Goal: Task Accomplishment & Management: Manage account settings

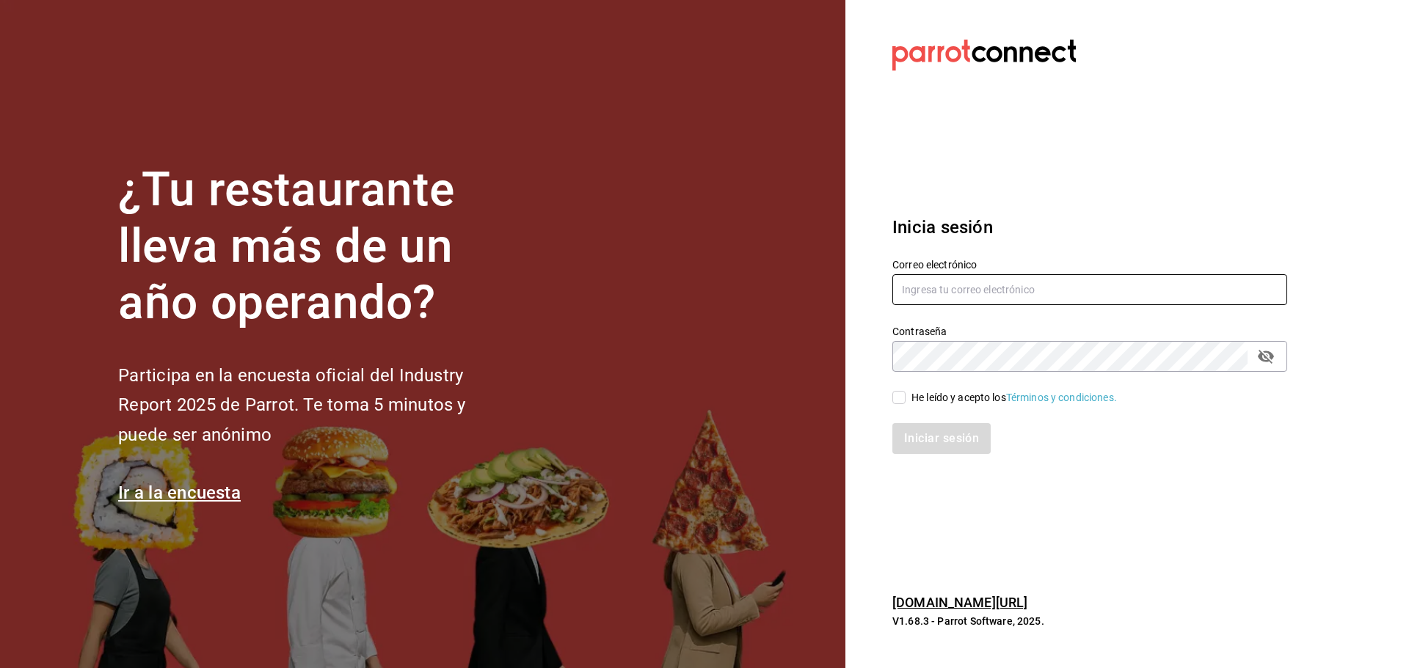
click at [1015, 296] on input "text" at bounding box center [1089, 289] width 395 height 31
type input "[EMAIL_ADDRESS][DOMAIN_NAME]"
click at [936, 397] on div "He leído y acepto los Términos y condiciones." at bounding box center [1013, 397] width 205 height 15
click at [905, 397] on input "He leído y acepto los Términos y condiciones." at bounding box center [898, 397] width 13 height 13
checkbox input "true"
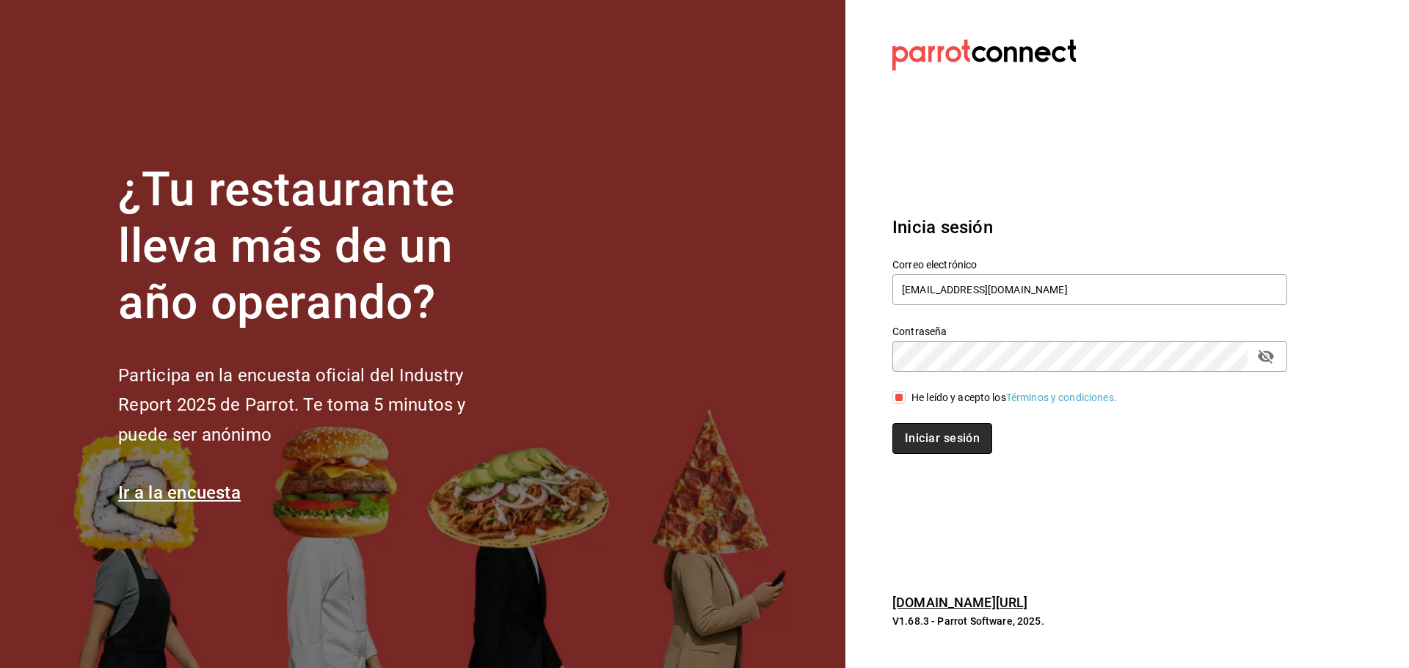
click at [966, 430] on button "Iniciar sesión" at bounding box center [942, 438] width 100 height 31
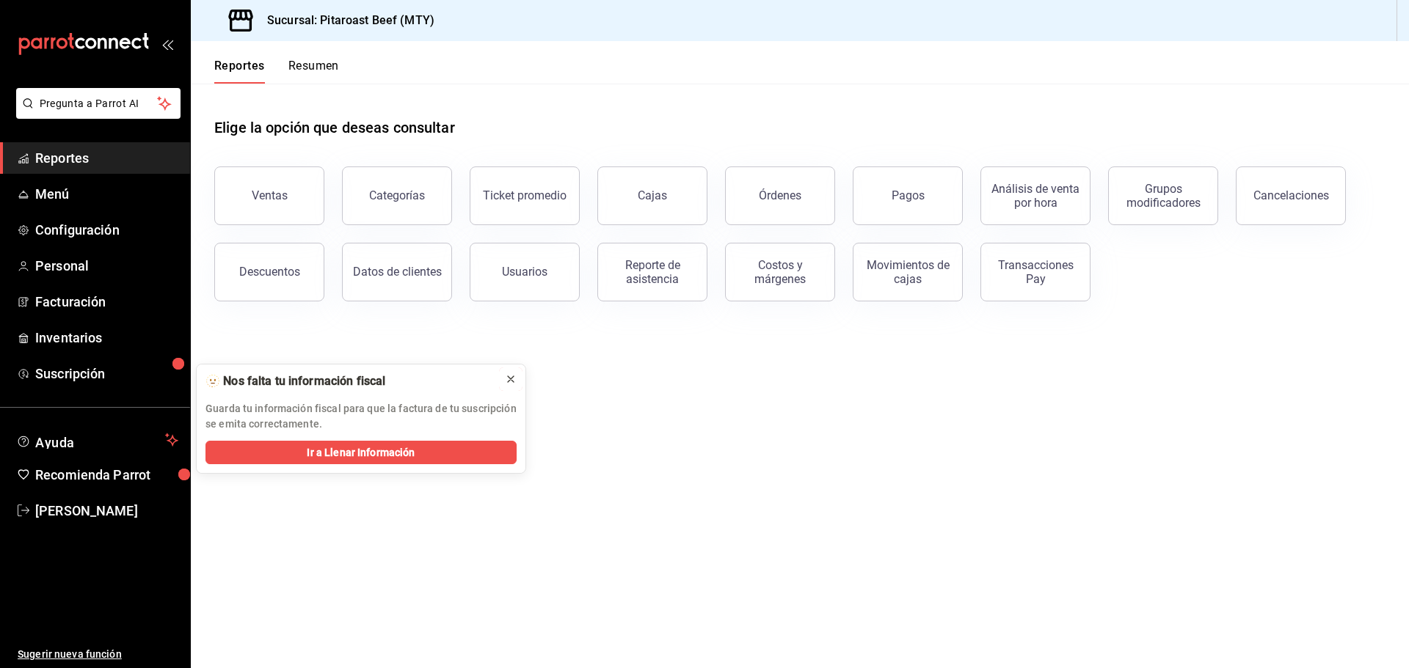
click at [512, 378] on icon at bounding box center [511, 379] width 6 height 6
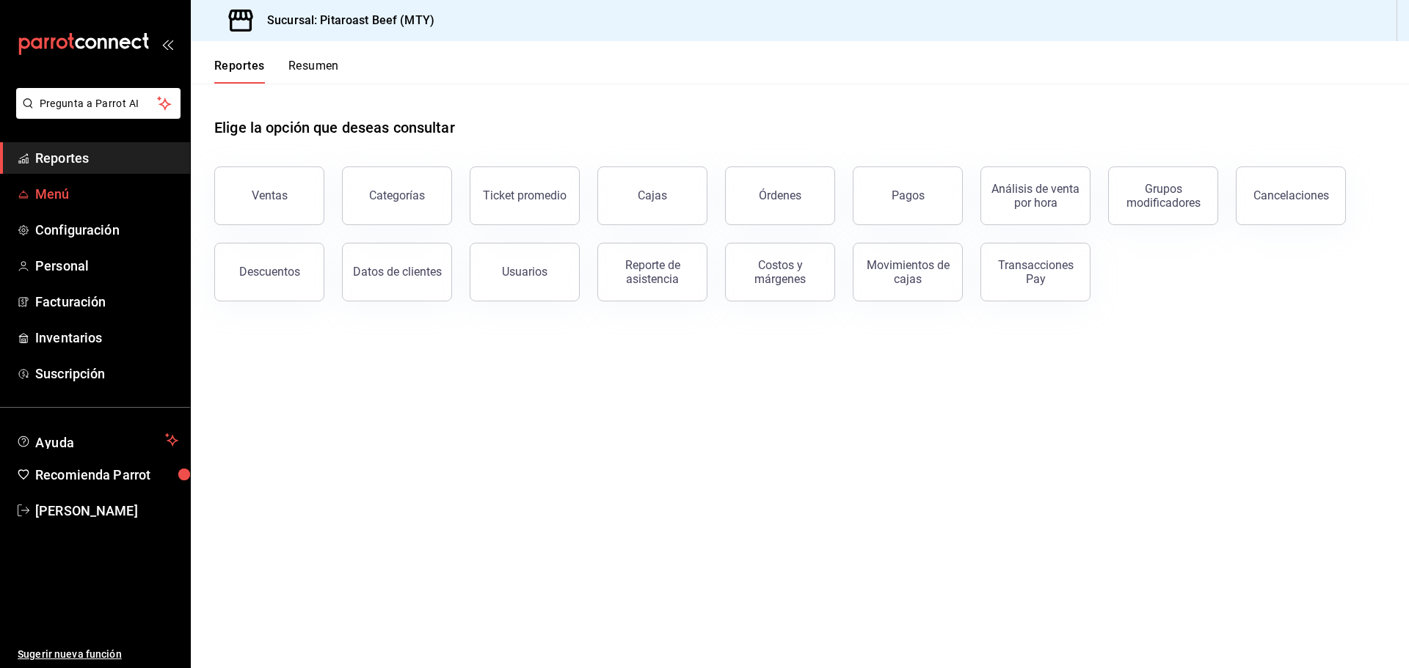
click at [129, 186] on span "Menú" at bounding box center [106, 194] width 143 height 20
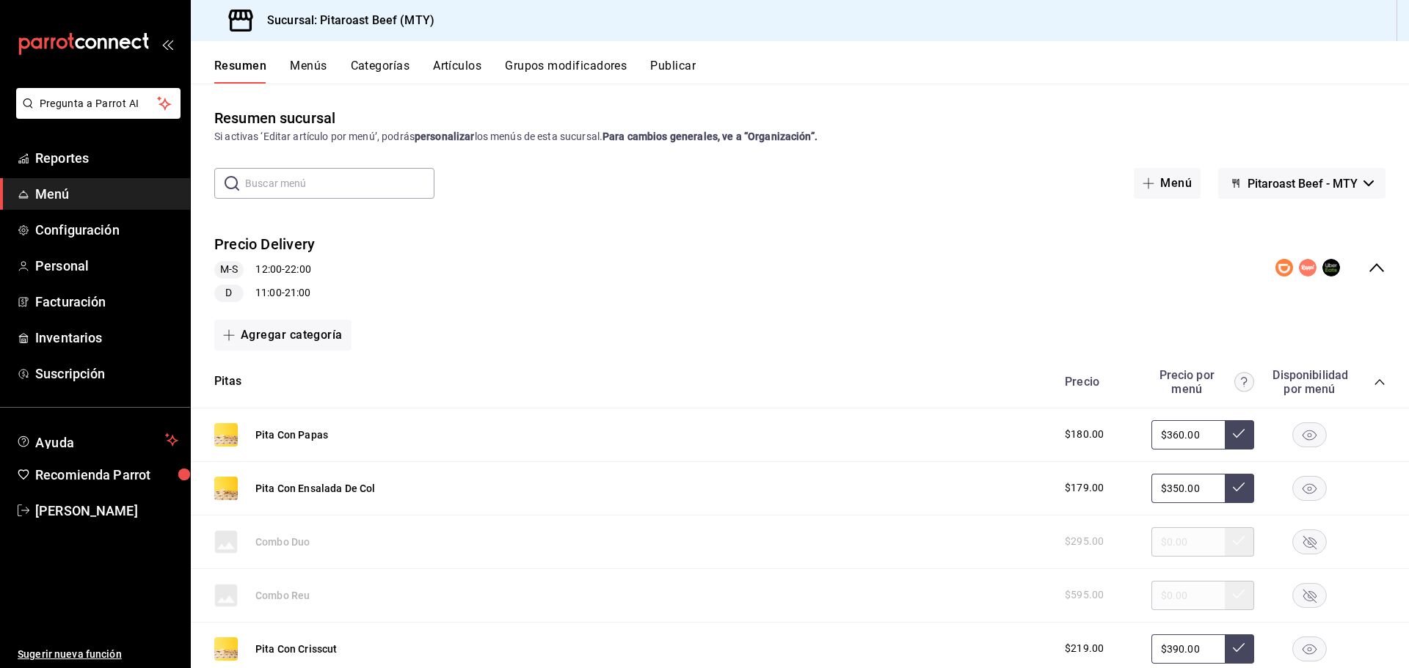
click at [462, 62] on button "Artículos" at bounding box center [457, 71] width 48 height 25
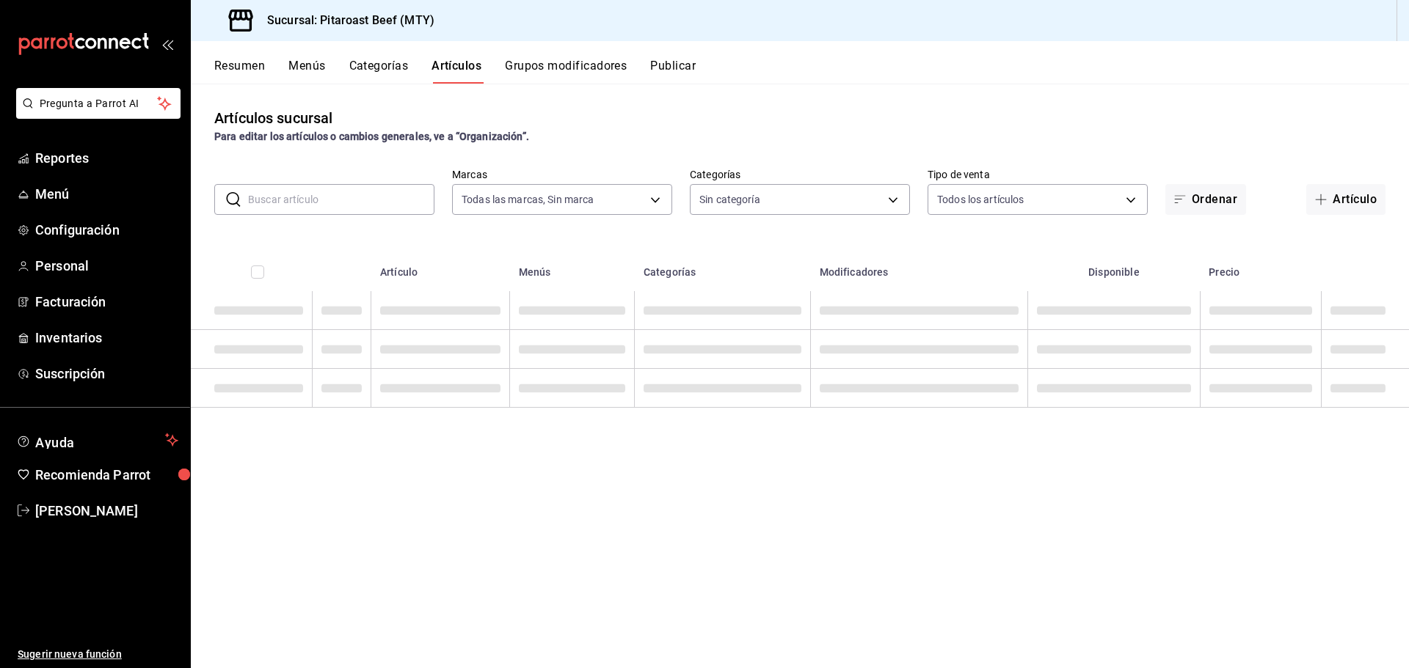
type input "693ee645-ca34-4c91-9a4c-a17a471d6623"
type input "0338d41a-4543-4bb2-9206-c211b4cf6810,6a0f9780-da2a-4533-8761-cb623bae18d7,f8826…"
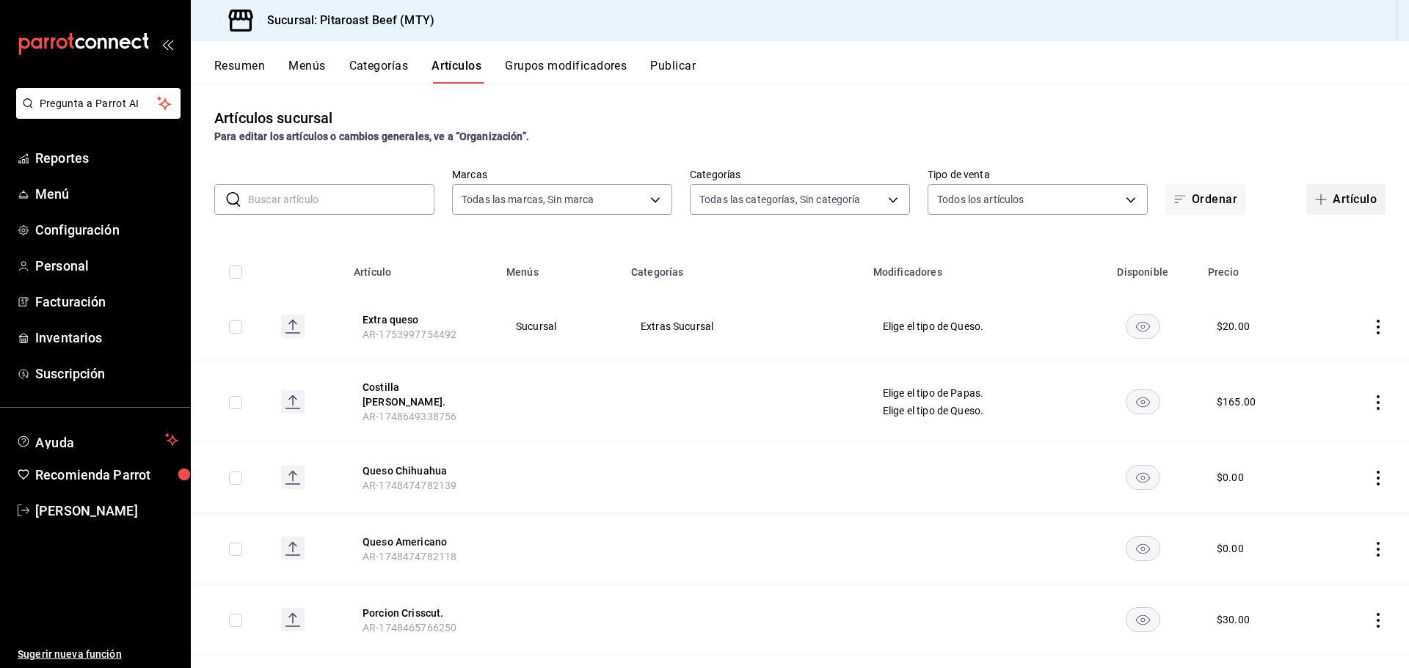
click at [1343, 203] on button "Artículo" at bounding box center [1345, 199] width 79 height 31
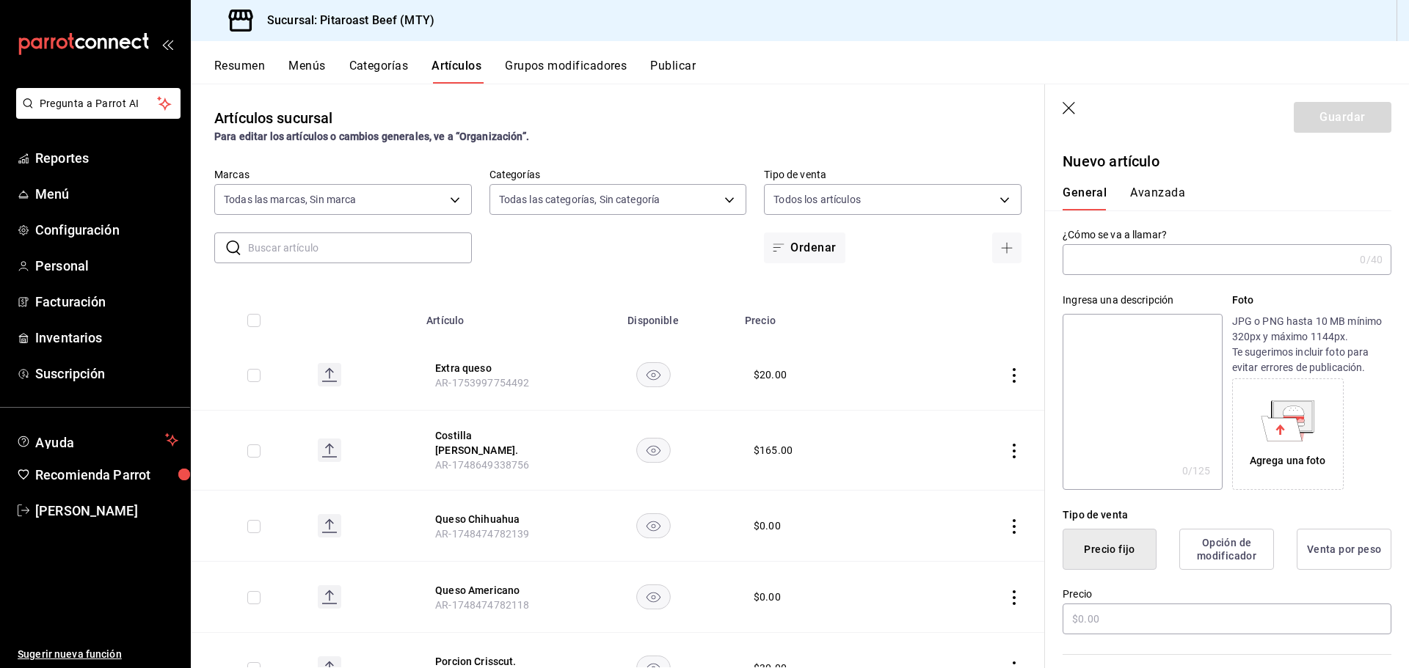
click at [1169, 254] on input "text" at bounding box center [1207, 259] width 291 height 29
paste input "Aderezo chipotle"
type input "Aderezo chipotle"
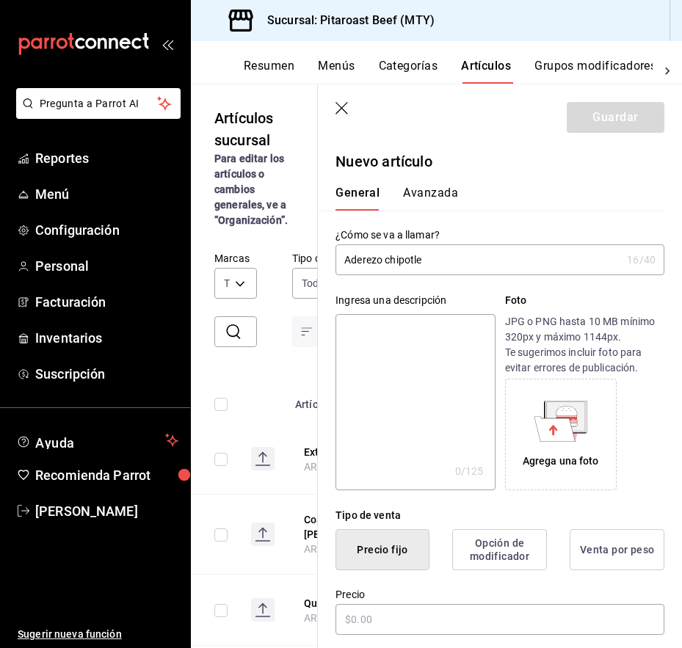
click at [559, 445] on div "Agrega una foto" at bounding box center [560, 434] width 104 height 104
click at [401, 332] on textarea at bounding box center [414, 402] width 159 height 176
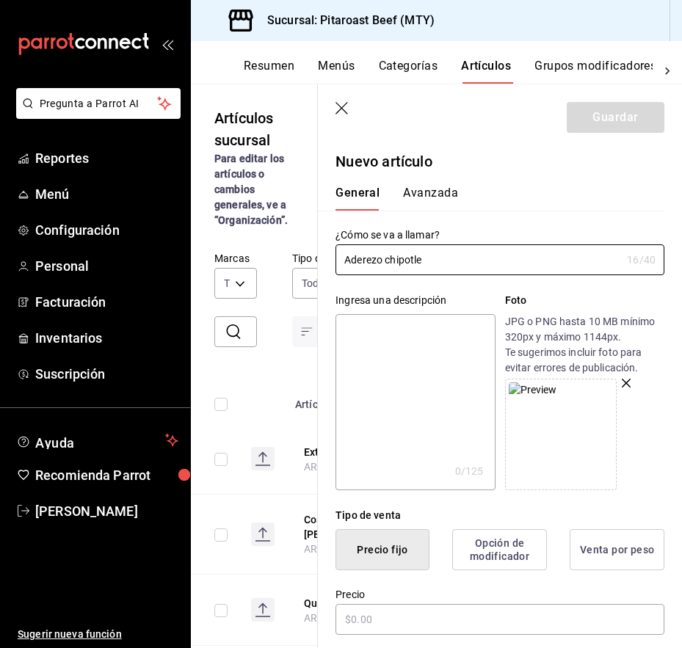
drag, startPoint x: 431, startPoint y: 266, endPoint x: 314, endPoint y: 255, distance: 117.2
click at [314, 255] on main "Artículos sucursal Para editar los artículos o cambios generales, ve a “Organiz…" at bounding box center [436, 366] width 491 height 564
click at [405, 375] on textarea at bounding box center [414, 402] width 159 height 176
type textarea "V"
type textarea "x"
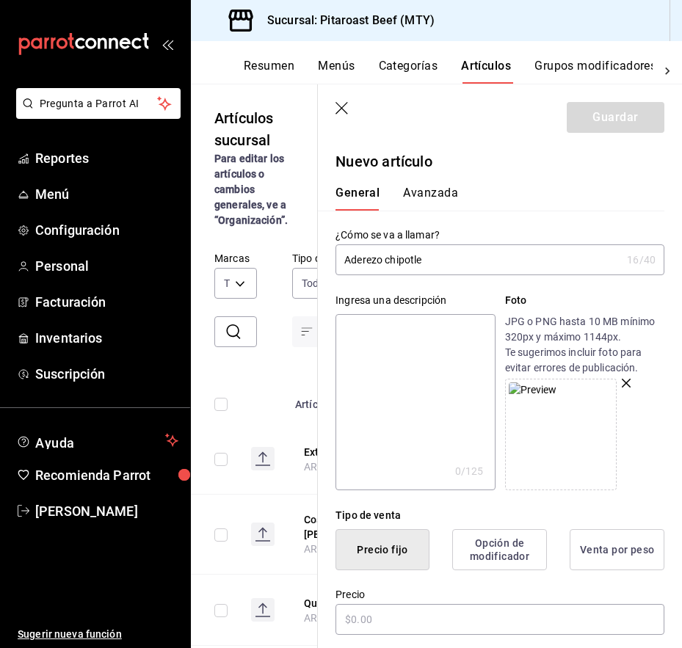
click at [445, 371] on textarea at bounding box center [414, 402] width 159 height 176
paste textarea "Aderezo chipotle"
type textarea "Aderezo chipotle"
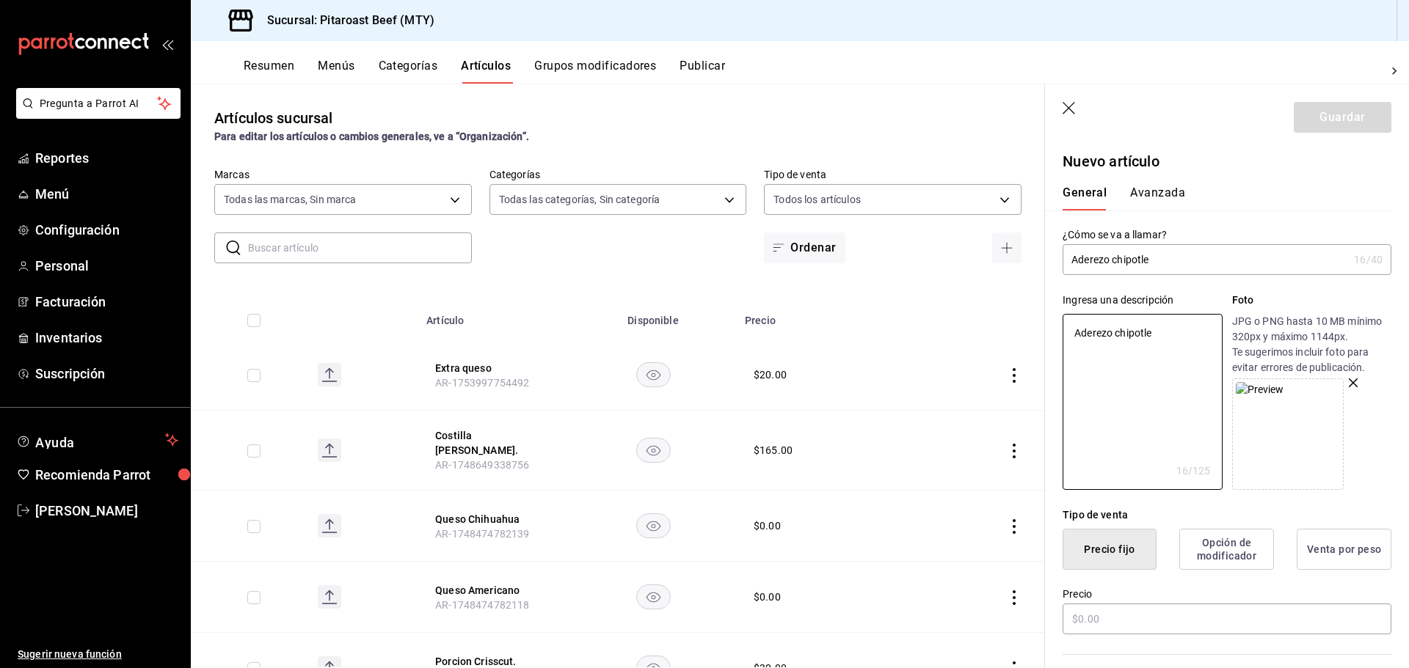
type textarea "x"
type textarea "Aderezo chipotle"
type textarea "x"
click at [1165, 256] on input "Aderezo chipotle" at bounding box center [1204, 259] width 285 height 29
type input "Aderezo chipotle."
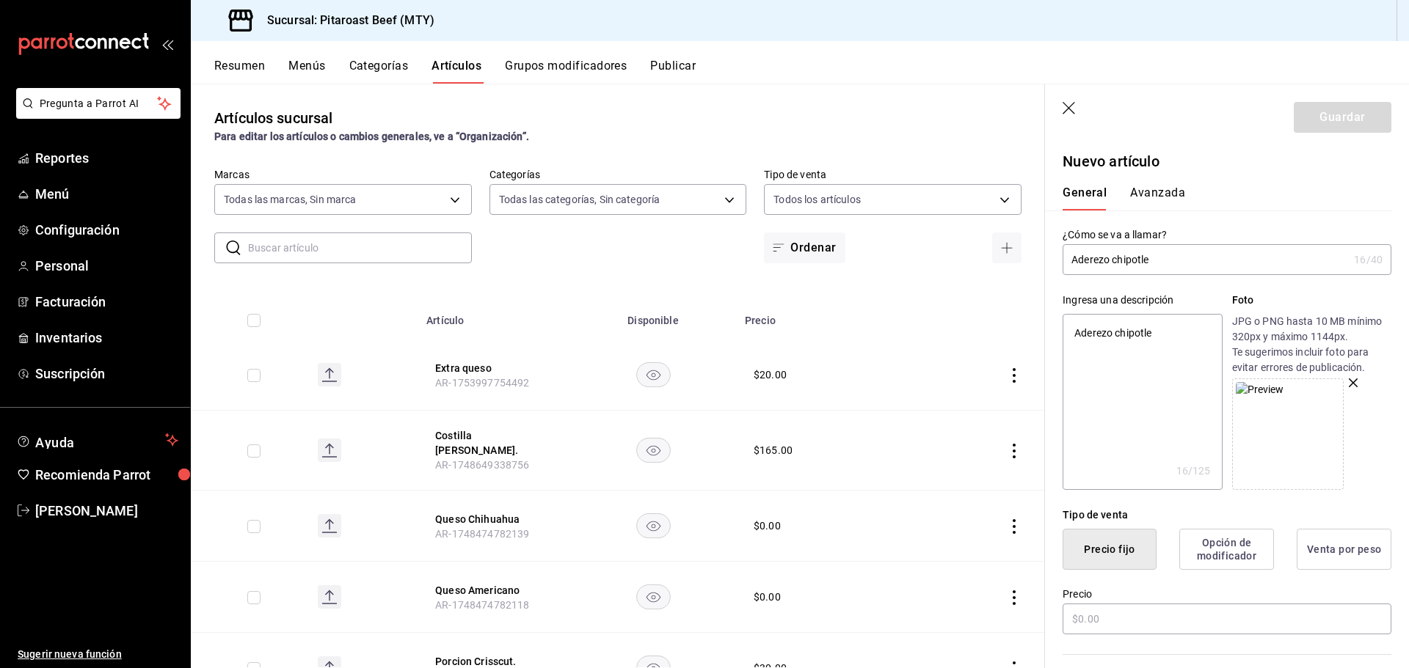
type textarea "x"
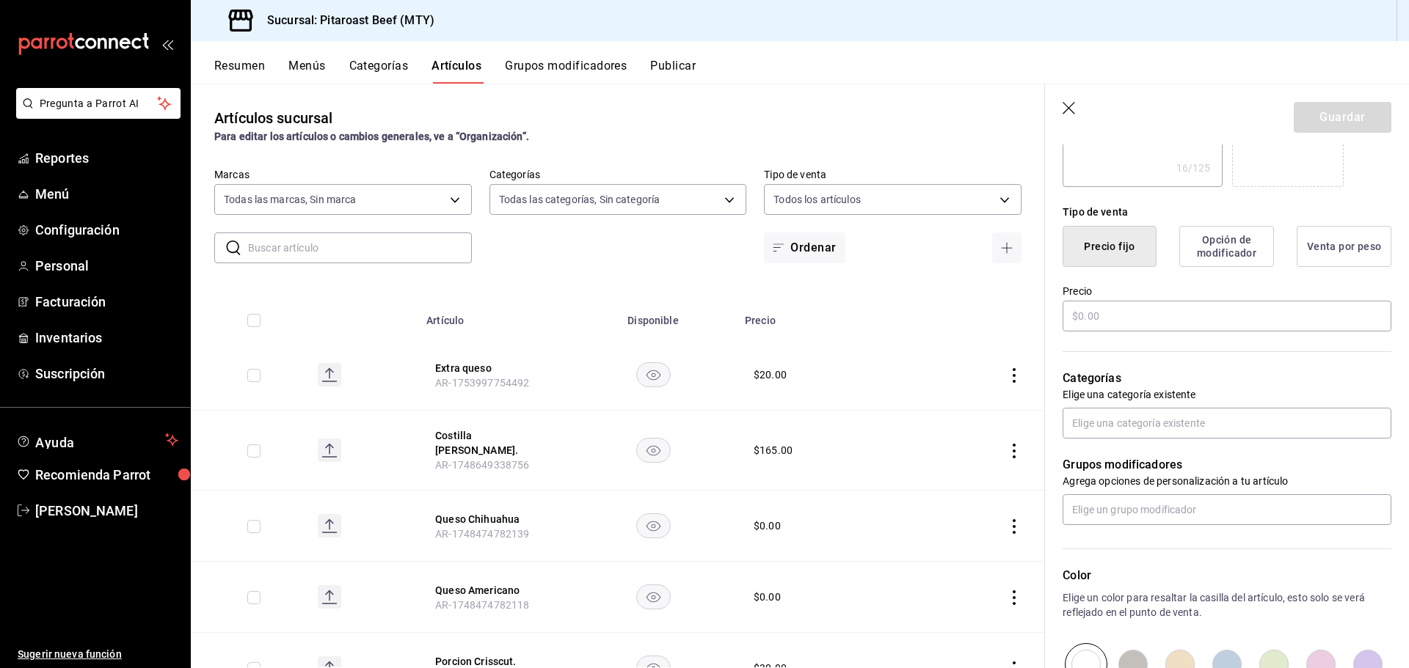
scroll to position [367, 0]
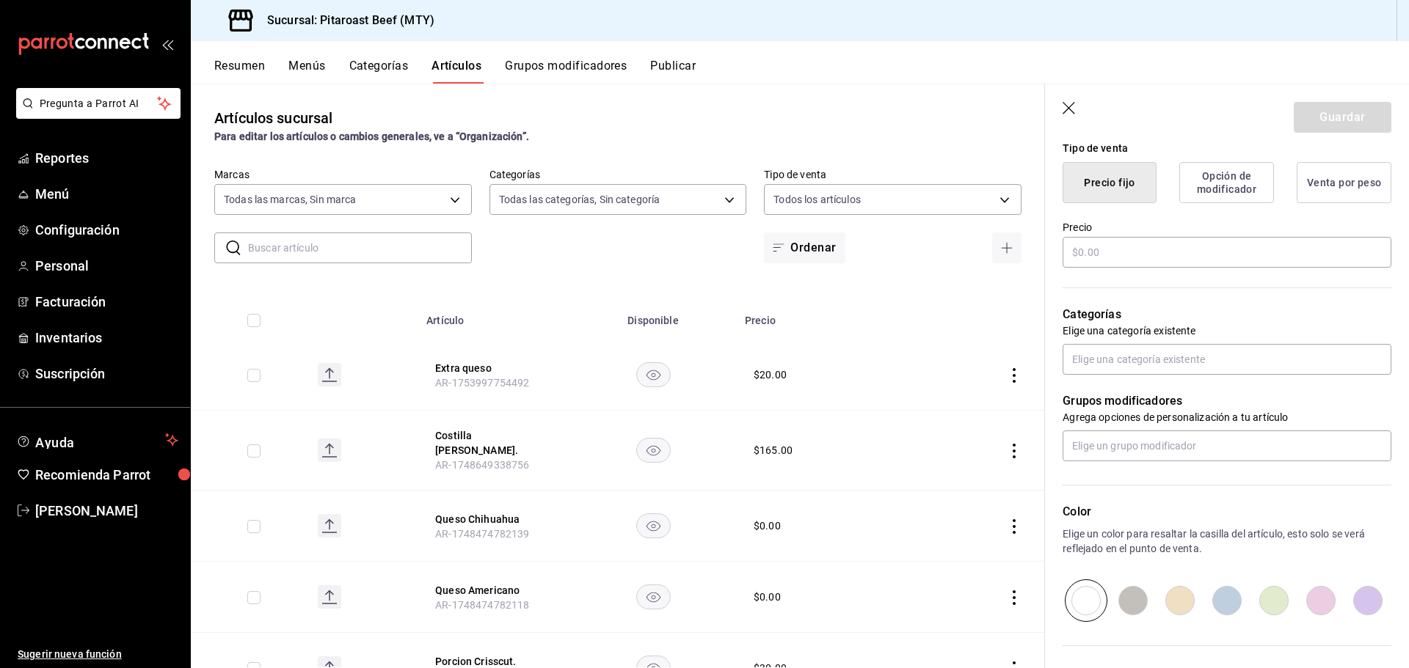
type input "Aderezo chipotle."
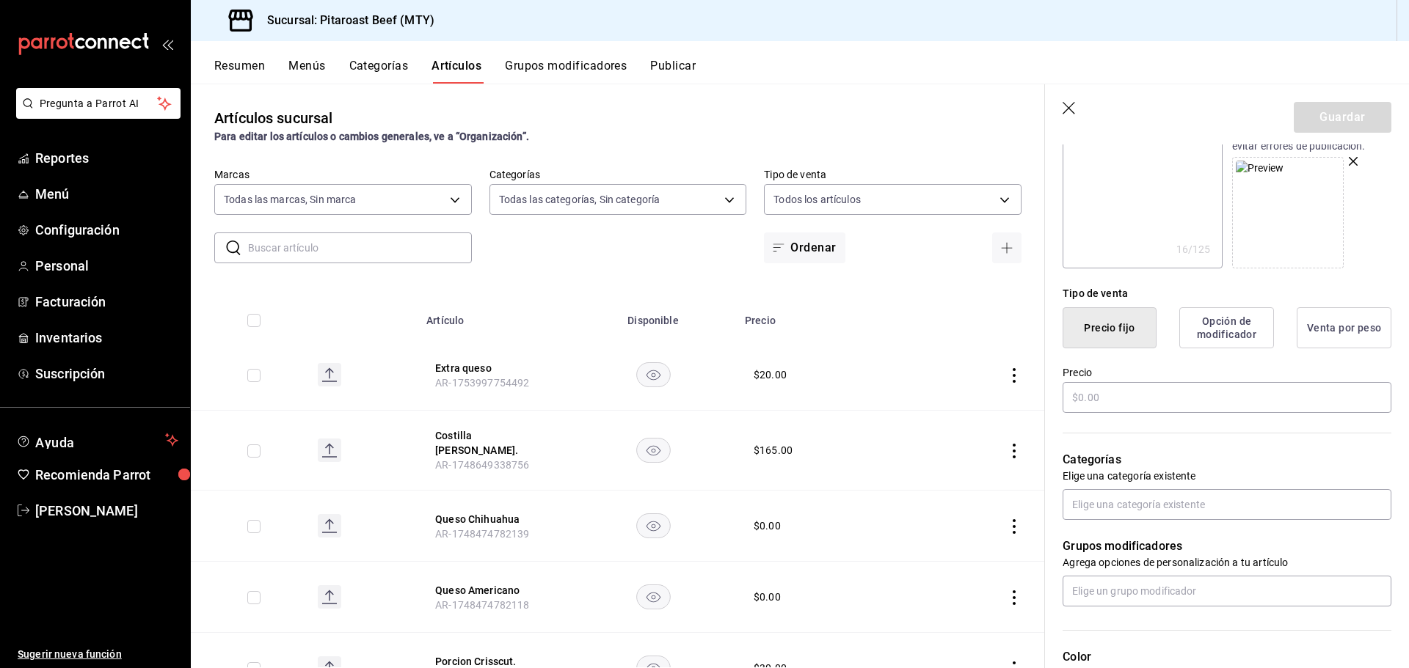
scroll to position [220, 0]
click at [1109, 396] on input "text" at bounding box center [1226, 399] width 329 height 31
type textarea "x"
type input "$1.00"
type textarea "x"
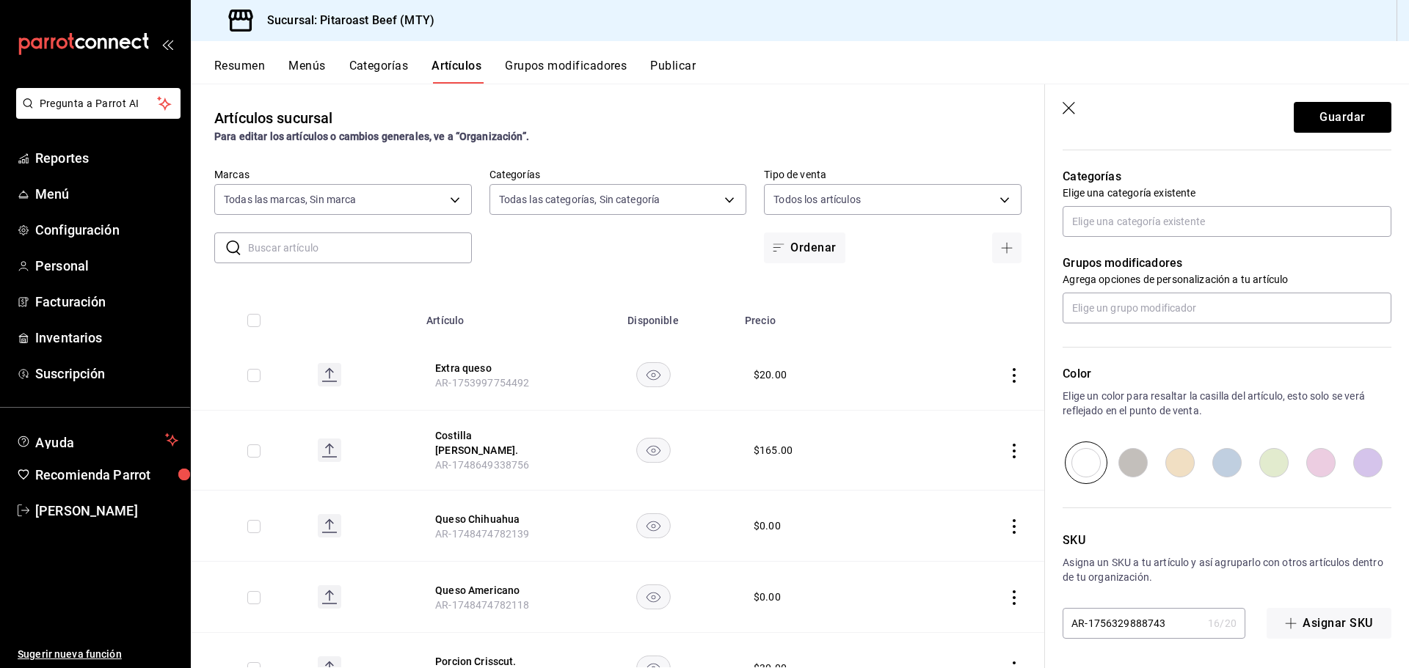
scroll to position [431, 0]
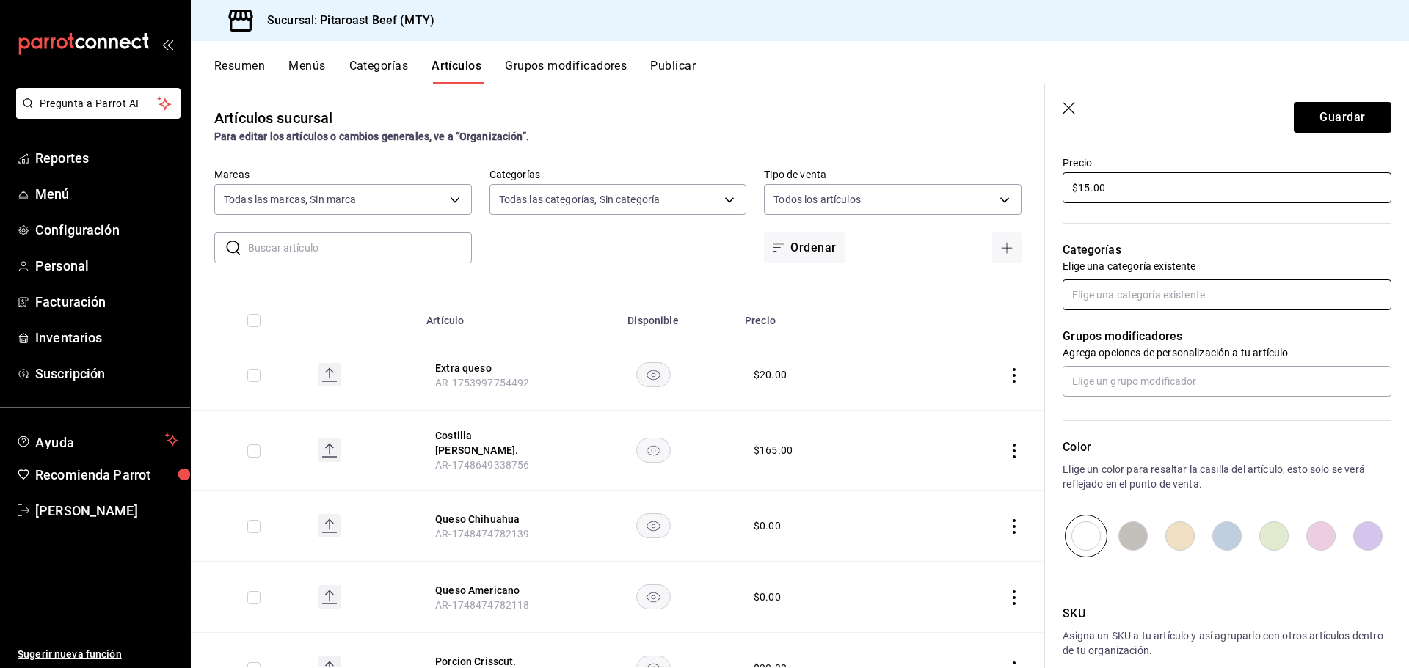
type input "$15.00"
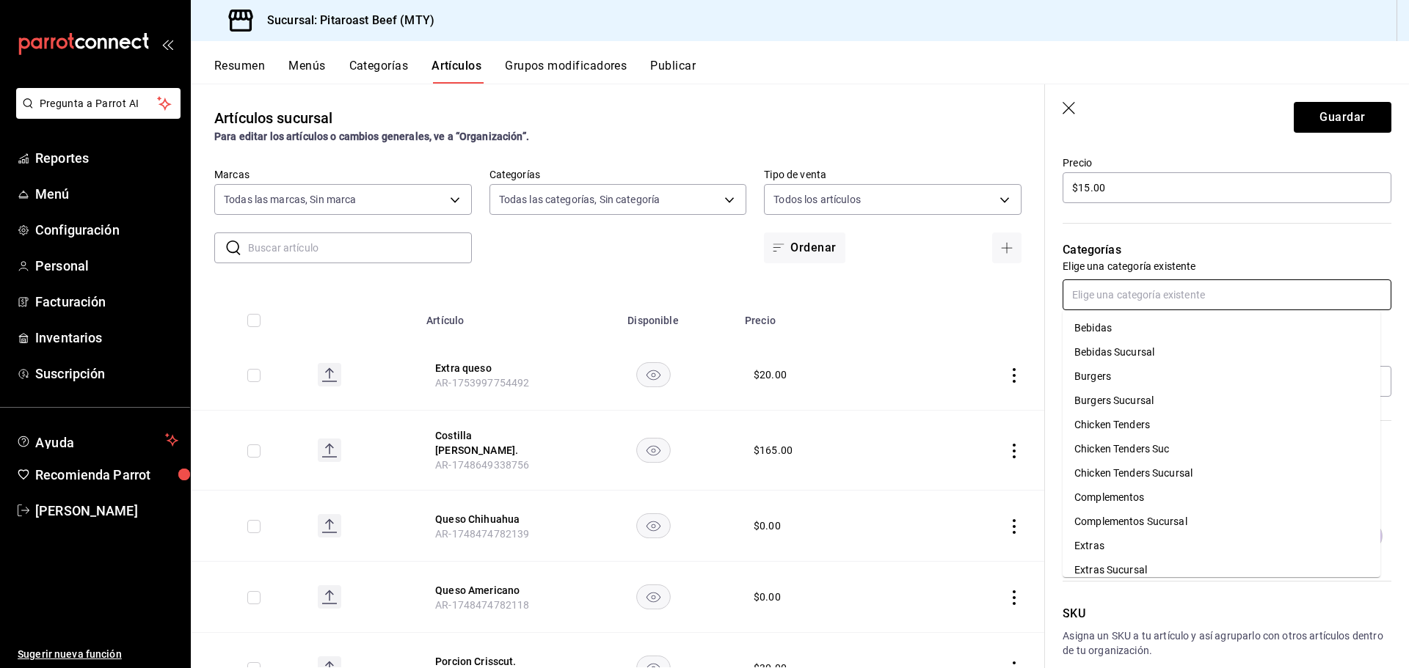
click at [1109, 290] on input "text" at bounding box center [1226, 295] width 329 height 31
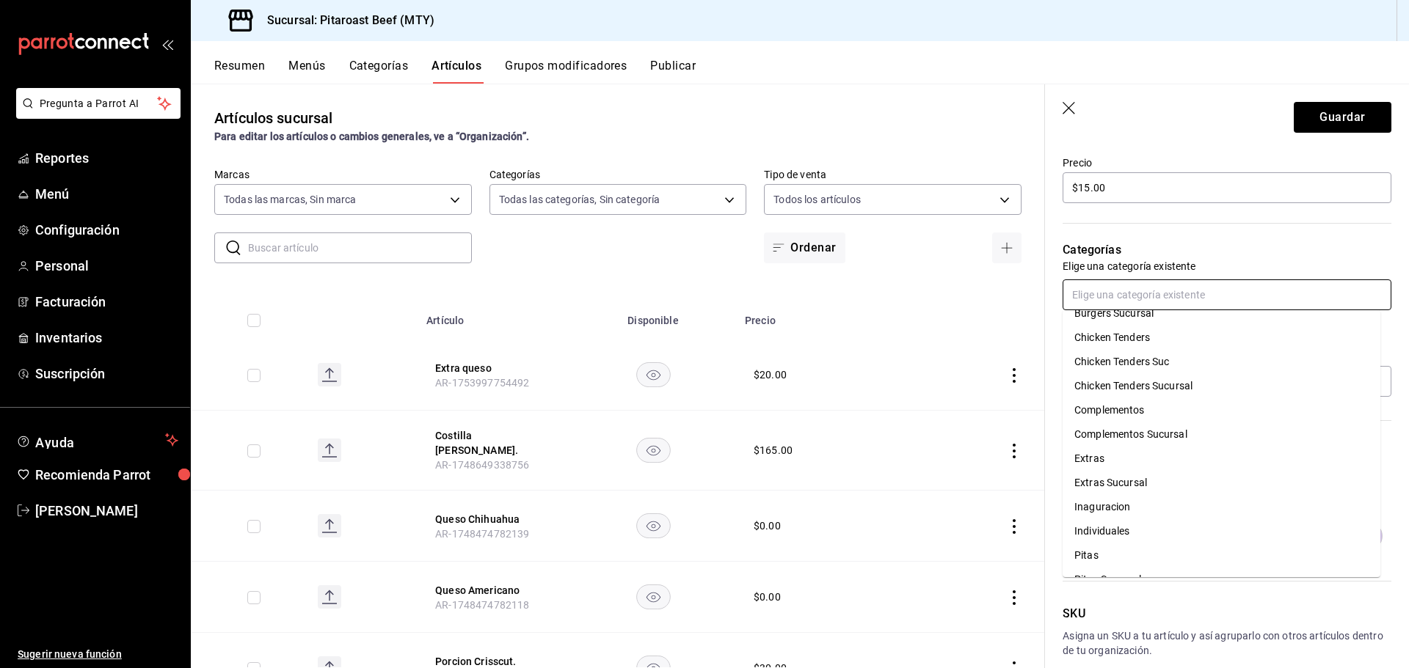
scroll to position [108, 0]
click at [1129, 461] on li "Extras Sucursal" at bounding box center [1221, 462] width 318 height 24
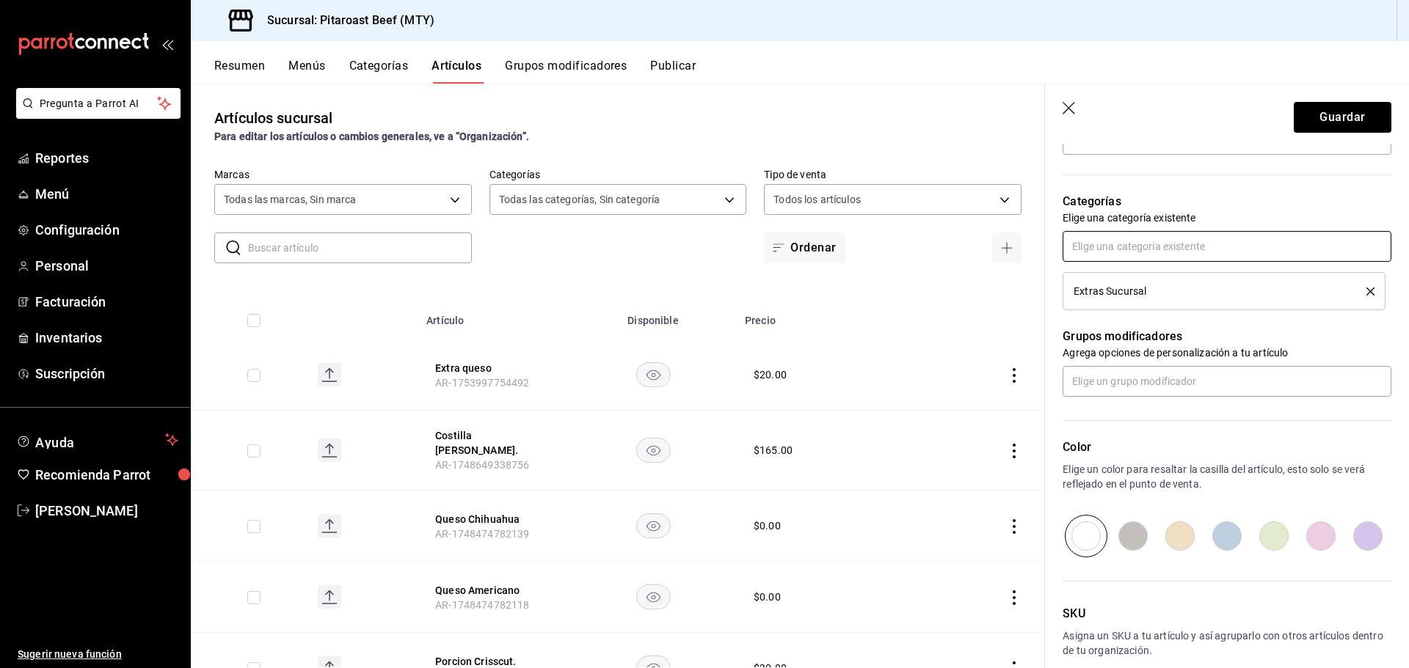
scroll to position [553, 0]
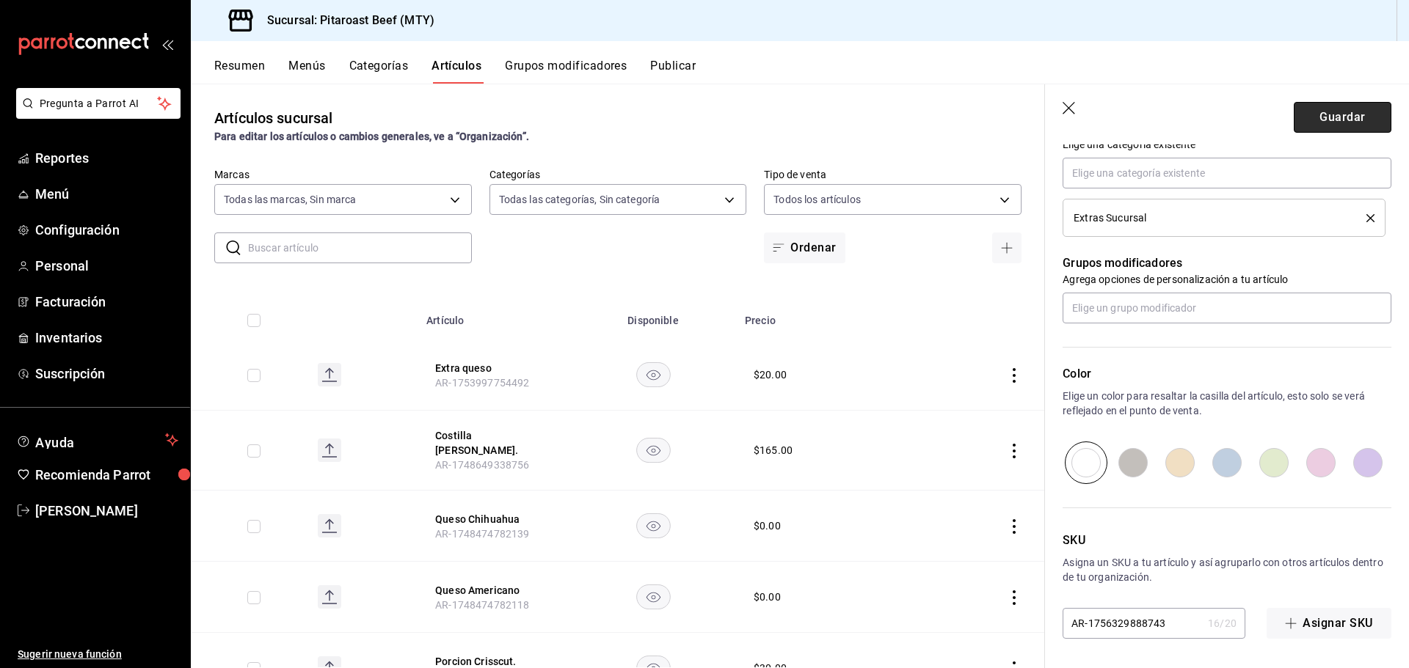
click at [1338, 113] on button "Guardar" at bounding box center [1343, 117] width 98 height 31
type textarea "x"
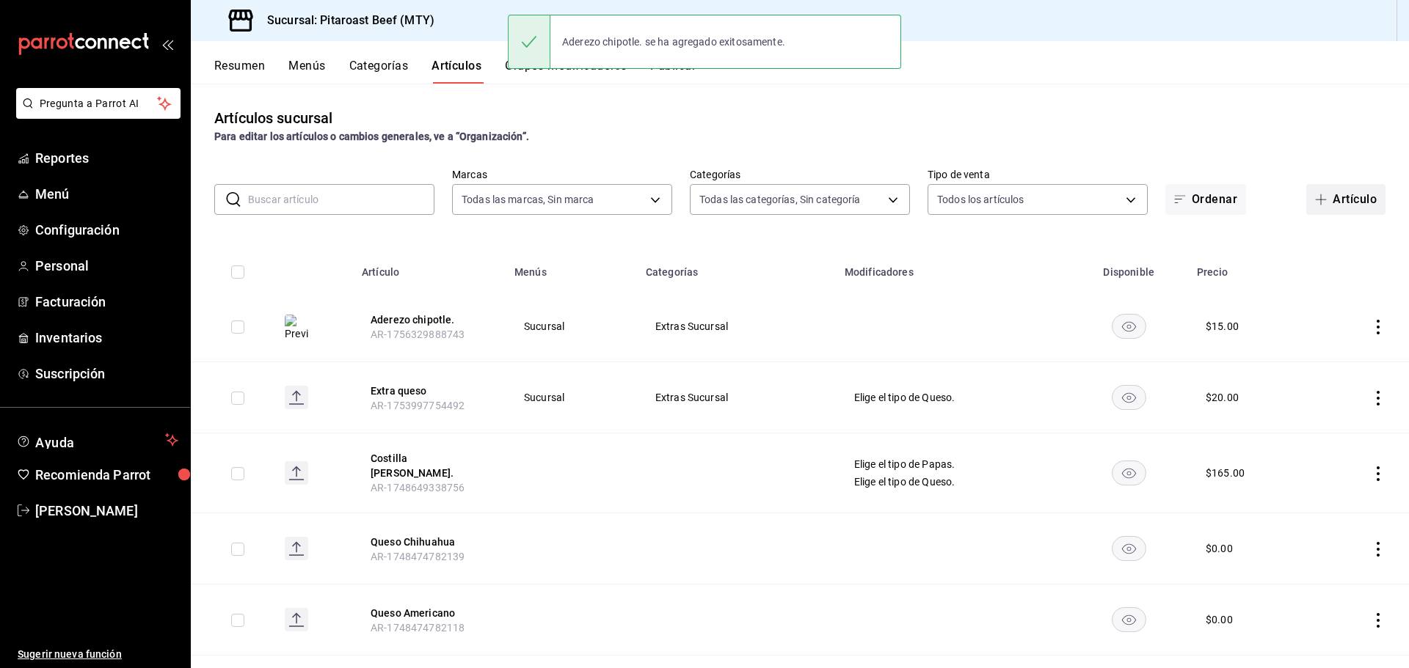
click at [1324, 197] on button "Artículo" at bounding box center [1345, 199] width 79 height 31
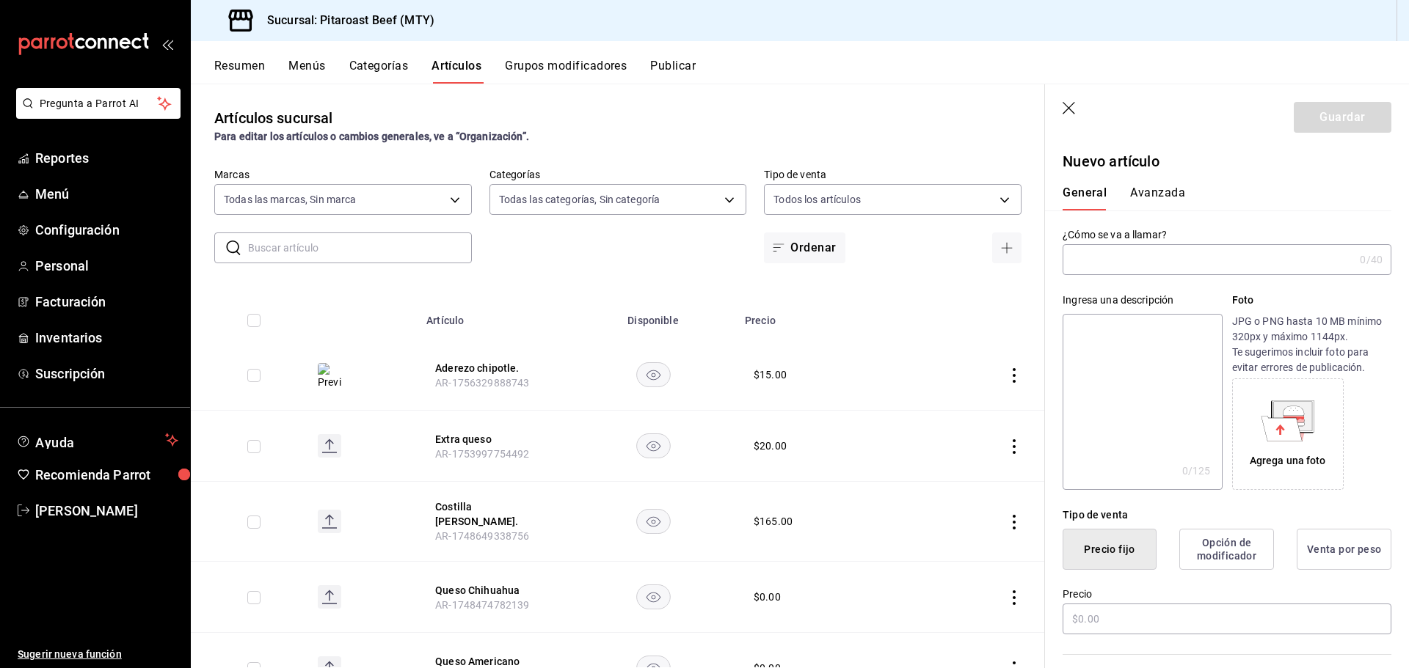
click at [1142, 265] on input "text" at bounding box center [1207, 259] width 291 height 29
type input "Aderezo chipotle"
click at [1094, 341] on textarea at bounding box center [1141, 402] width 159 height 176
paste textarea "Aderezo chipotle"
type textarea "Aderezo chipotle"
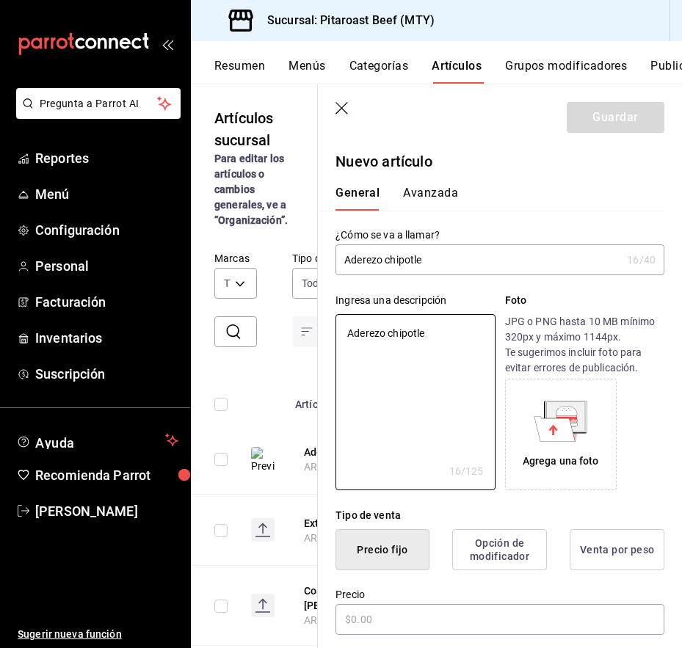
type textarea "x"
type textarea "Aderezo chipotle"
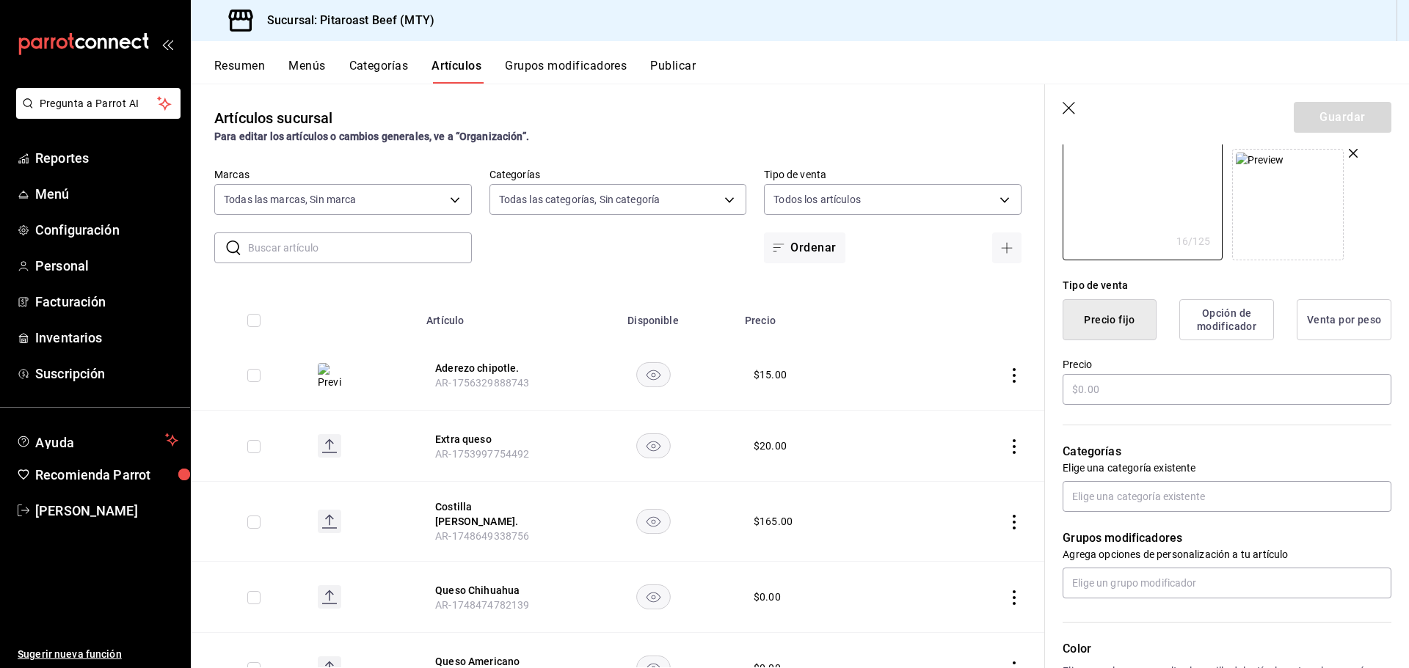
scroll to position [293, 0]
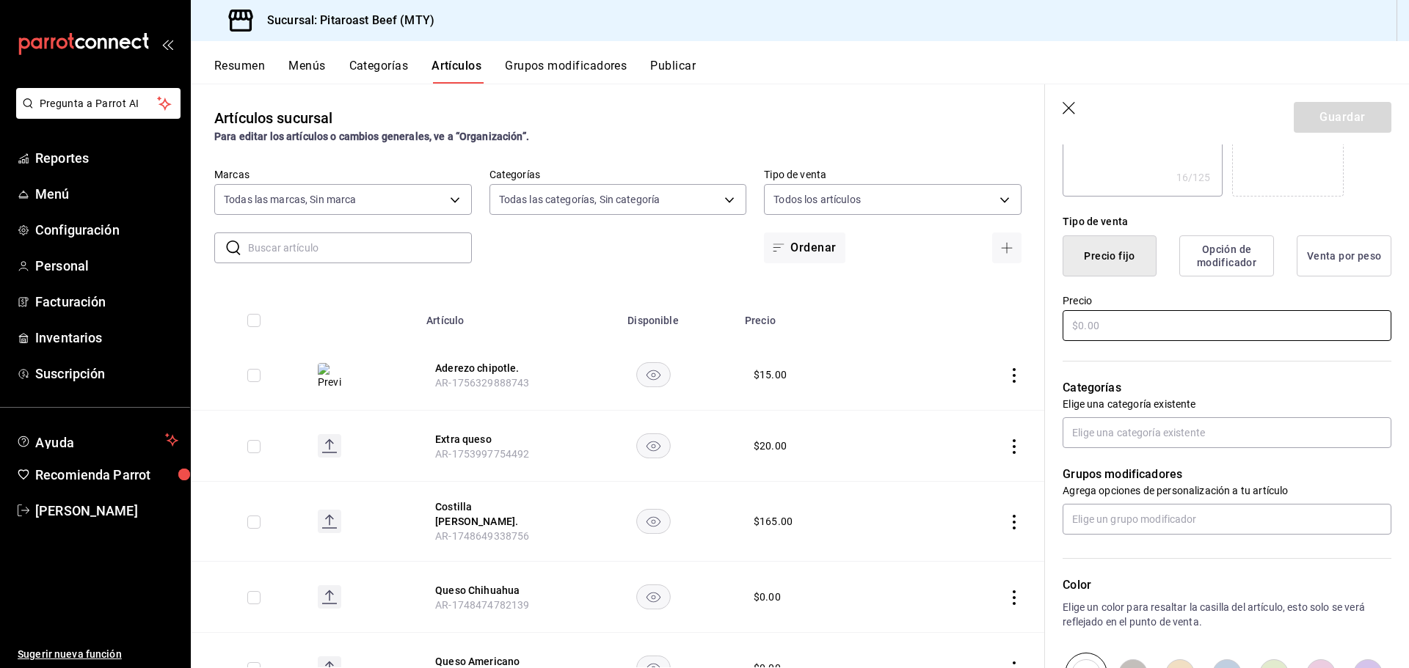
click at [1112, 327] on input "text" at bounding box center [1226, 325] width 329 height 31
type textarea "x"
type input "$20.00"
type textarea "x"
type input "$20.00"
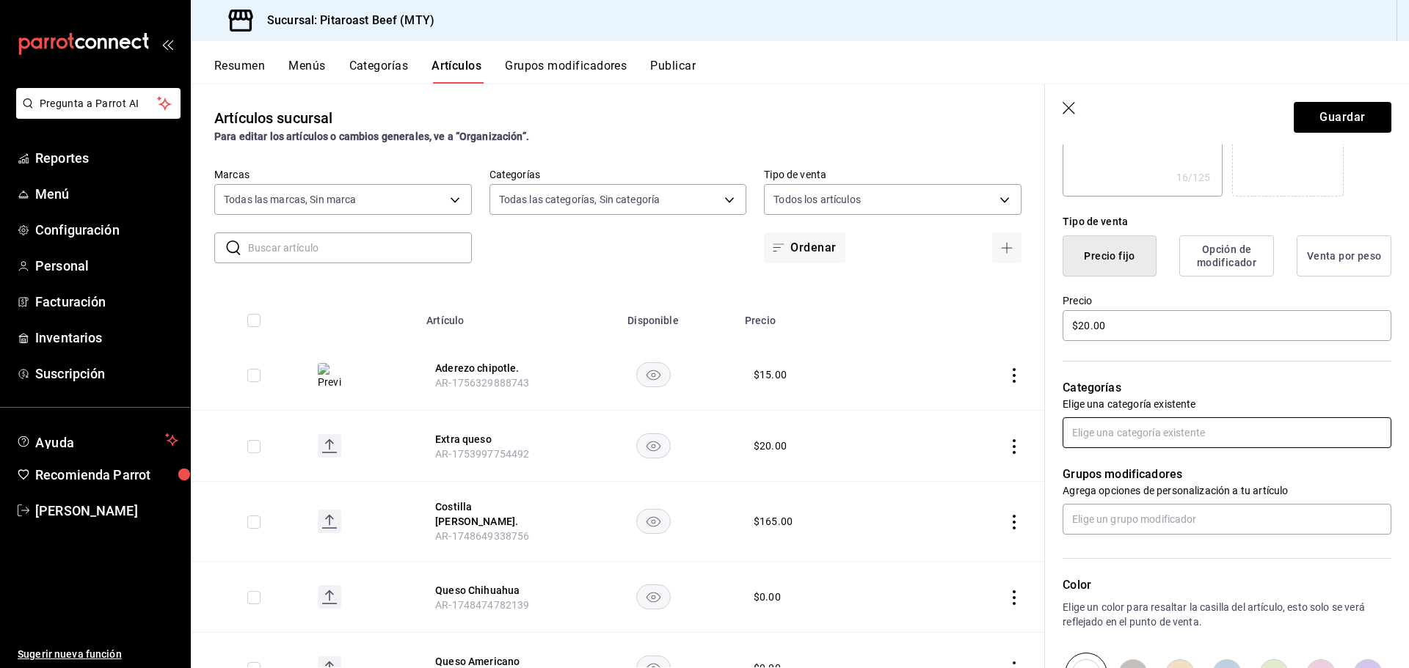
click at [1126, 426] on input "text" at bounding box center [1226, 432] width 329 height 31
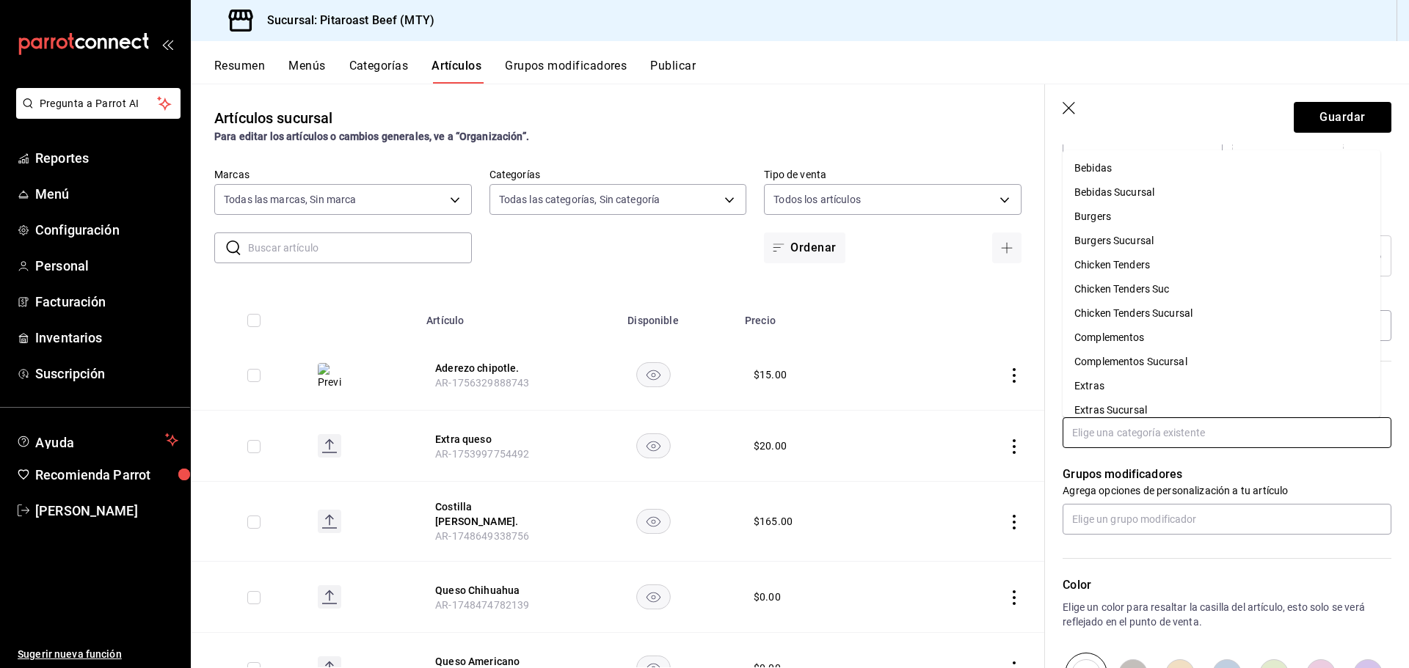
click at [1116, 385] on li "Extras" at bounding box center [1221, 386] width 318 height 24
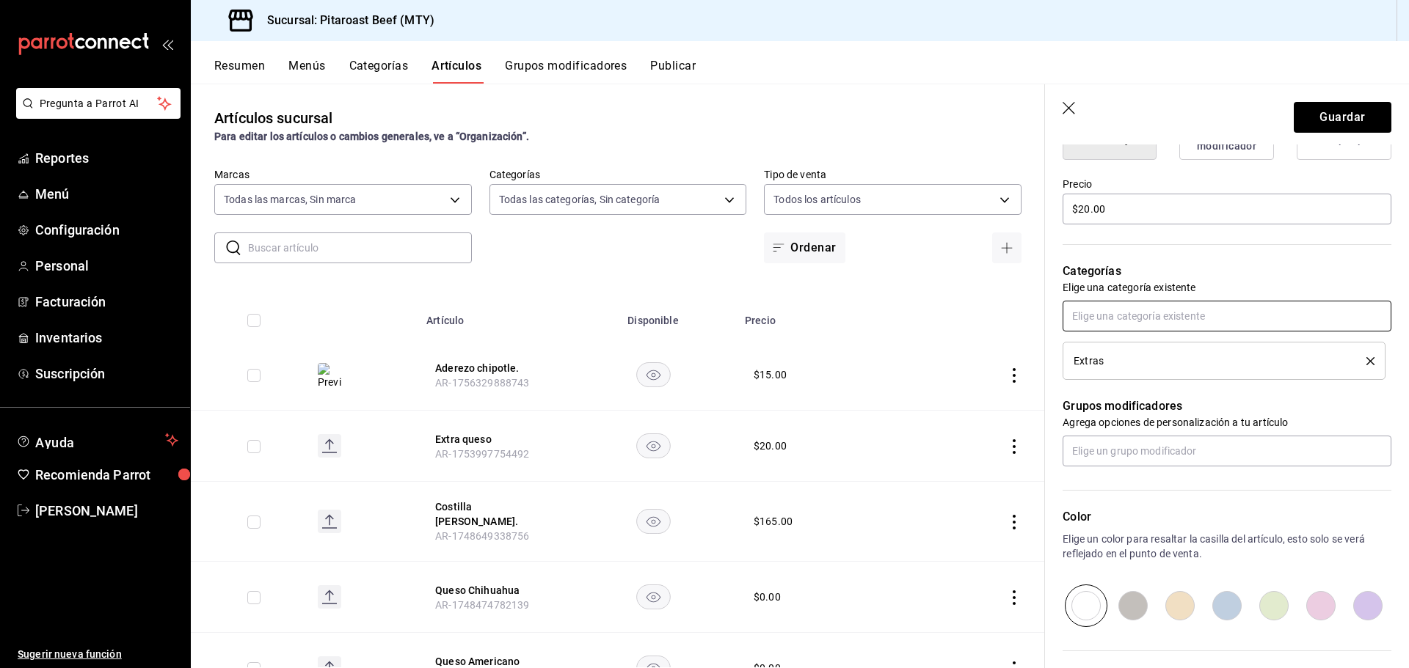
scroll to position [440, 0]
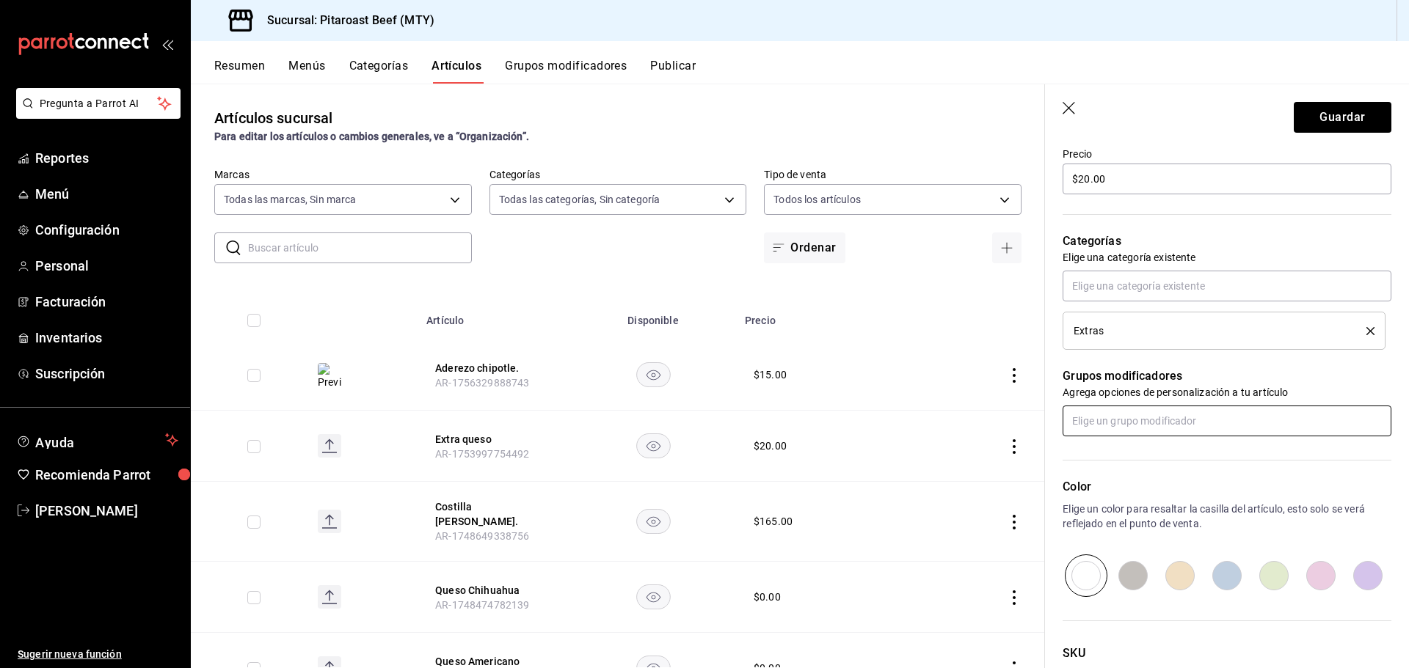
click at [1113, 423] on input "text" at bounding box center [1226, 421] width 329 height 31
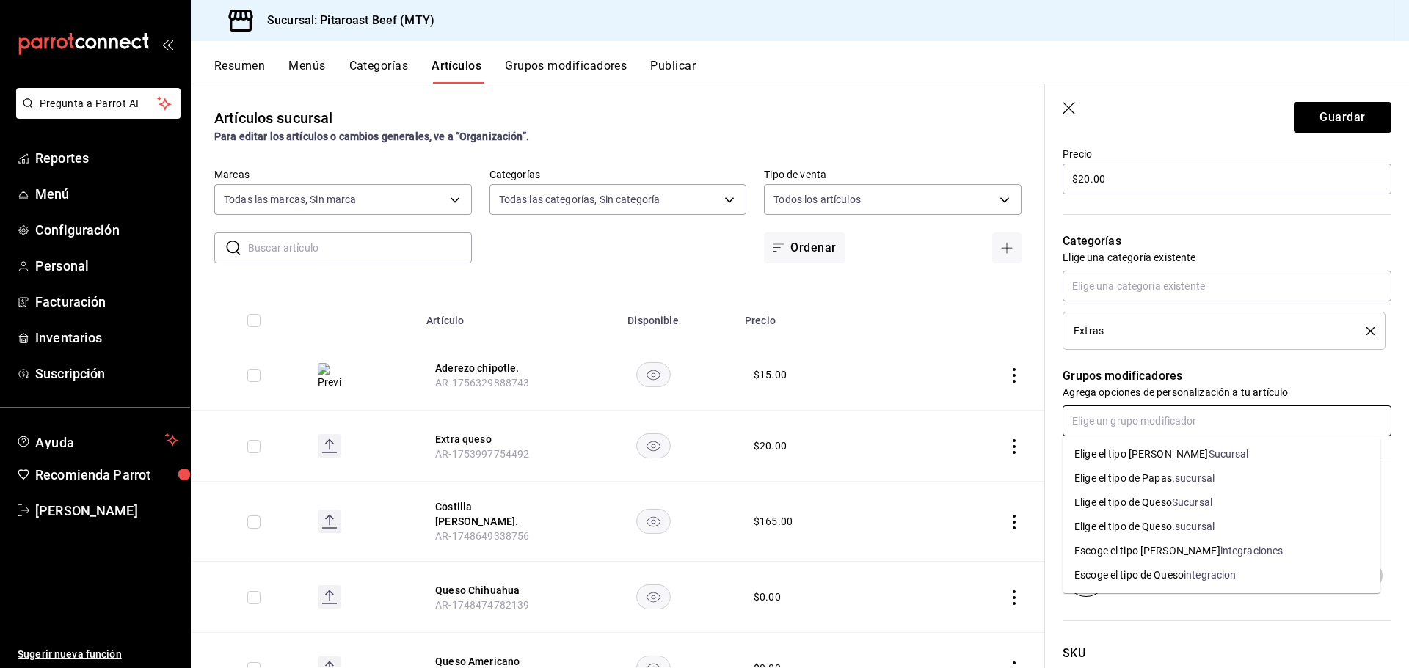
click at [1114, 421] on input "text" at bounding box center [1226, 421] width 329 height 31
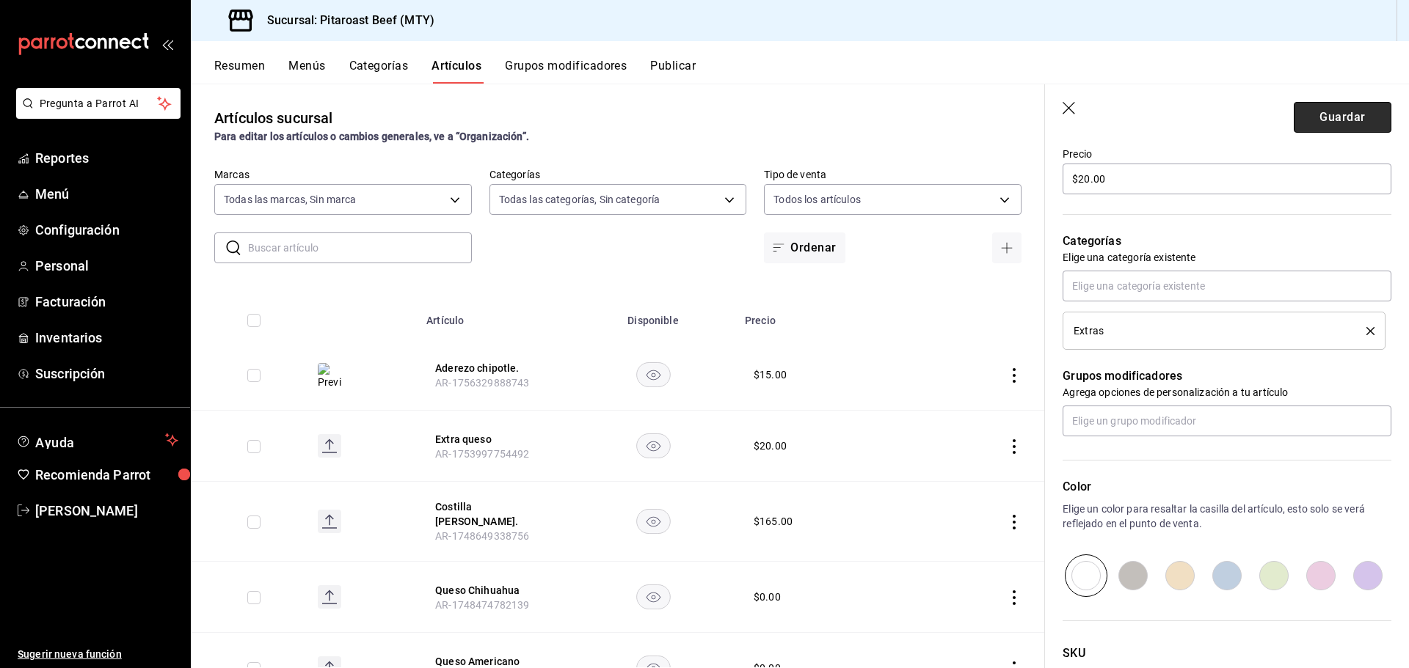
click at [1339, 117] on button "Guardar" at bounding box center [1343, 117] width 98 height 31
type textarea "x"
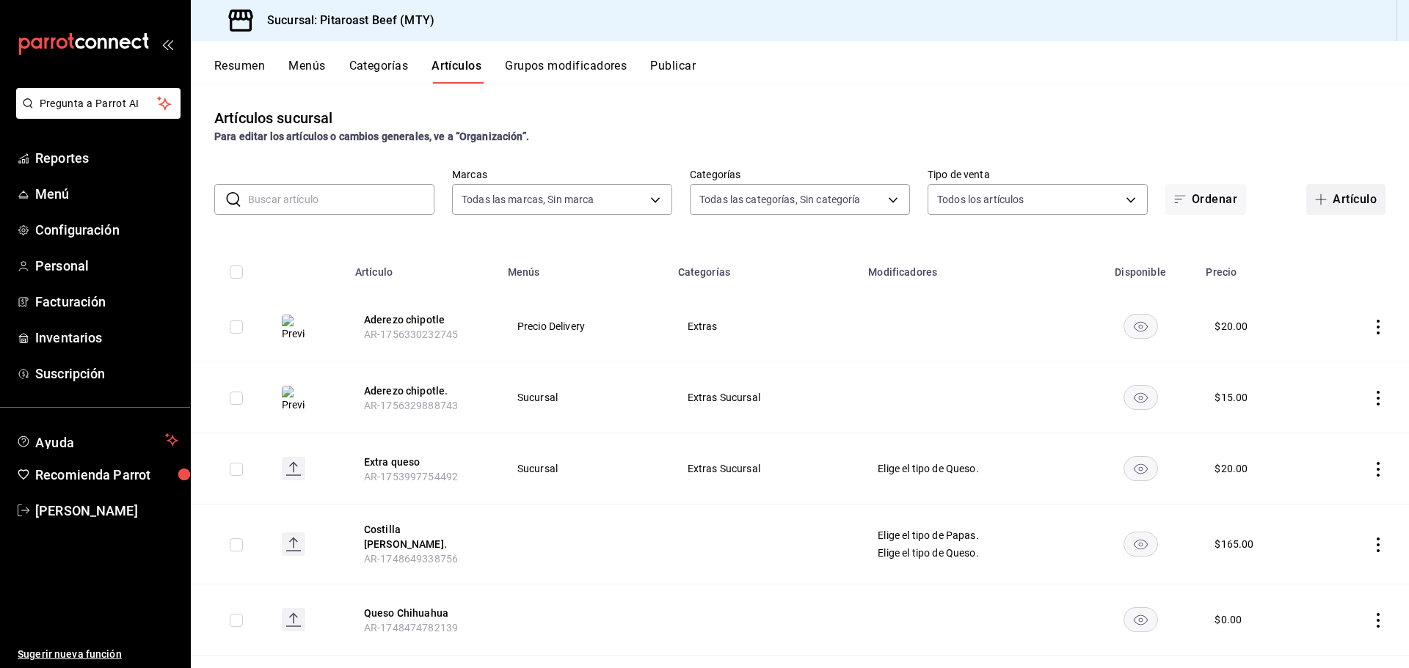
click at [1338, 203] on button "Artículo" at bounding box center [1345, 199] width 79 height 31
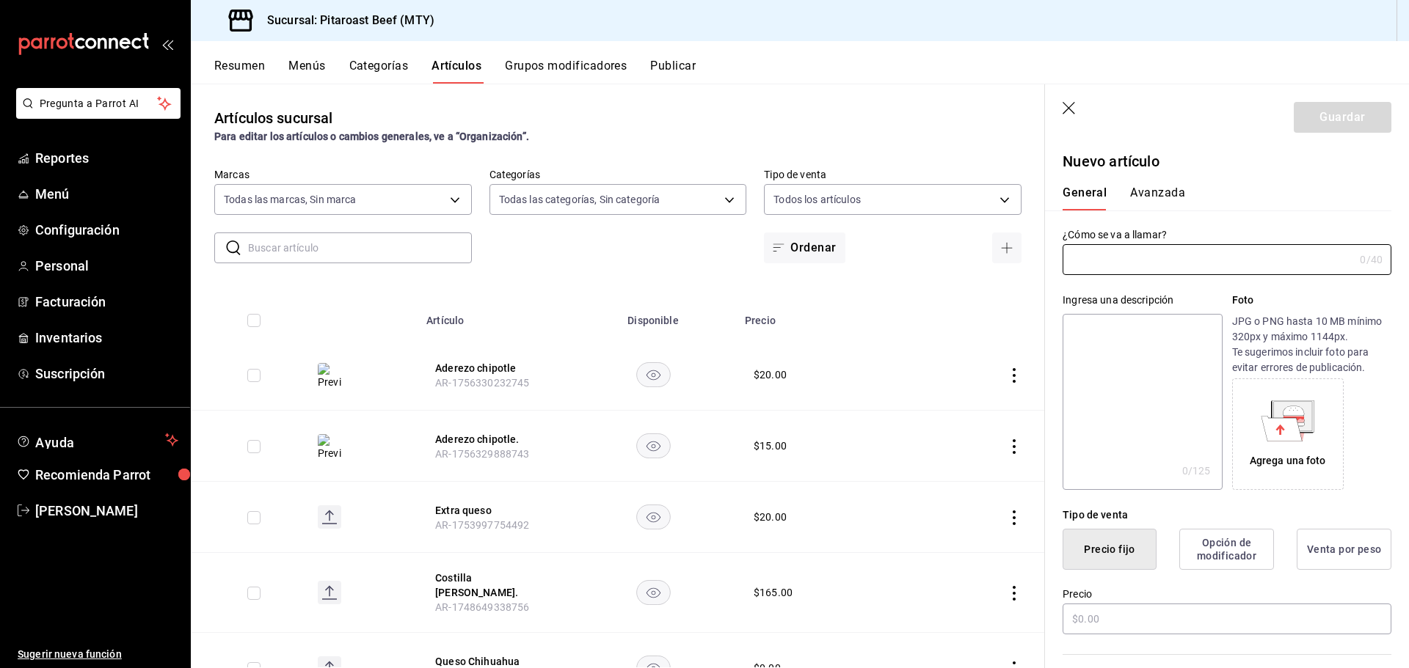
paste input "ADEREZO RANCH"
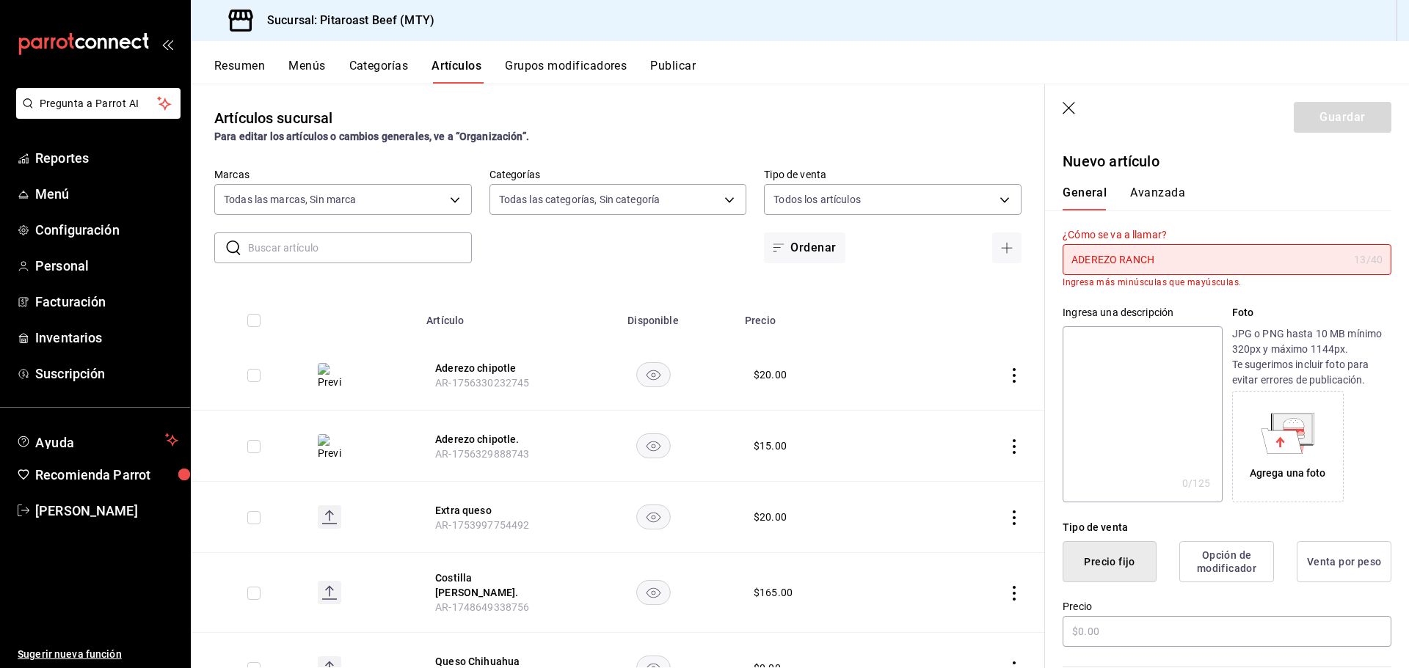
click at [1183, 258] on input "ADEREZO RANCH" at bounding box center [1204, 259] width 285 height 29
click at [1172, 340] on textarea at bounding box center [1141, 414] width 159 height 176
click at [1191, 249] on input "ADEREZO RANCH" at bounding box center [1204, 259] width 285 height 29
type input "A"
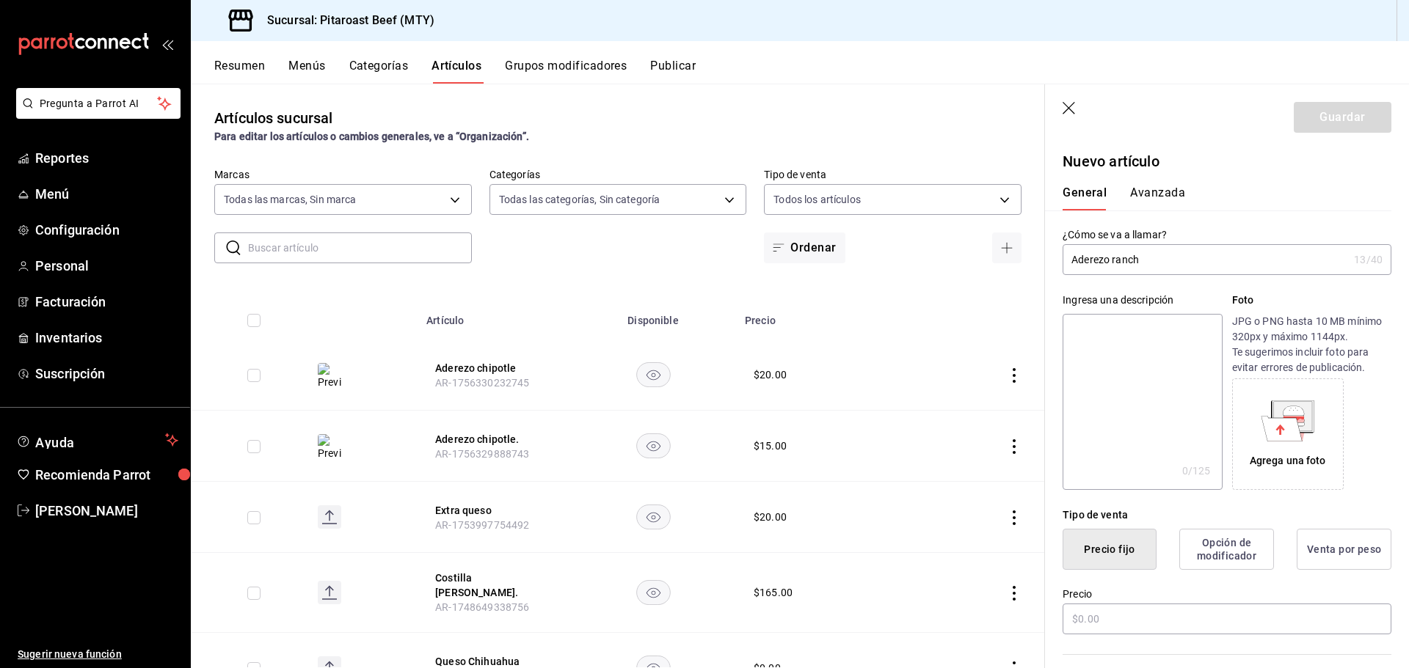
click at [1159, 263] on input "Aderezo ranch" at bounding box center [1204, 259] width 285 height 29
drag, startPoint x: 1072, startPoint y: 257, endPoint x: 1137, endPoint y: 254, distance: 65.4
click at [1137, 254] on input "Aderezo ranch." at bounding box center [1204, 259] width 285 height 29
type input "Aderezo ranch."
click at [1130, 339] on textarea at bounding box center [1141, 402] width 159 height 176
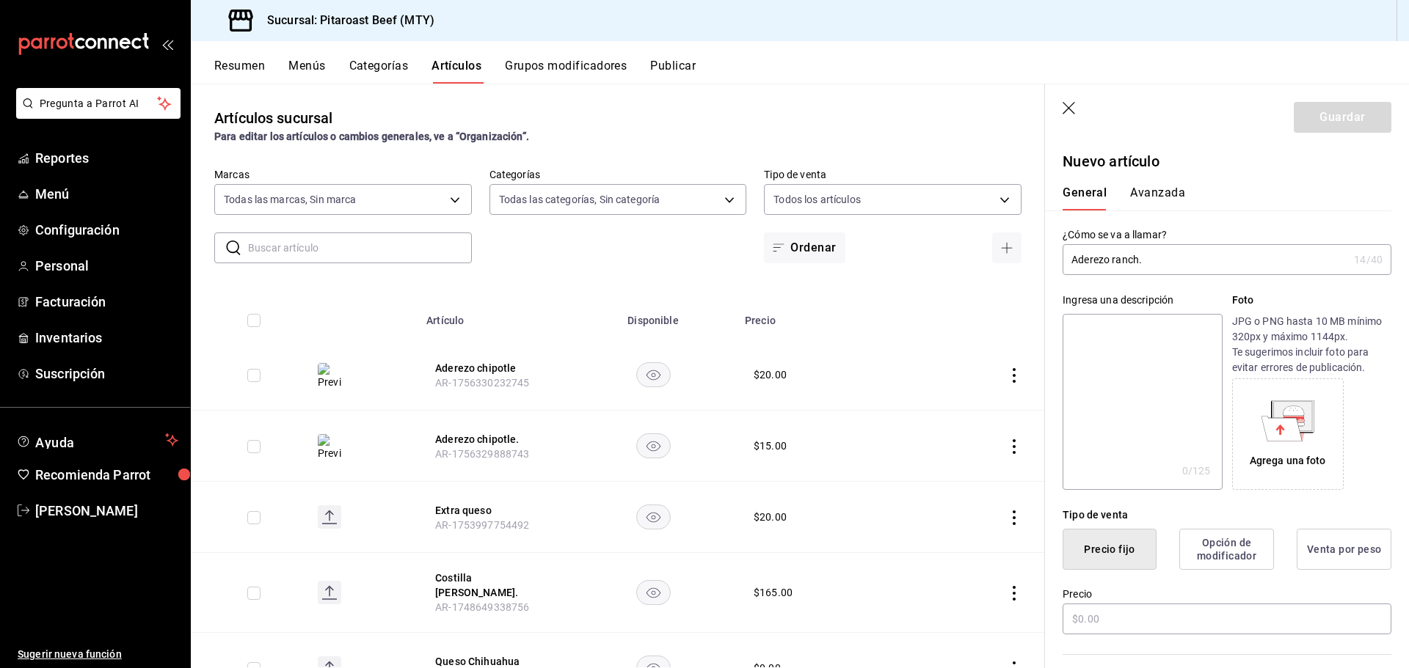
paste textarea "Aderezo ranch"
type textarea "Aderezo ranch"
type textarea "x"
type textarea "Aderezo ranch"
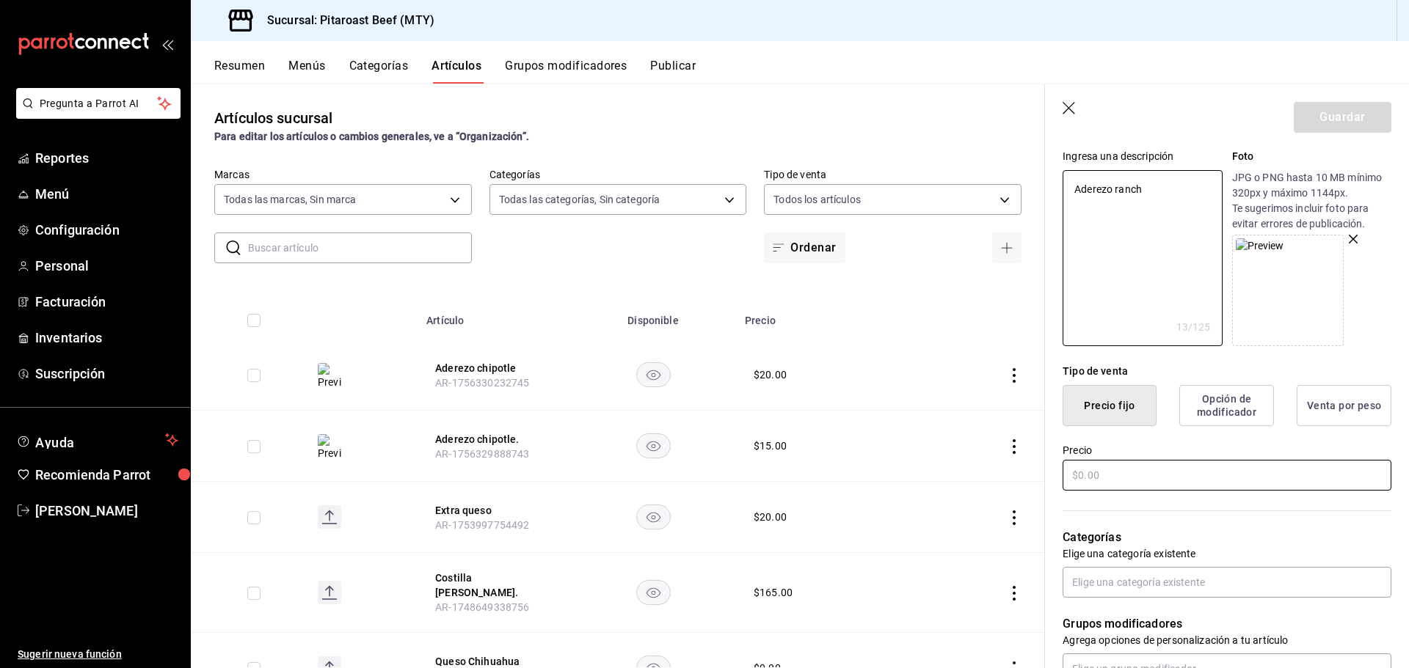
scroll to position [147, 0]
click at [1106, 470] on input "text" at bounding box center [1226, 472] width 329 height 31
type textarea "x"
type input "$1.00"
type textarea "x"
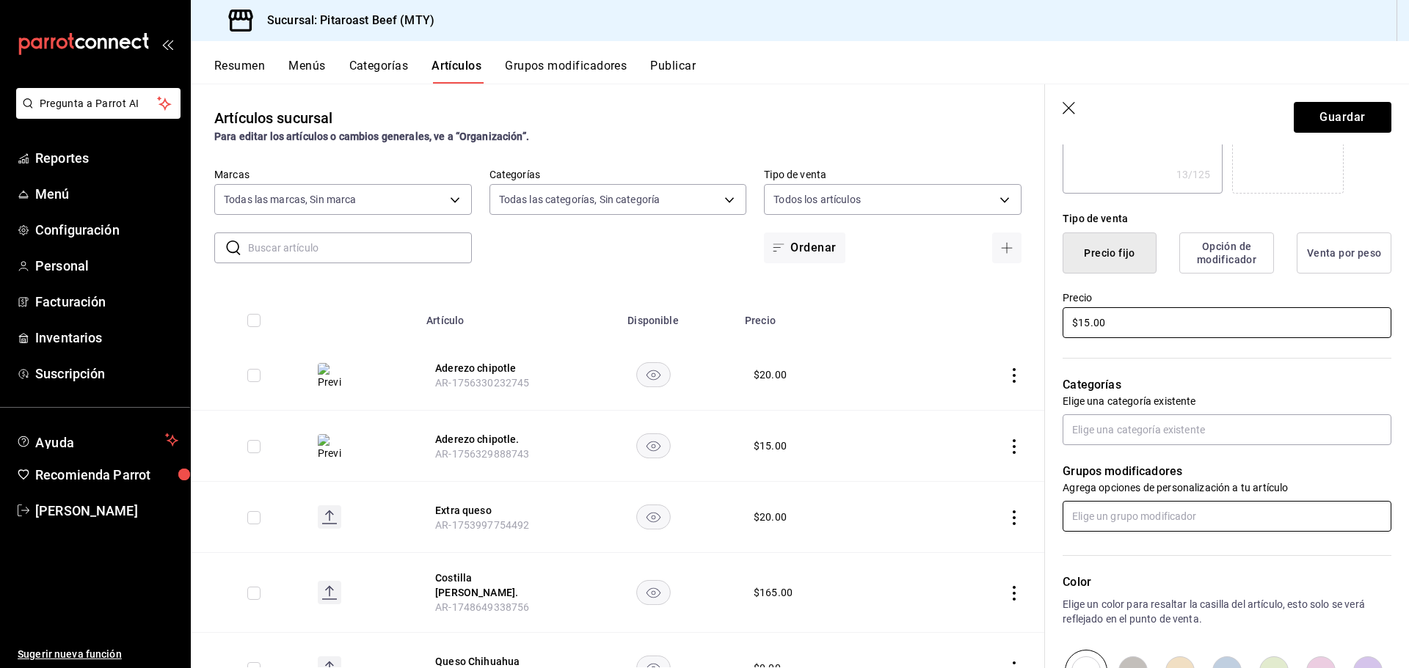
scroll to position [367, 0]
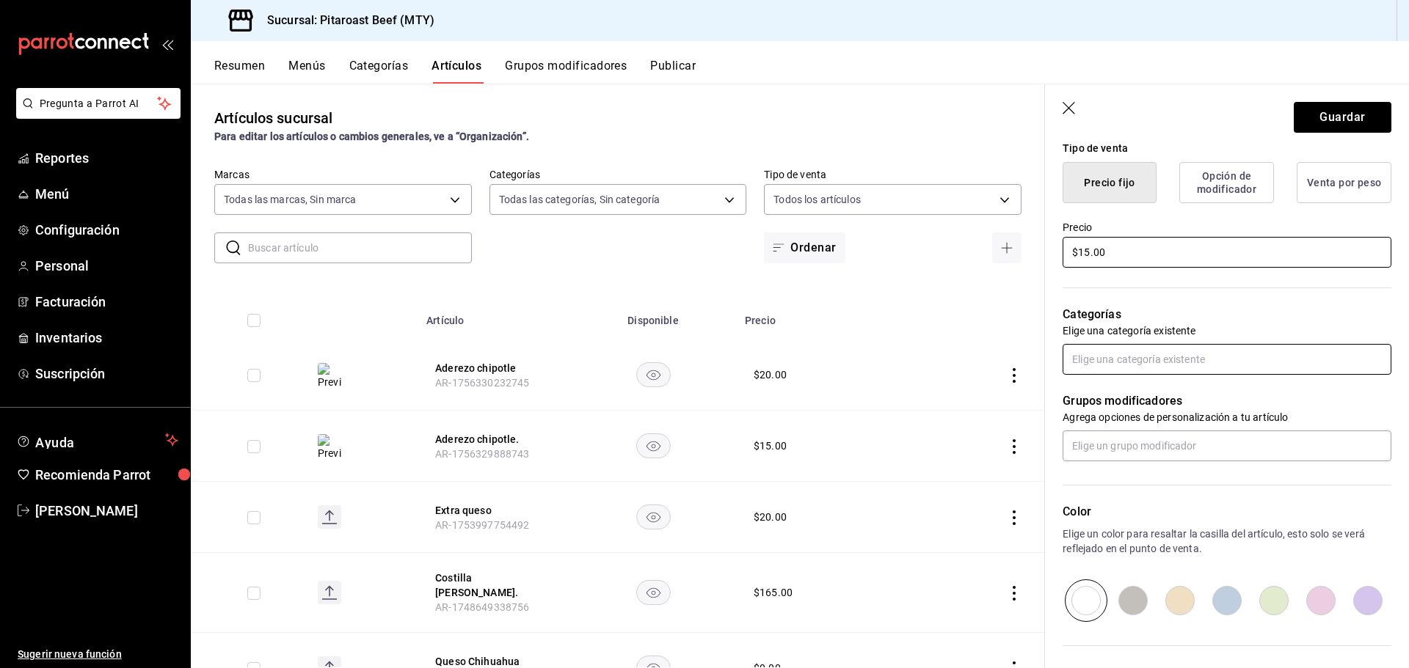
type input "$15.00"
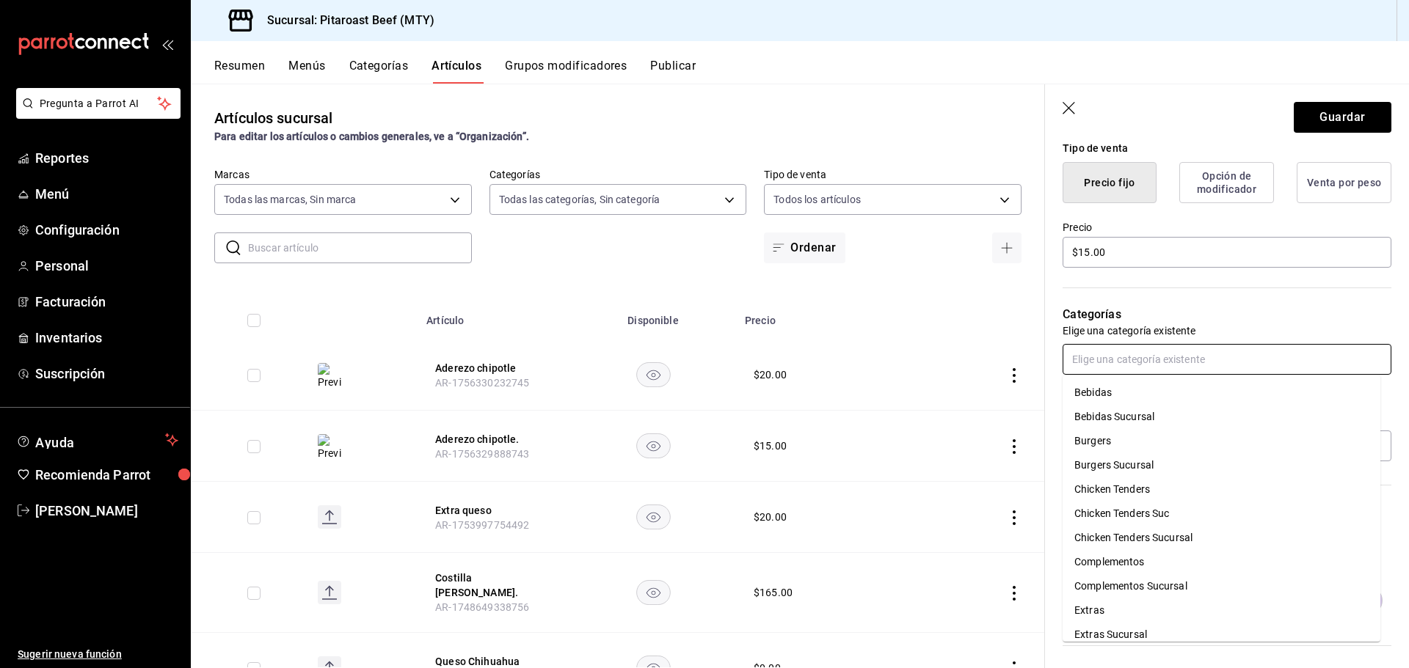
click at [1103, 353] on input "text" at bounding box center [1226, 359] width 329 height 31
click at [1112, 633] on li "Extras Sucursal" at bounding box center [1221, 635] width 318 height 24
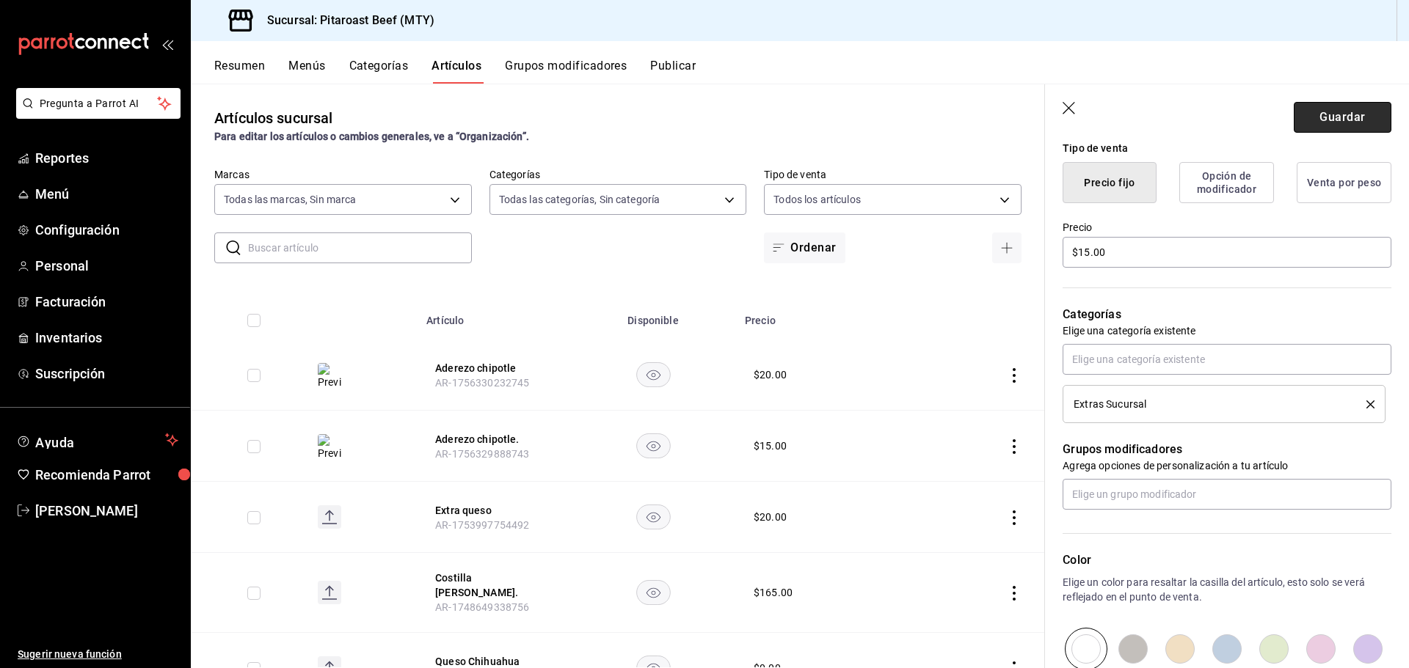
click at [1330, 124] on button "Guardar" at bounding box center [1343, 117] width 98 height 31
type textarea "x"
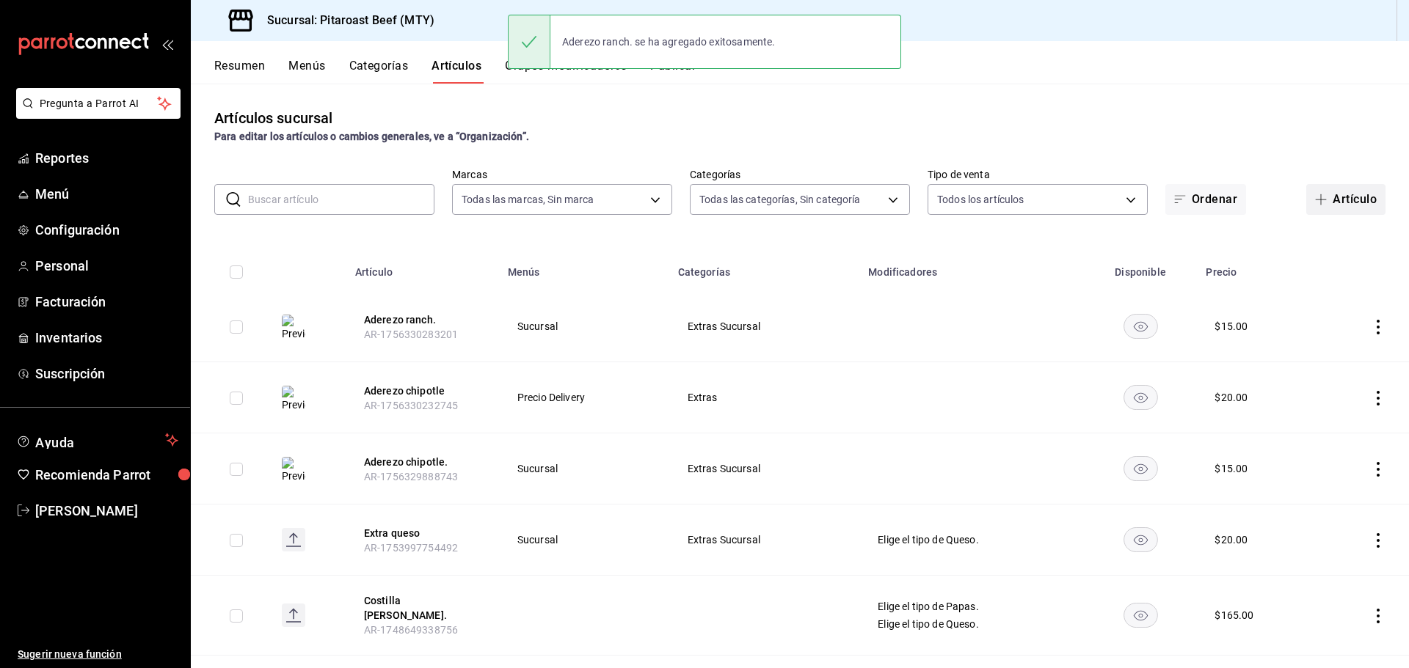
click at [1326, 205] on button "Artículo" at bounding box center [1345, 199] width 79 height 31
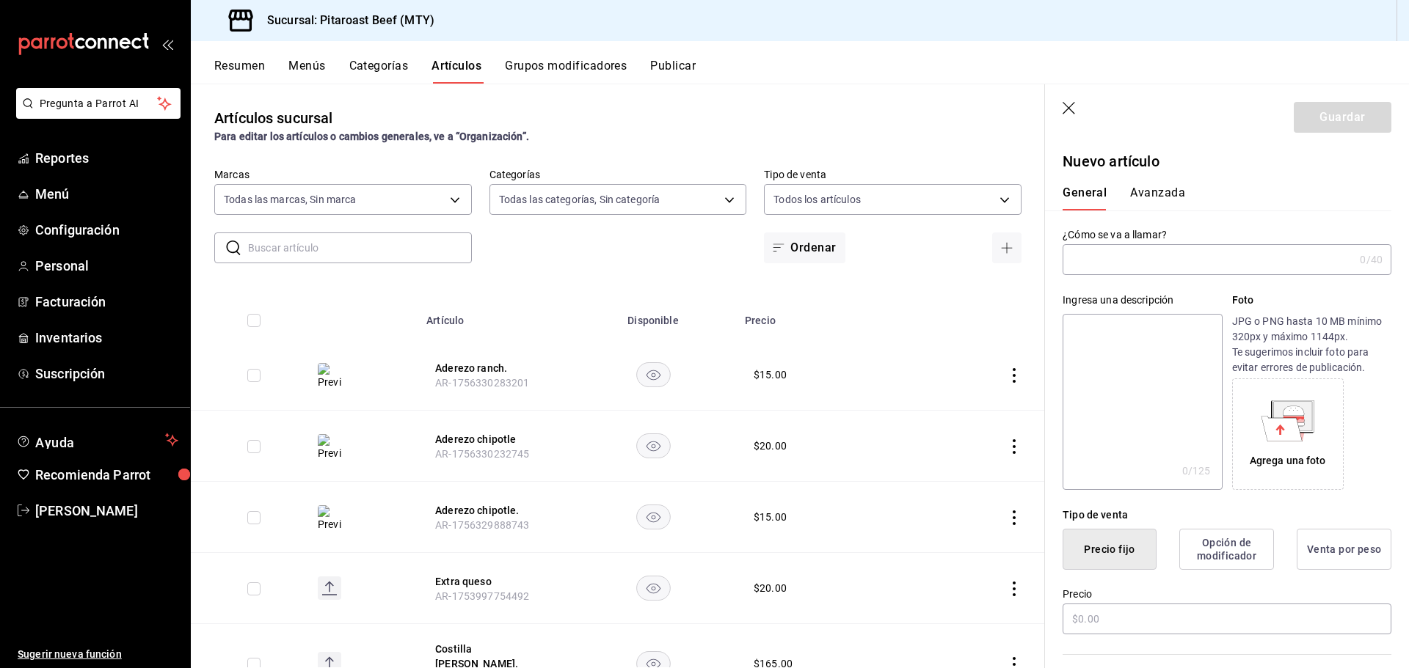
click at [1109, 261] on input "text" at bounding box center [1207, 259] width 291 height 29
type input "Aderezo ranch"
click at [1080, 346] on textarea at bounding box center [1141, 402] width 159 height 176
paste textarea "Aderezo ranch"
type textarea "Aderezo ranch"
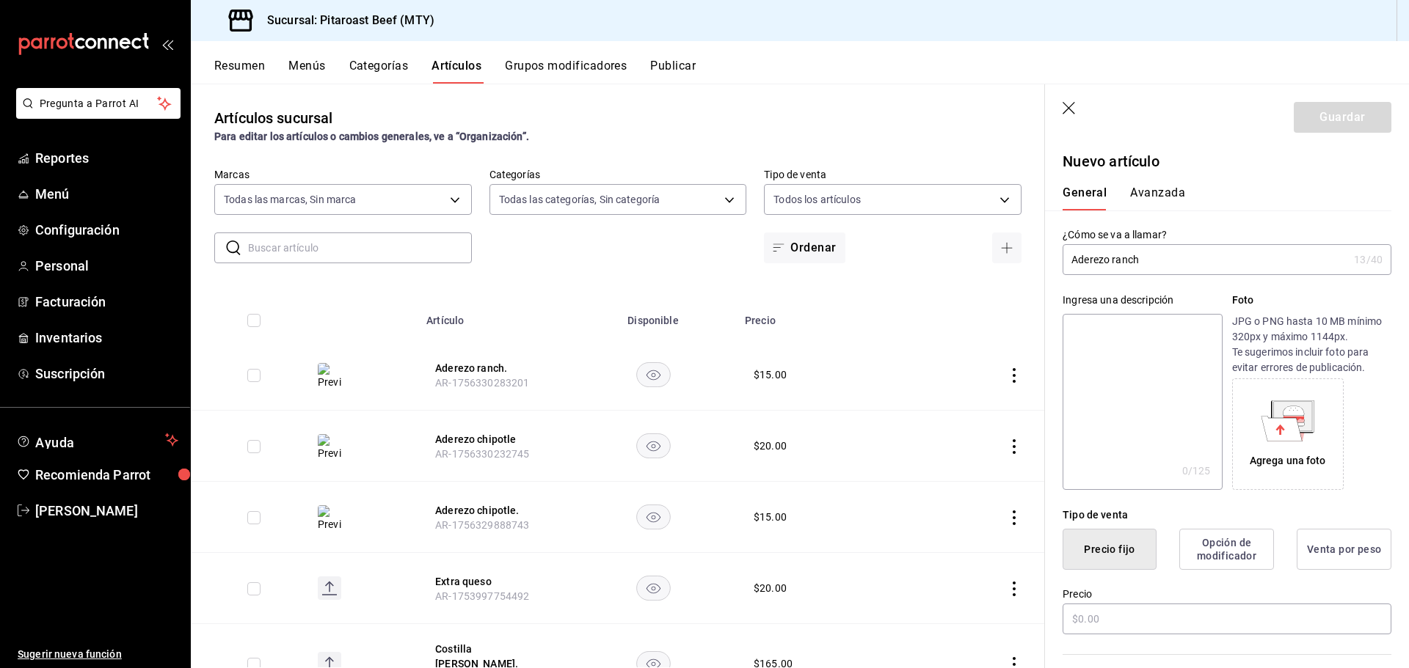
type textarea "x"
type textarea "Aderezo ranch"
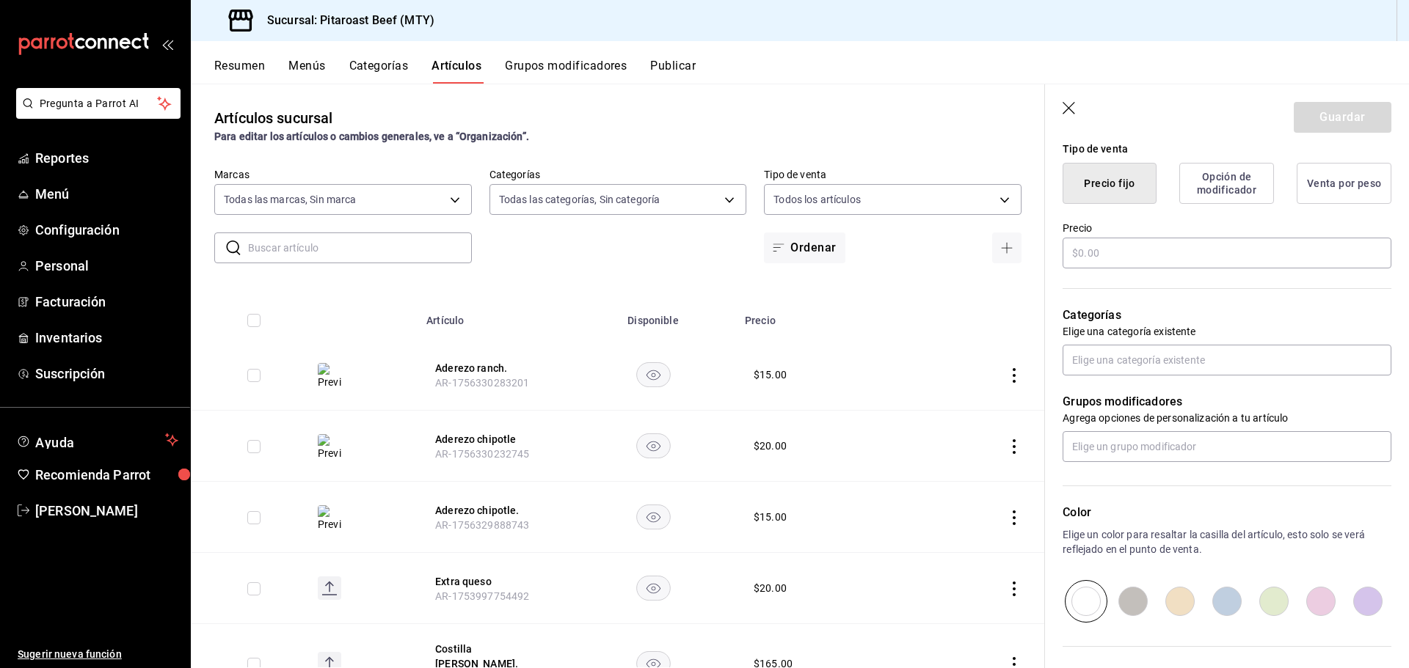
scroll to position [367, 0]
type textarea "x"
click at [1093, 356] on input "text" at bounding box center [1226, 359] width 329 height 31
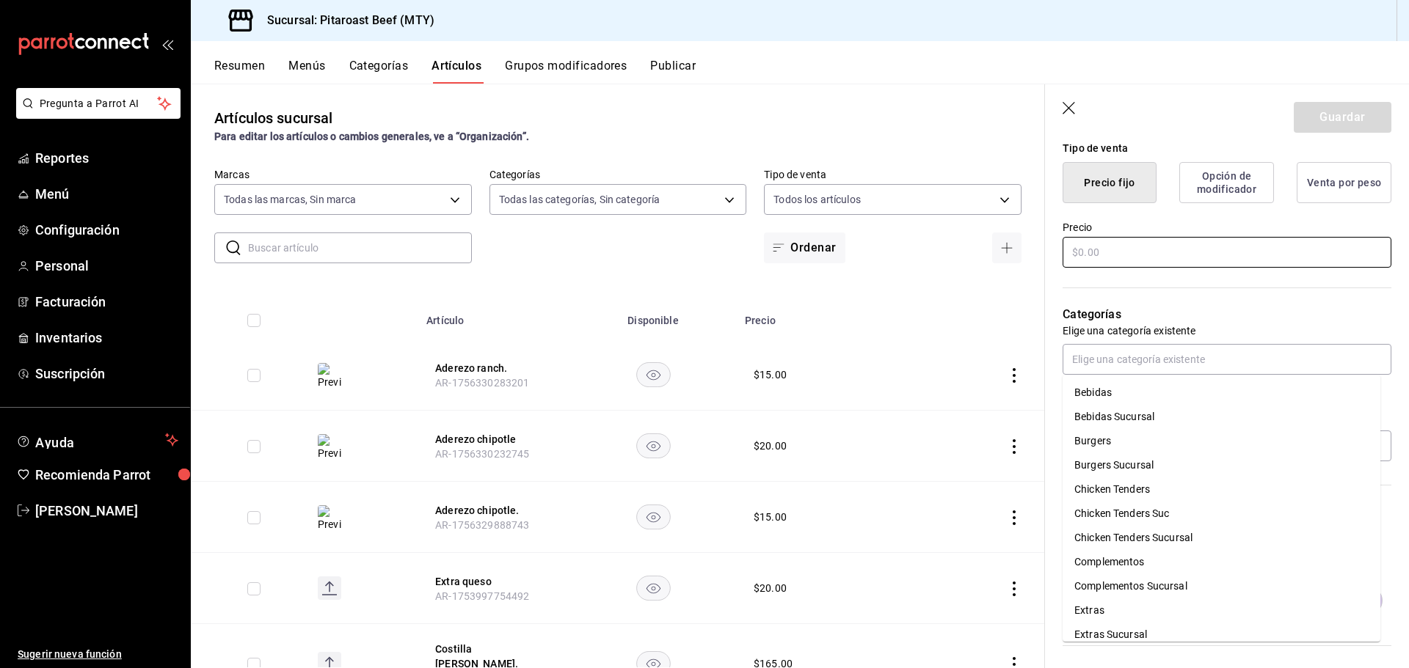
click at [1099, 261] on input "text" at bounding box center [1226, 252] width 329 height 31
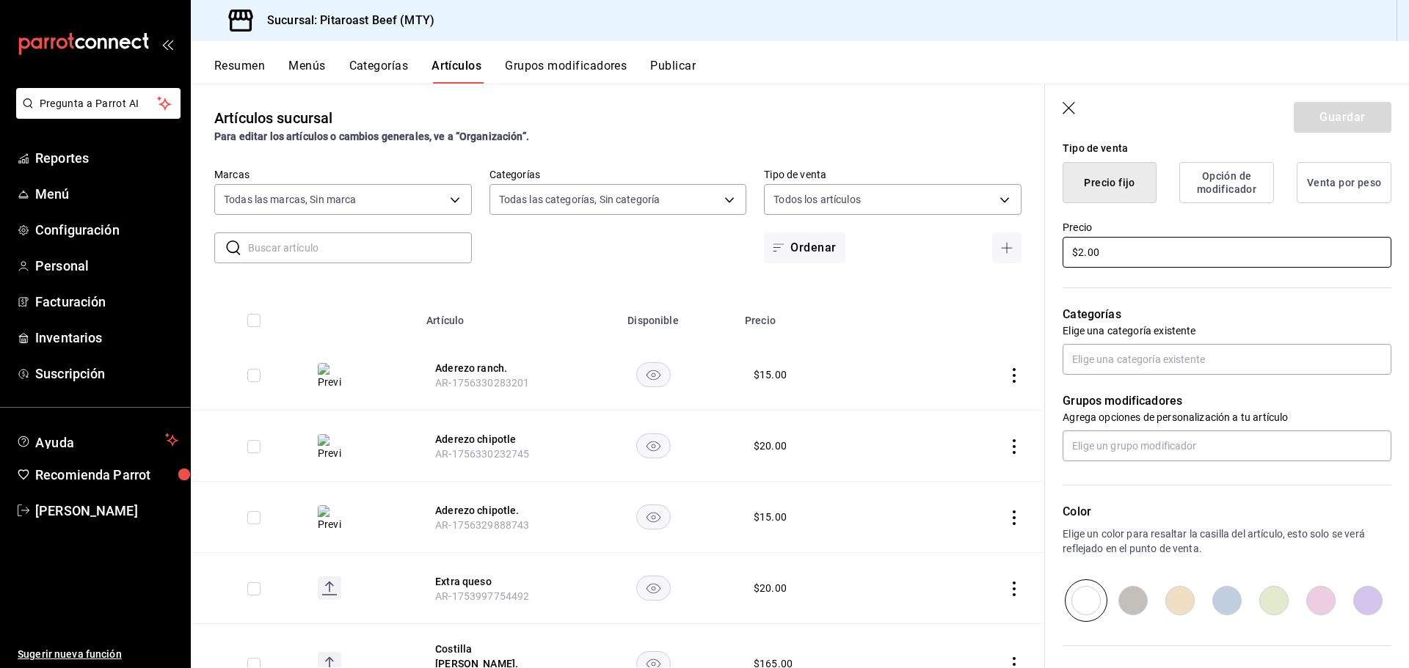
type input "$20.00"
type textarea "x"
type input "$20.00"
click at [1122, 360] on input "text" at bounding box center [1226, 359] width 329 height 31
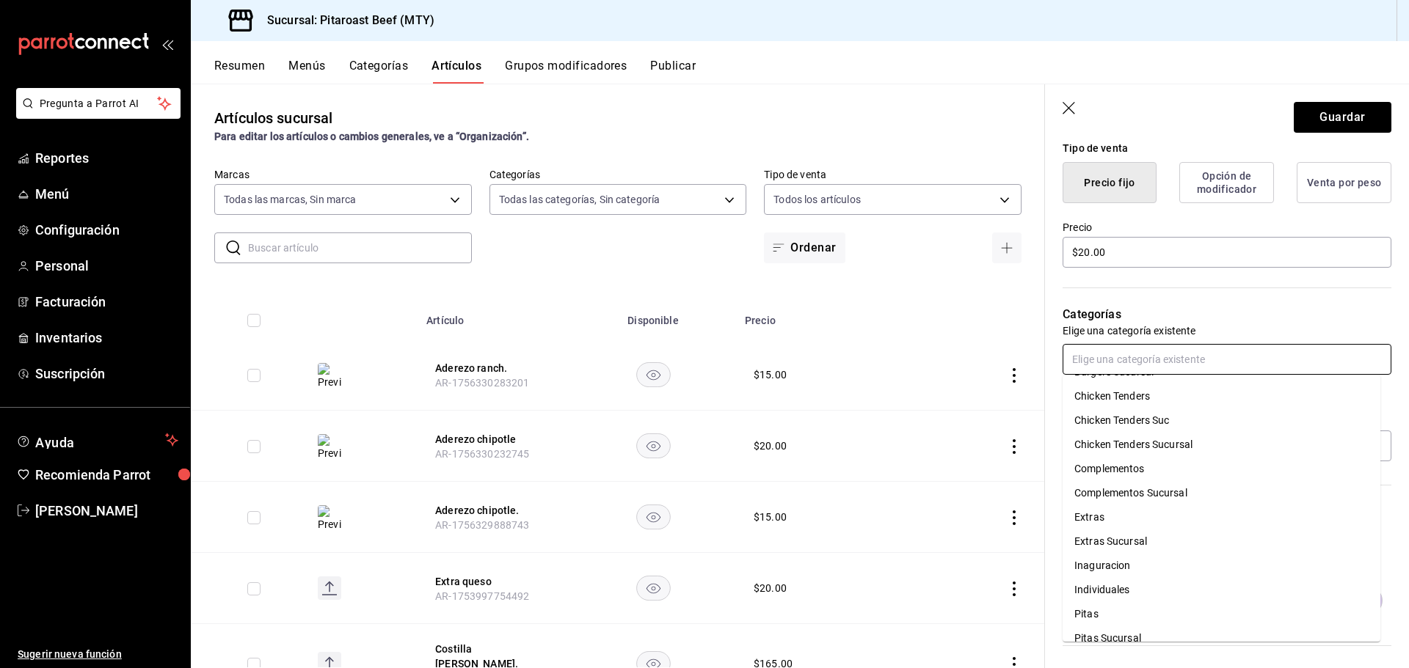
scroll to position [108, 0]
click at [1130, 508] on li "Extras" at bounding box center [1221, 503] width 318 height 24
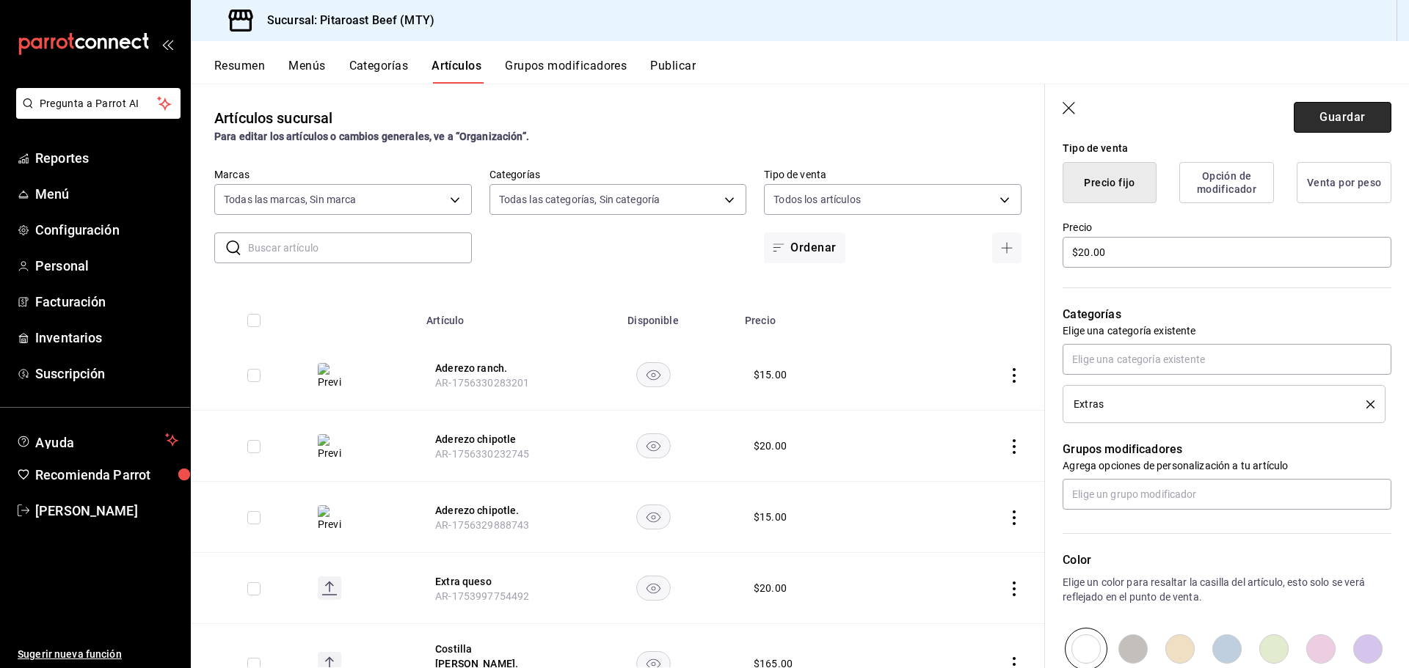
click at [1360, 114] on button "Guardar" at bounding box center [1343, 117] width 98 height 31
type textarea "x"
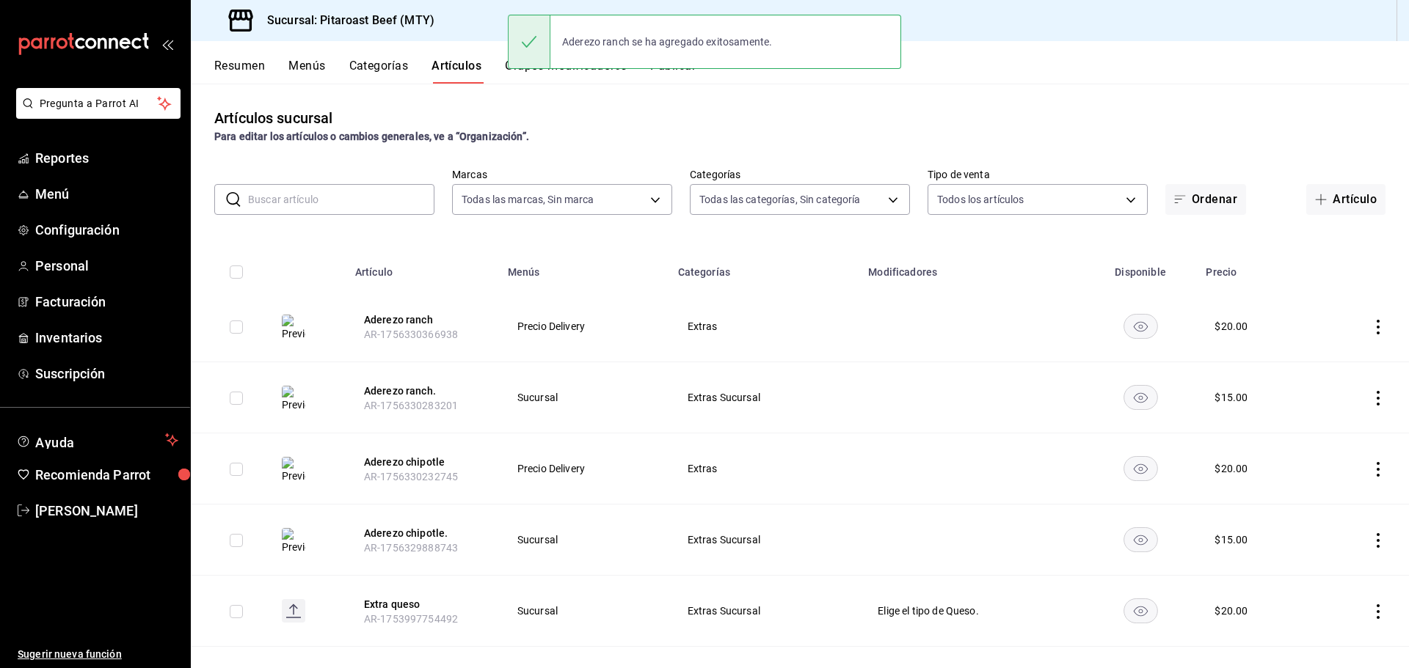
click at [788, 115] on div "Artículos sucursal Para editar los artículos o cambios generales, ve a “Organiz…" at bounding box center [800, 125] width 1218 height 37
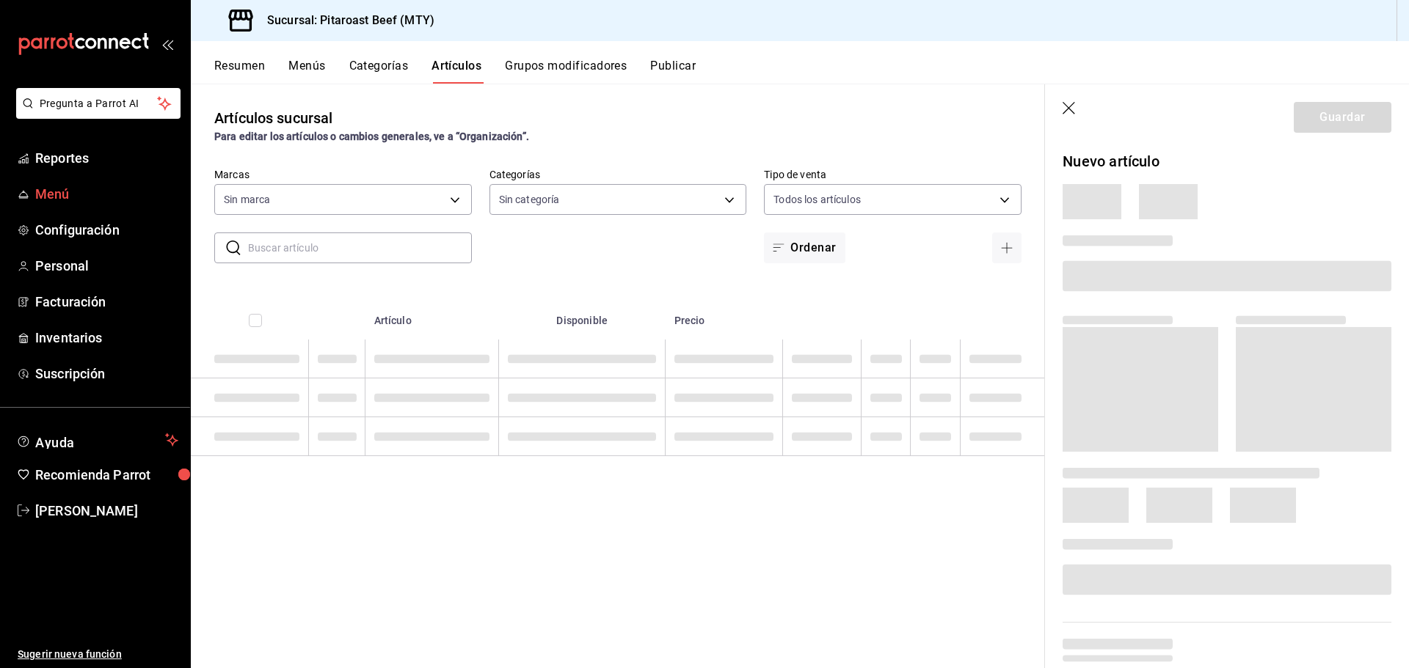
click at [41, 203] on span "Menú" at bounding box center [106, 194] width 143 height 20
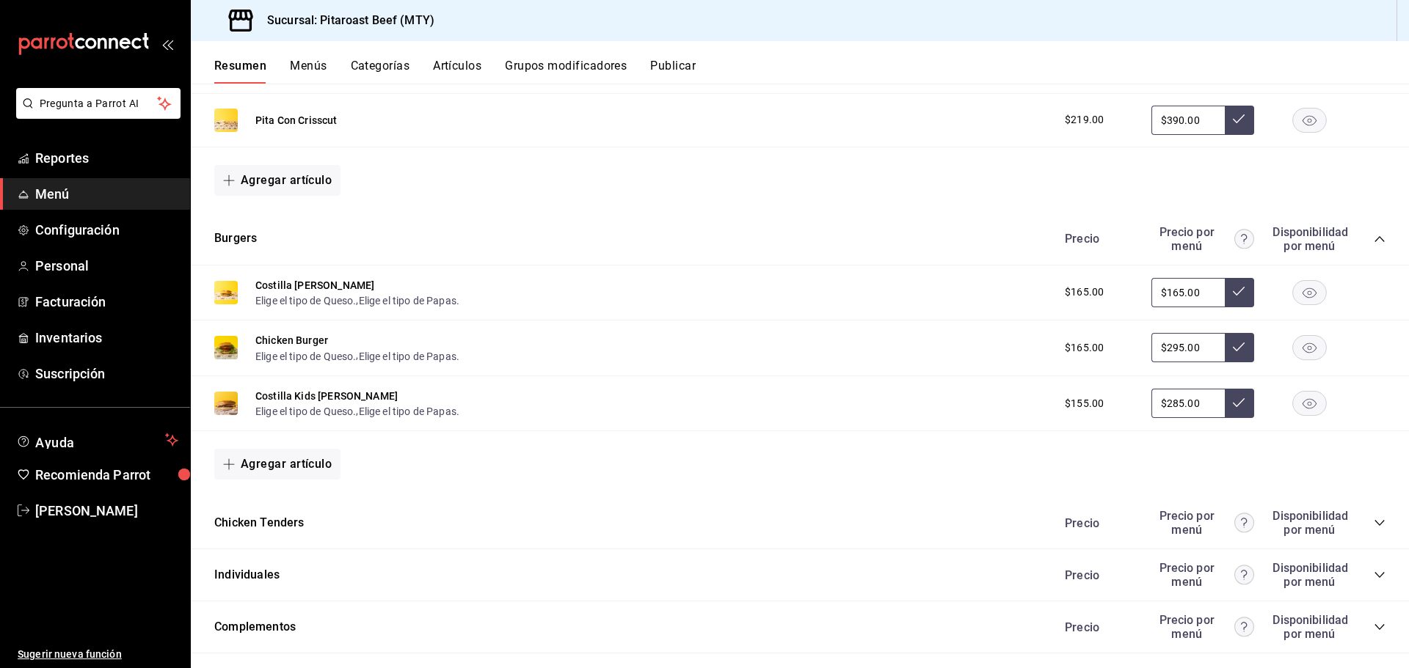
scroll to position [754, 0]
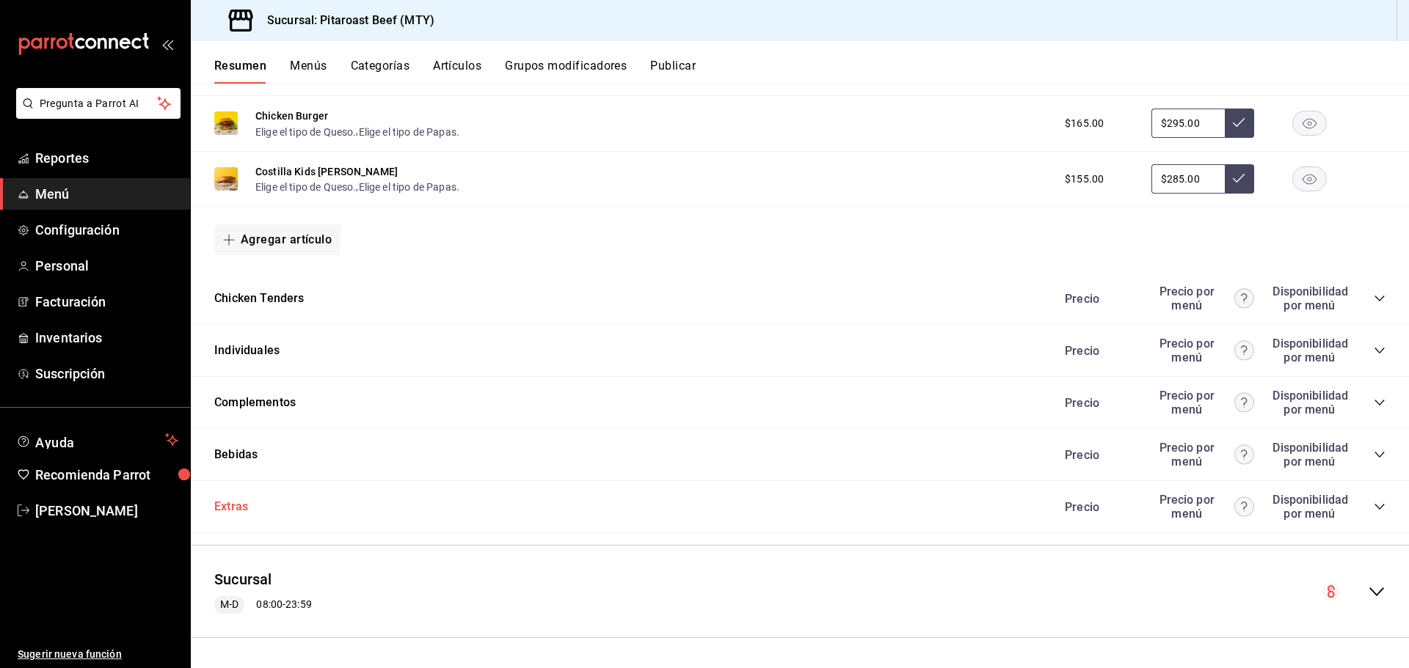
click at [231, 512] on button "Extras" at bounding box center [231, 507] width 34 height 17
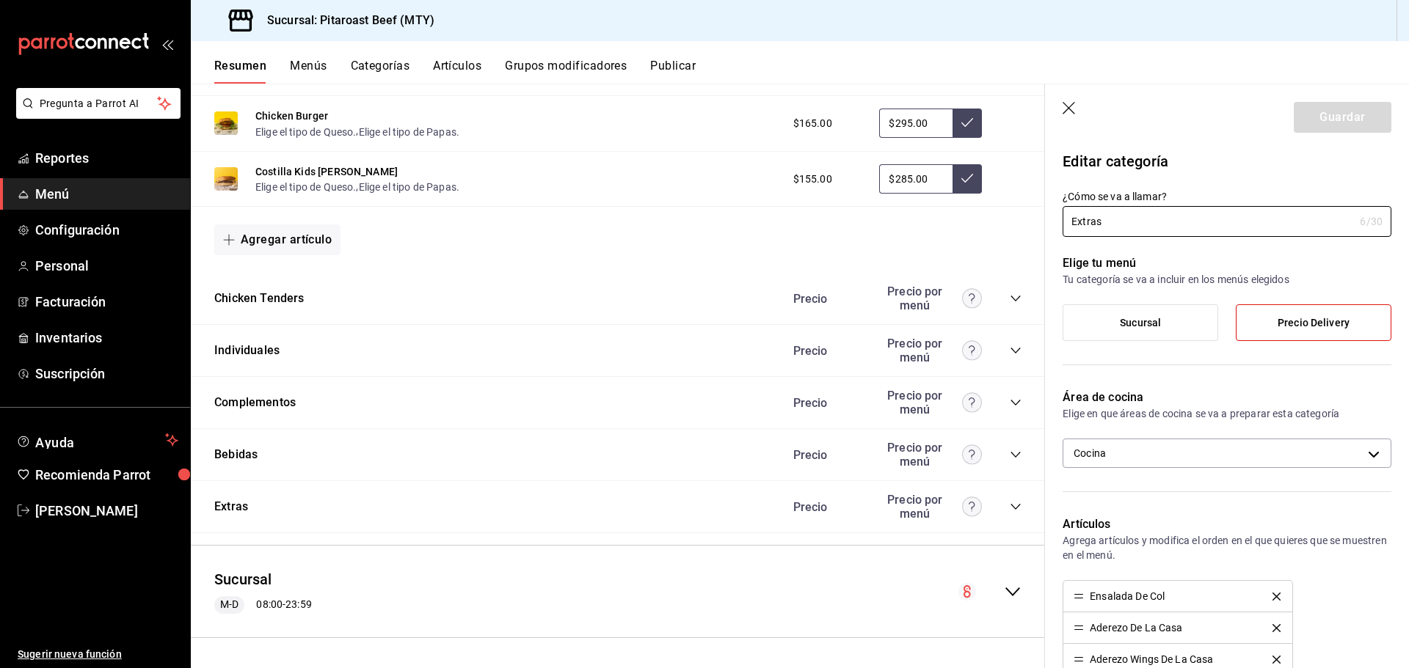
click at [1066, 110] on icon "button" at bounding box center [1069, 109] width 15 height 15
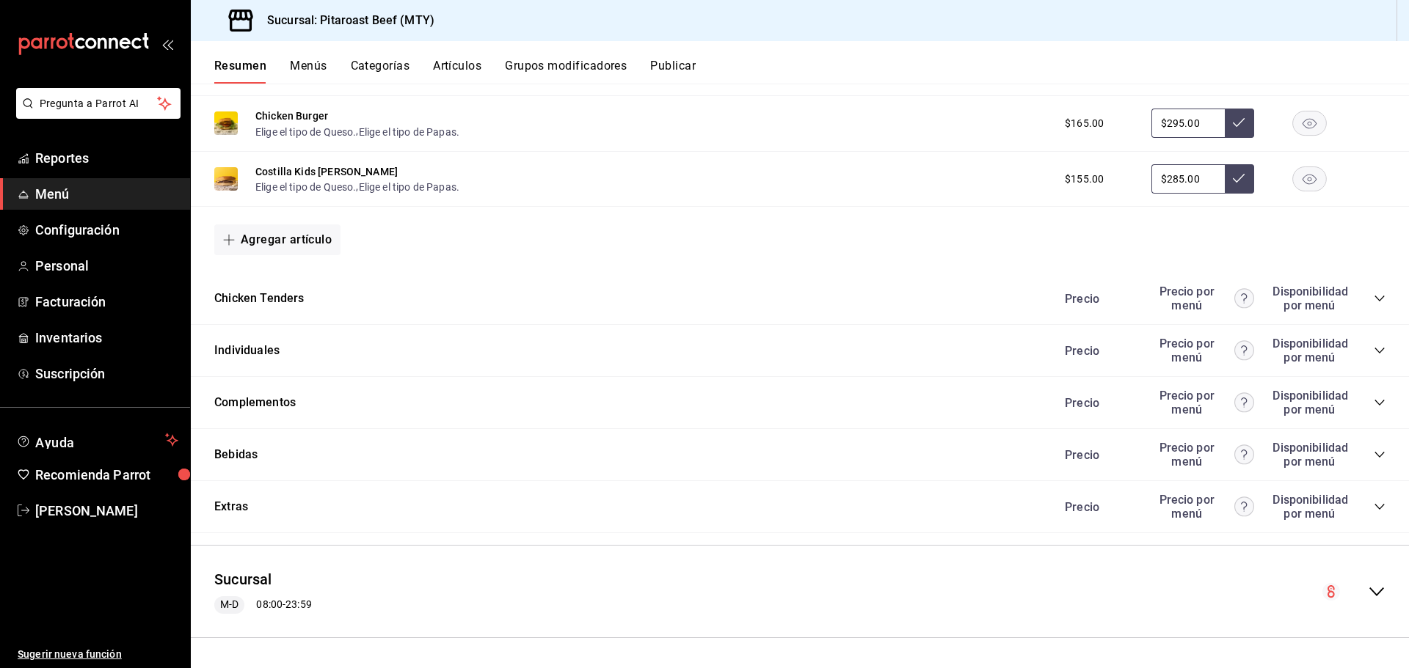
click at [1369, 602] on div "Sucursal M-D 08:00 - 23:59" at bounding box center [800, 592] width 1218 height 68
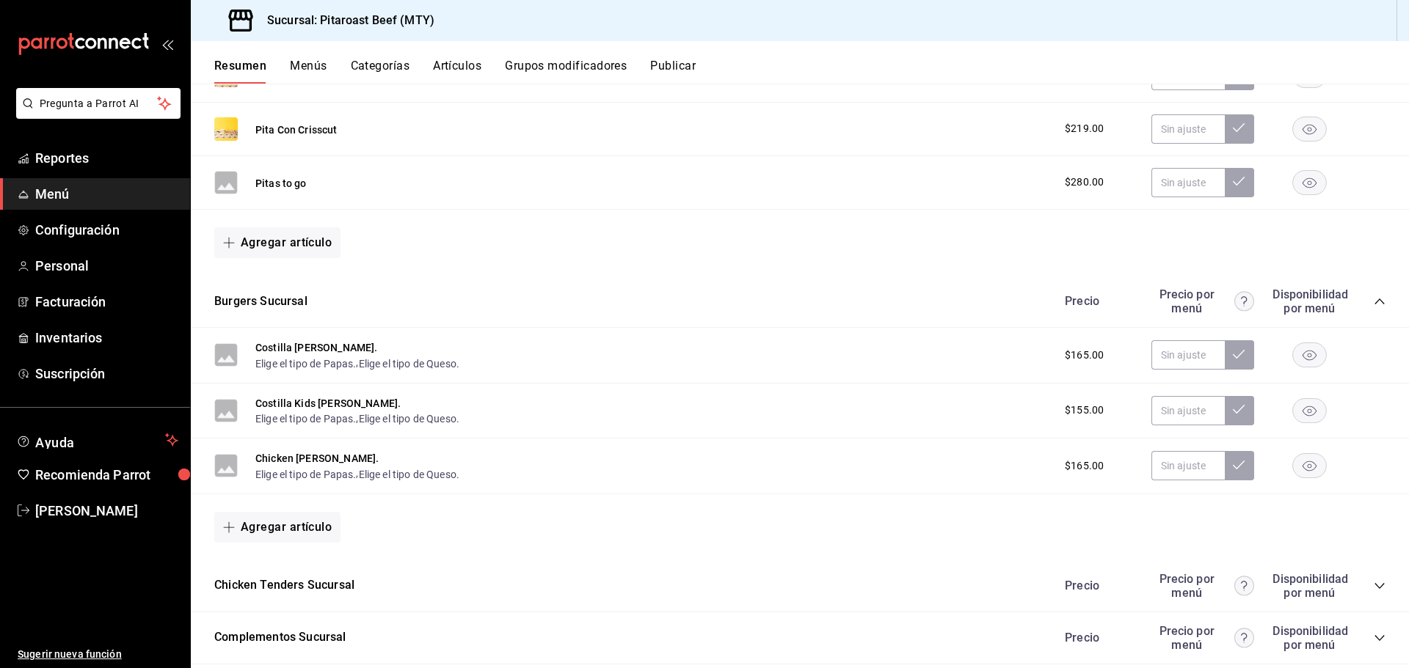
scroll to position [1726, 0]
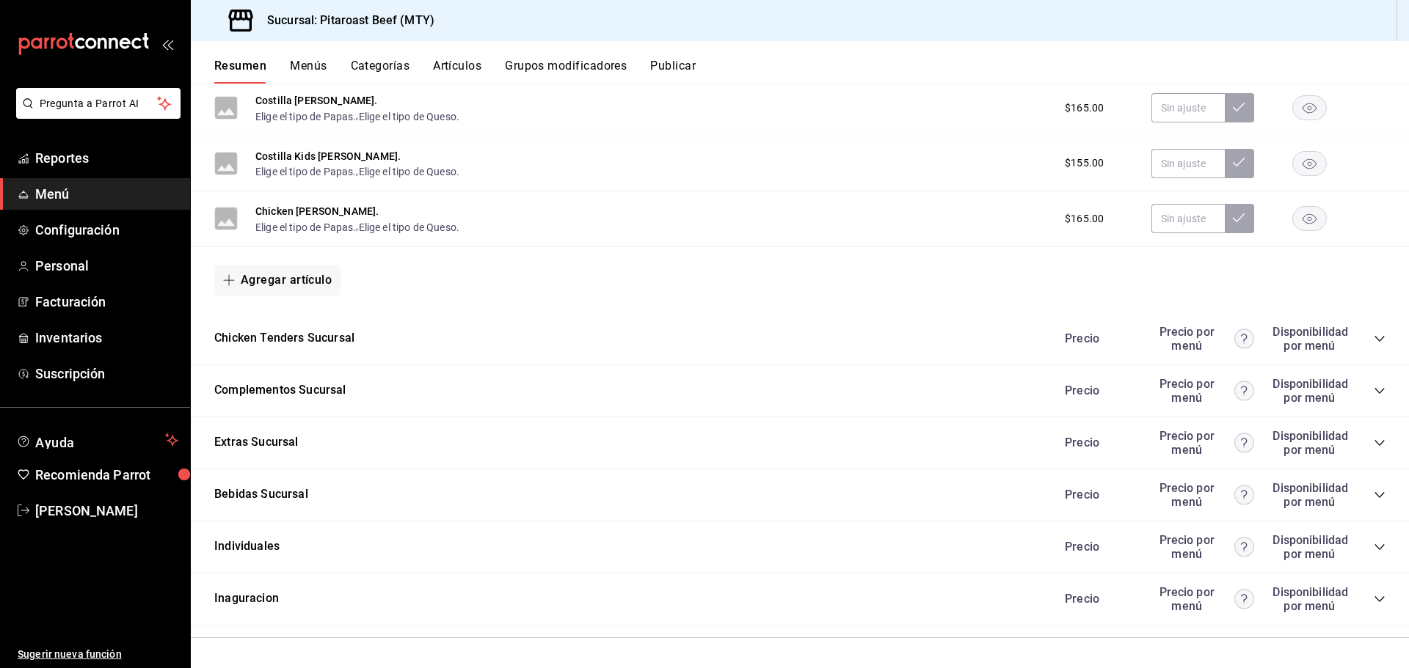
click at [1373, 442] on icon "collapse-category-row" at bounding box center [1379, 443] width 12 height 12
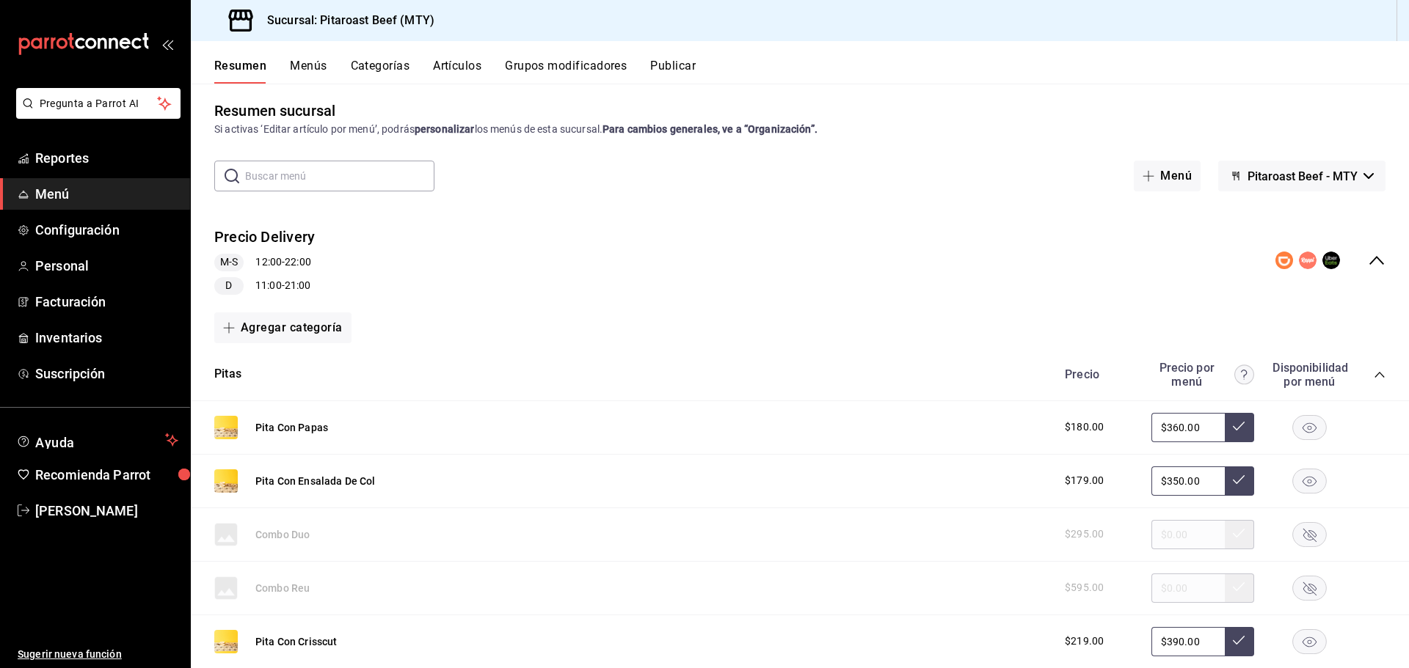
scroll to position [0, 0]
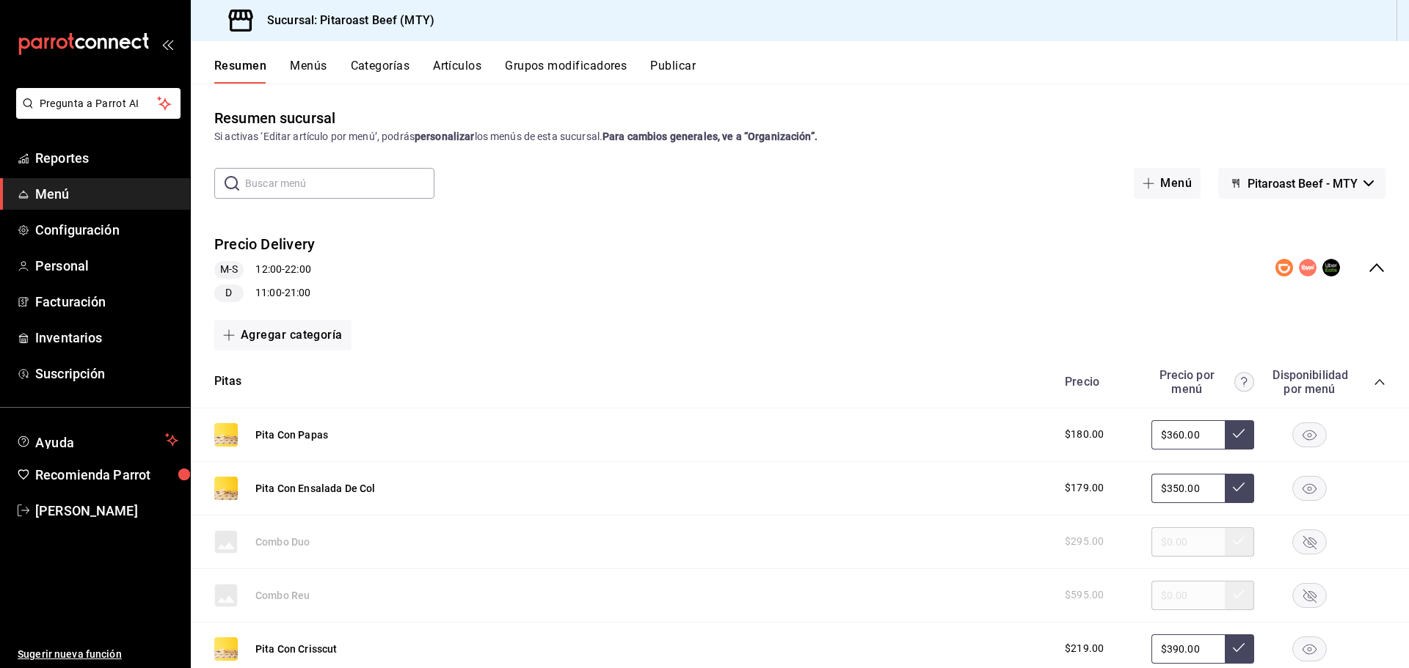
click at [1374, 382] on icon "collapse-category-row" at bounding box center [1379, 382] width 10 height 6
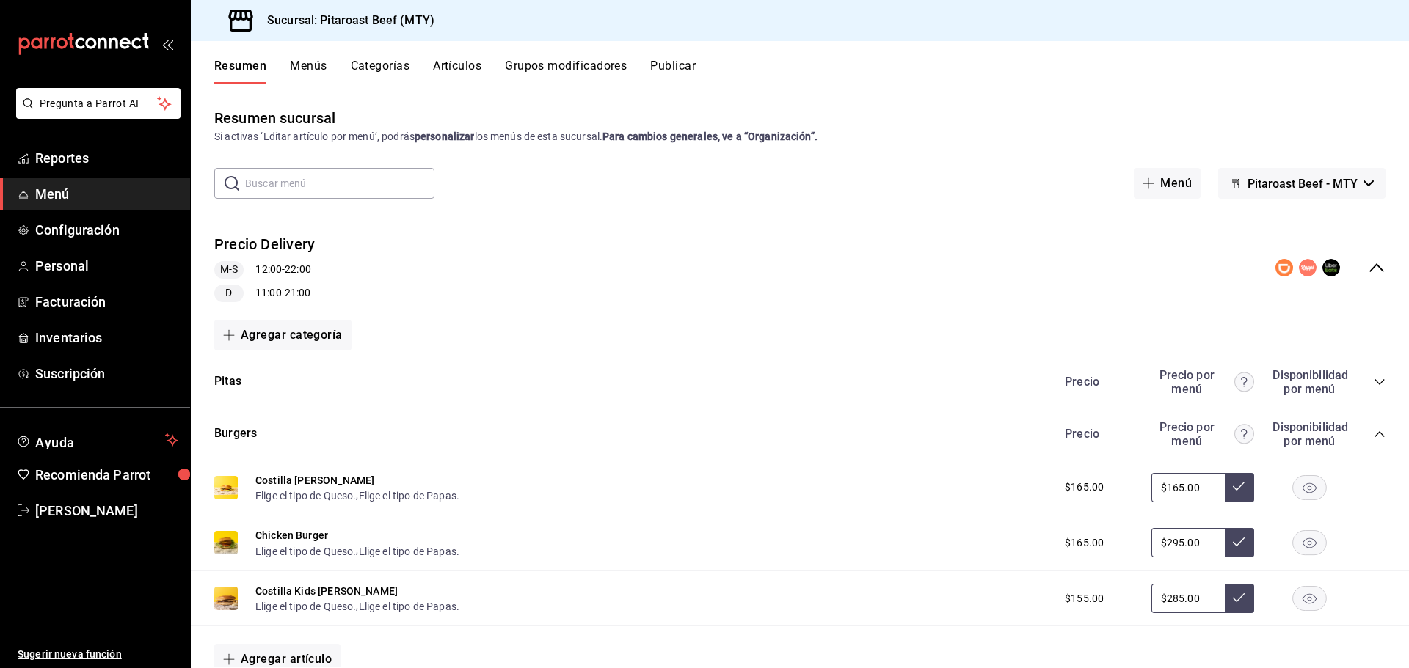
click at [1375, 433] on div "Burgers Precio Precio por menú Disponibilidad por menú" at bounding box center [800, 435] width 1218 height 52
click at [1373, 439] on icon "collapse-category-row" at bounding box center [1379, 434] width 12 height 12
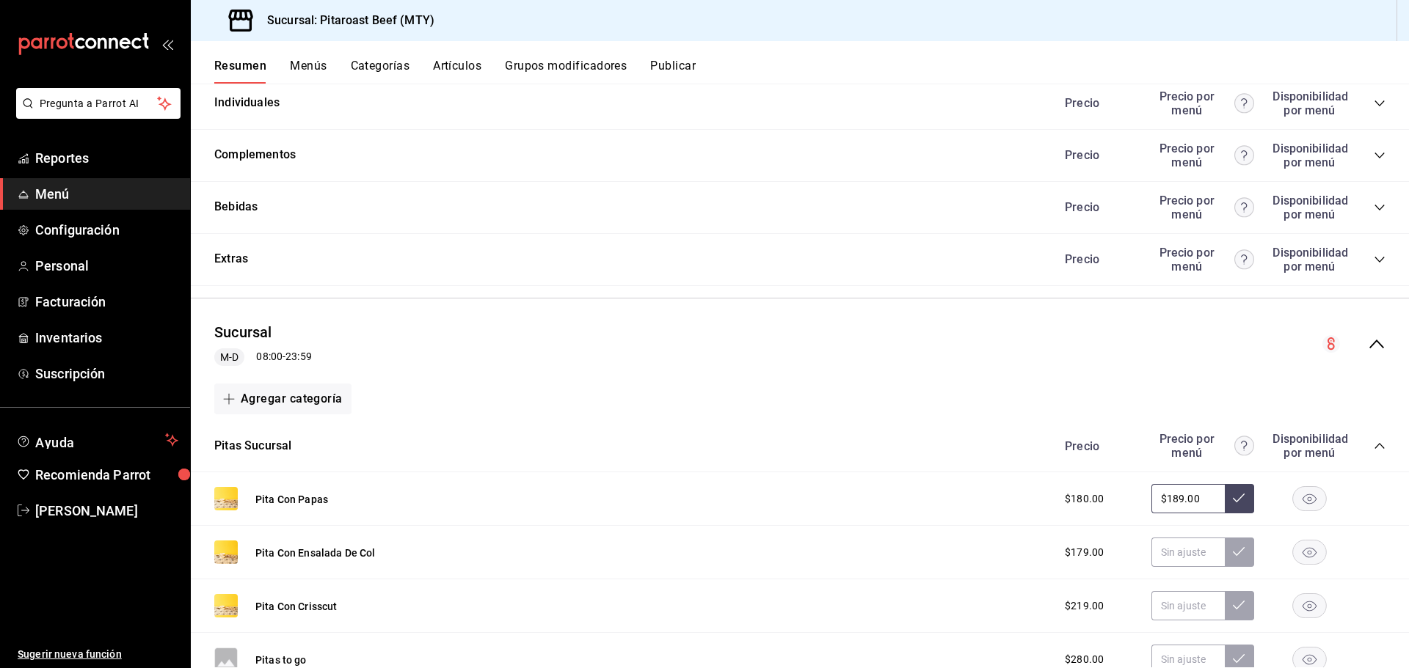
scroll to position [440, 0]
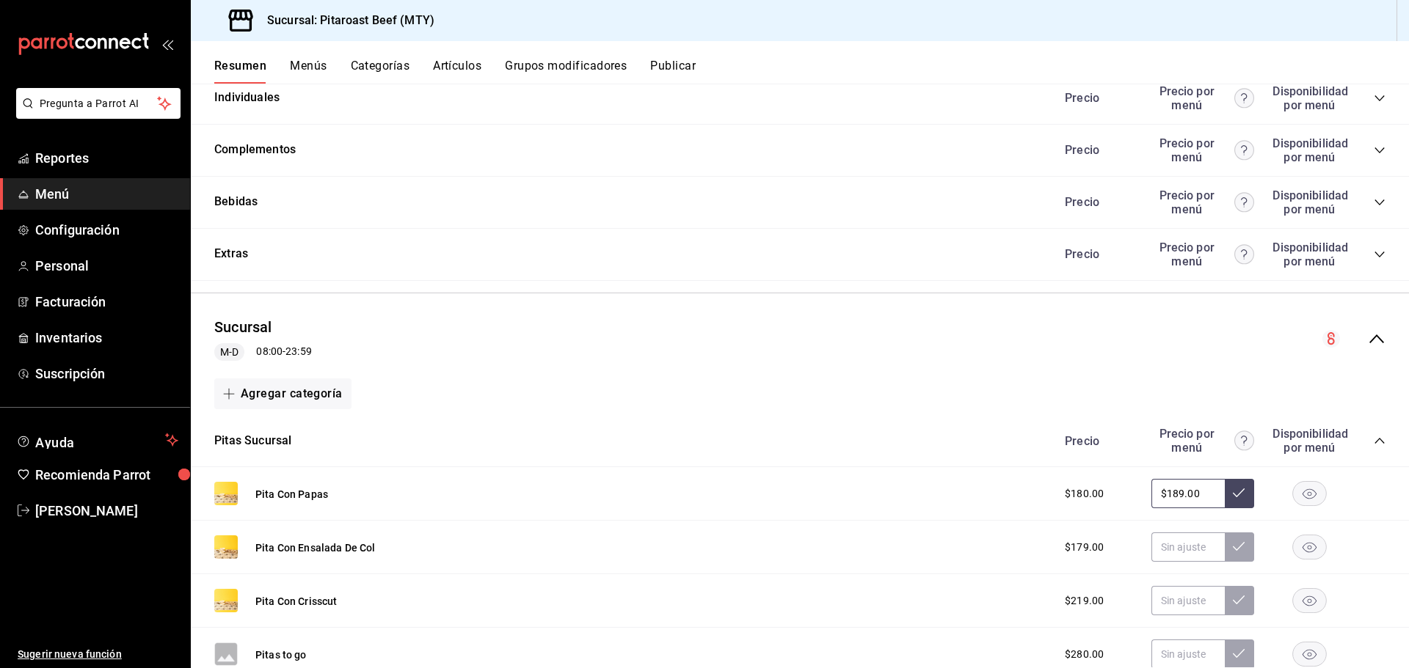
click at [1373, 446] on icon "collapse-category-row" at bounding box center [1379, 441] width 12 height 12
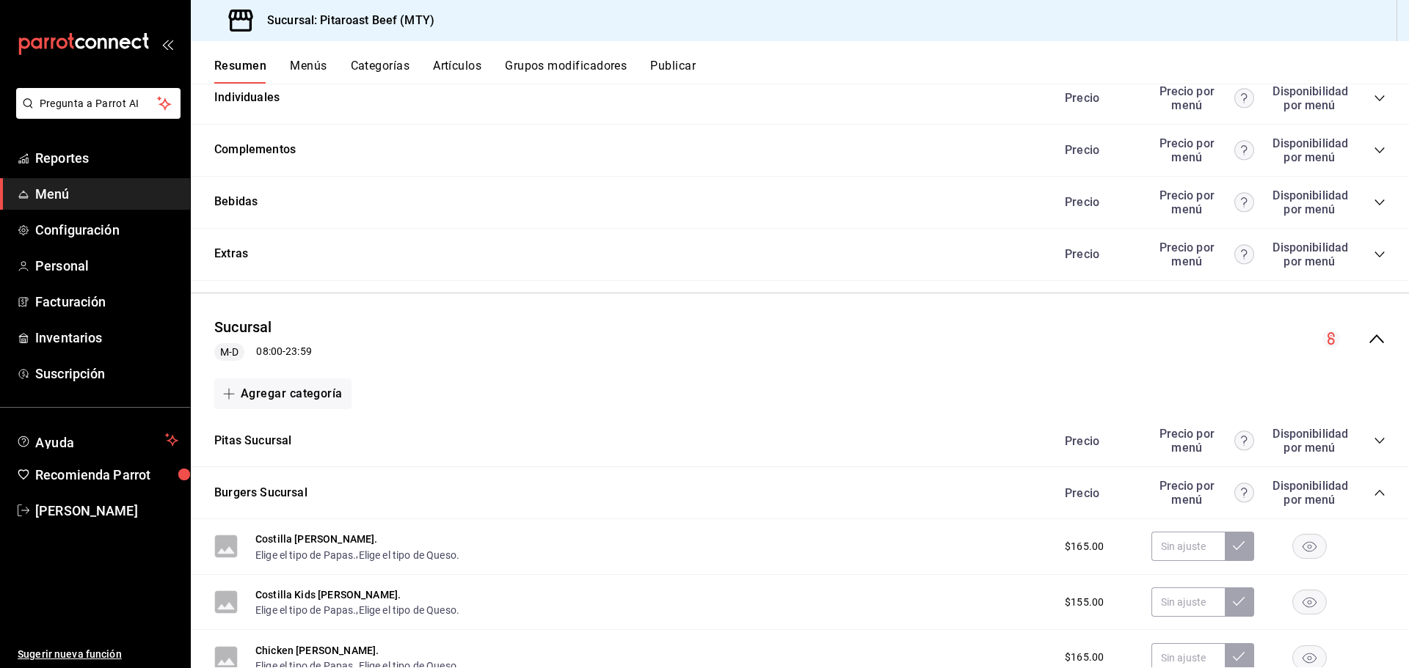
click at [1373, 496] on icon "collapse-category-row" at bounding box center [1379, 493] width 12 height 12
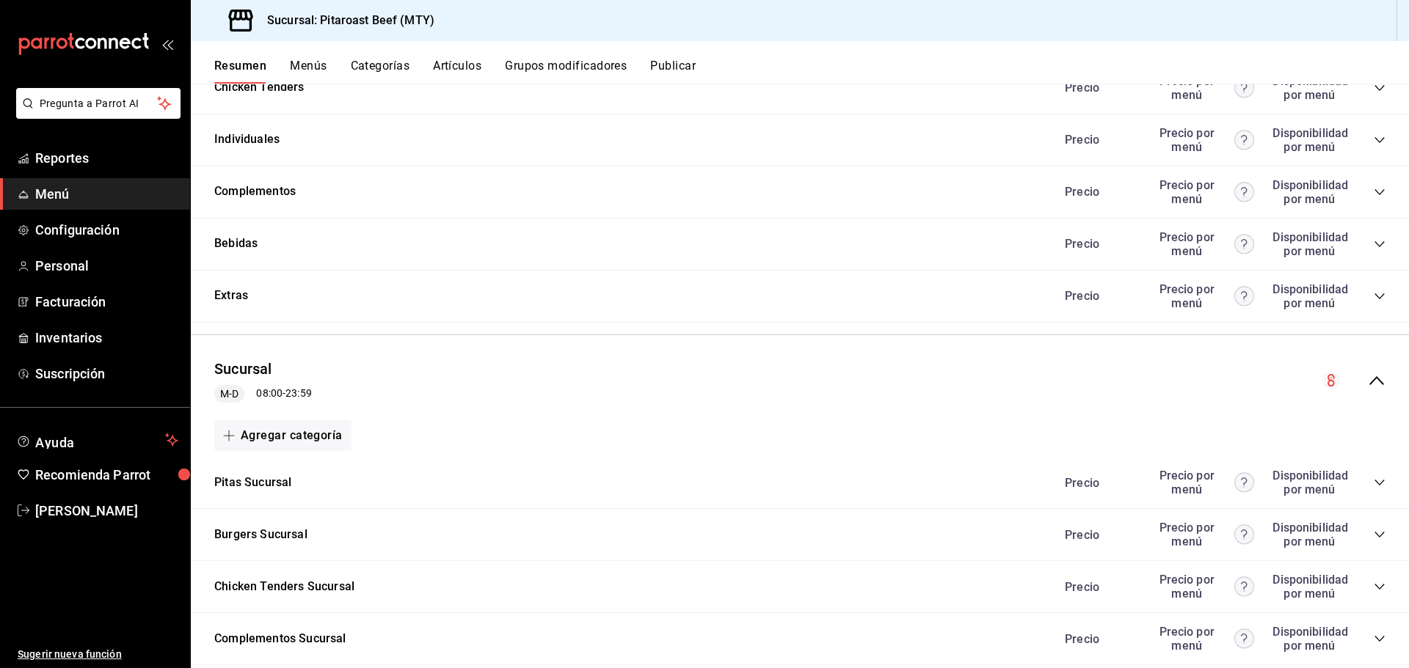
scroll to position [293, 0]
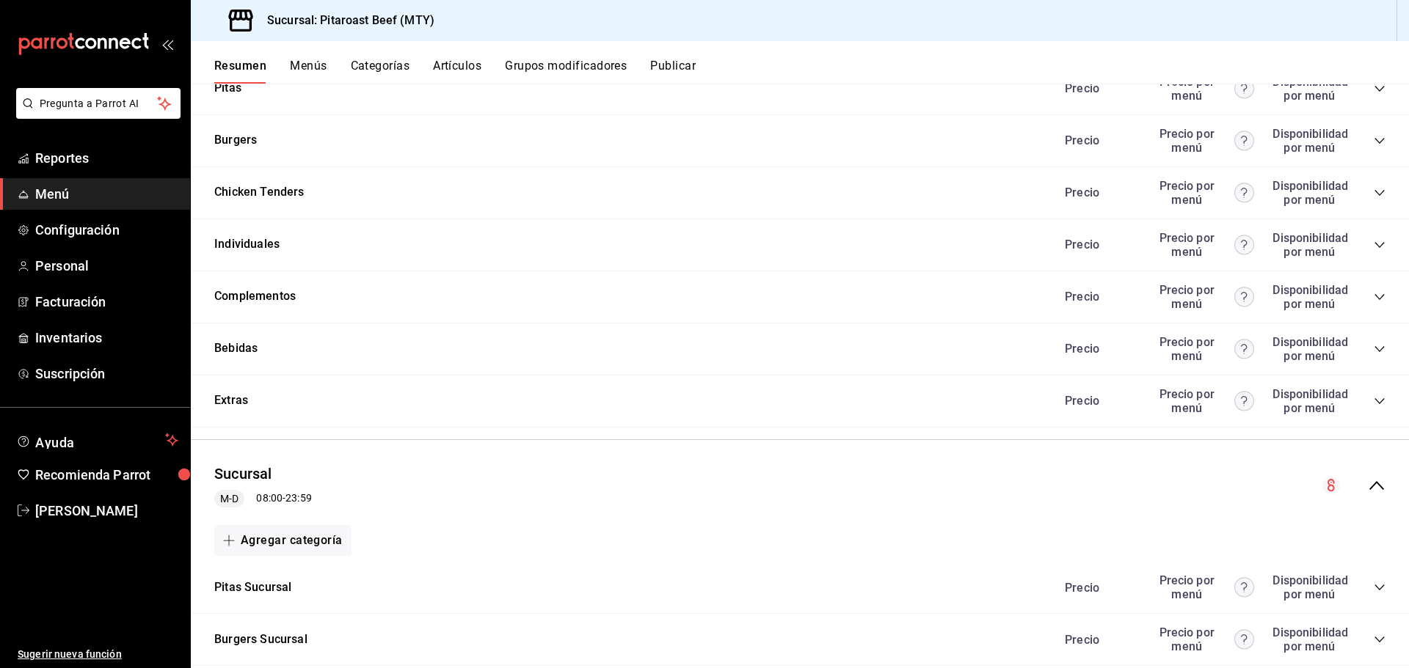
click at [1373, 405] on icon "collapse-category-row" at bounding box center [1379, 401] width 12 height 12
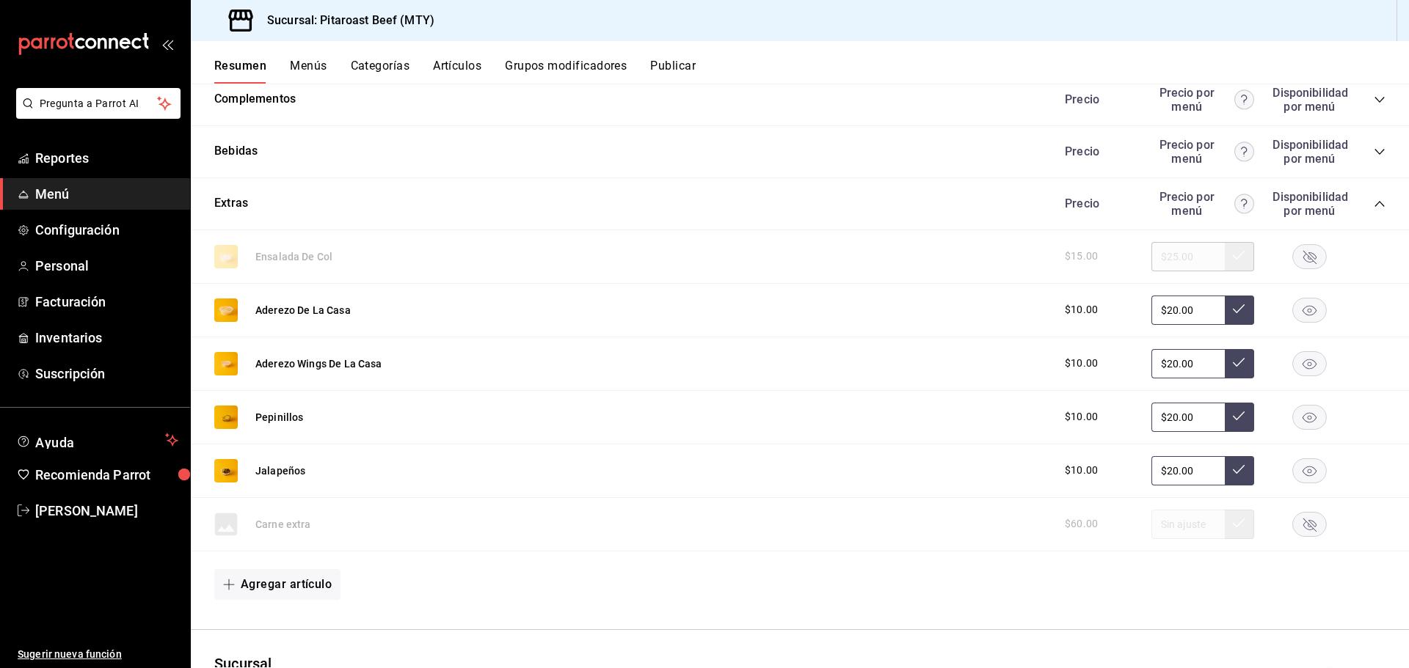
scroll to position [514, 0]
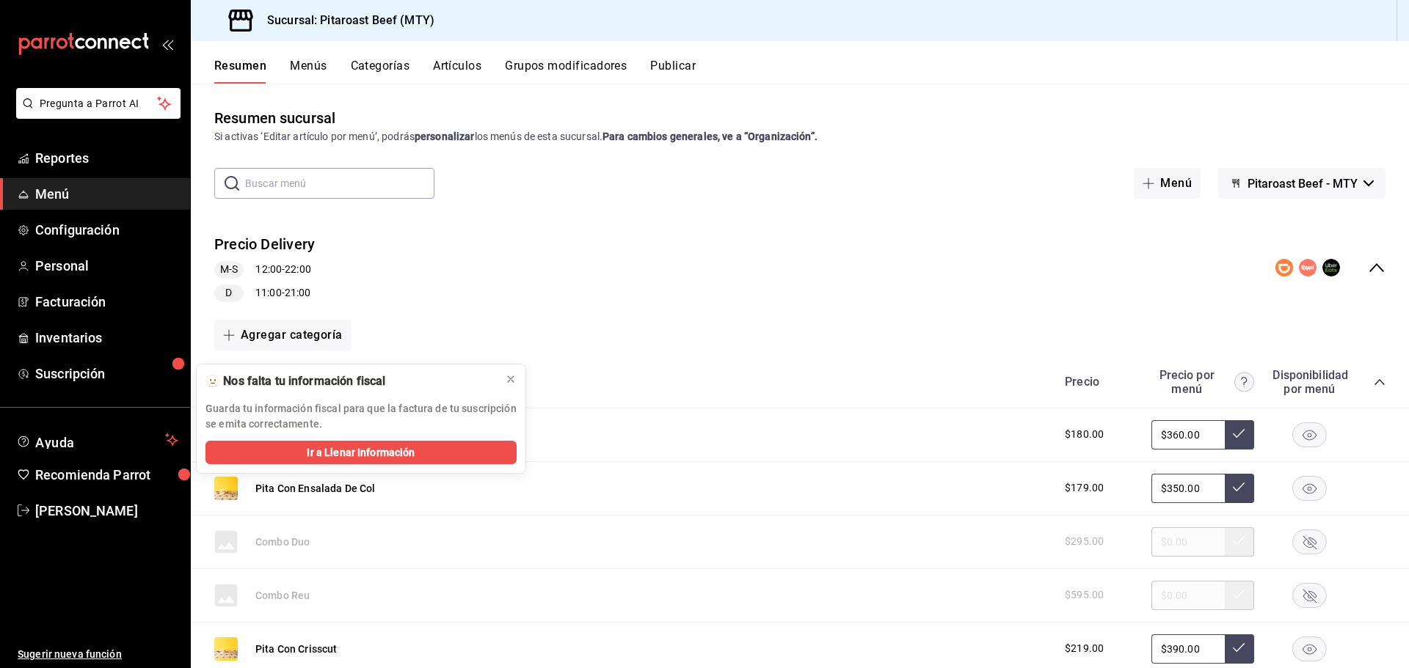
click at [1359, 391] on div "Precio Precio por menú Disponibilidad por menú" at bounding box center [1217, 382] width 335 height 28
click at [1374, 384] on icon "collapse-category-row" at bounding box center [1379, 382] width 10 height 6
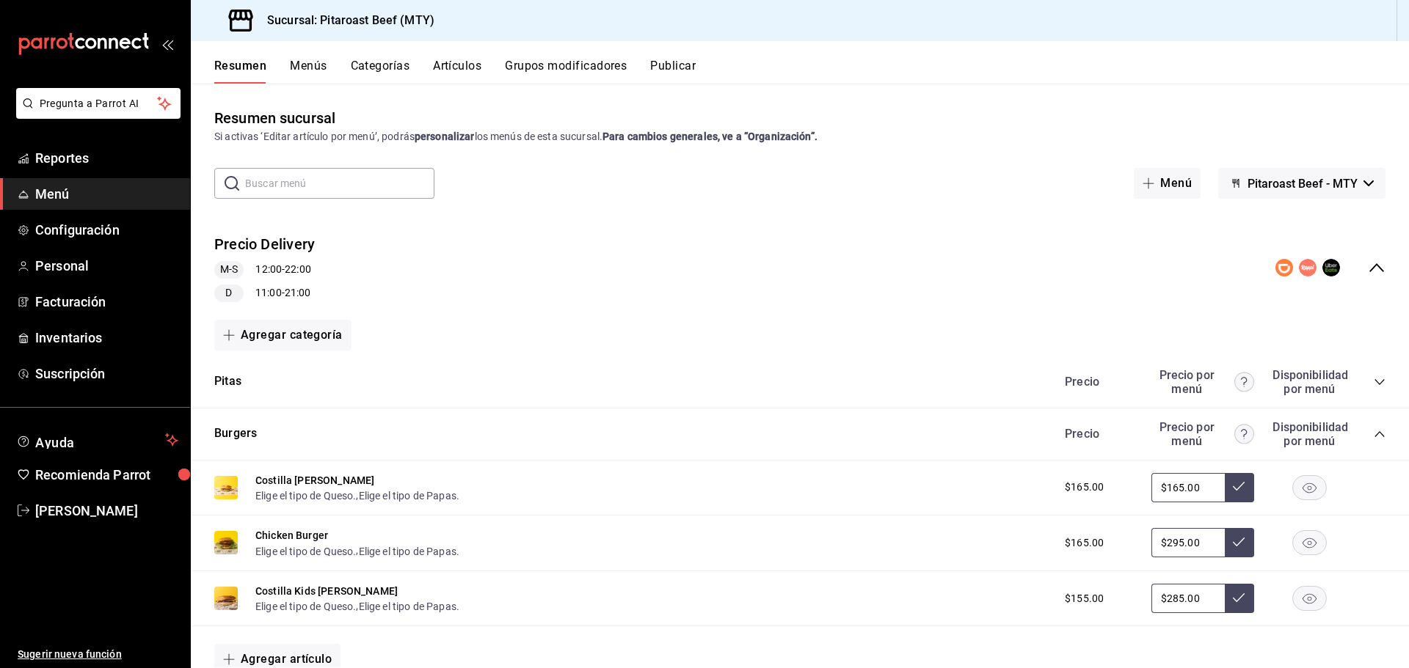
click at [1373, 434] on icon "collapse-category-row" at bounding box center [1379, 434] width 12 height 12
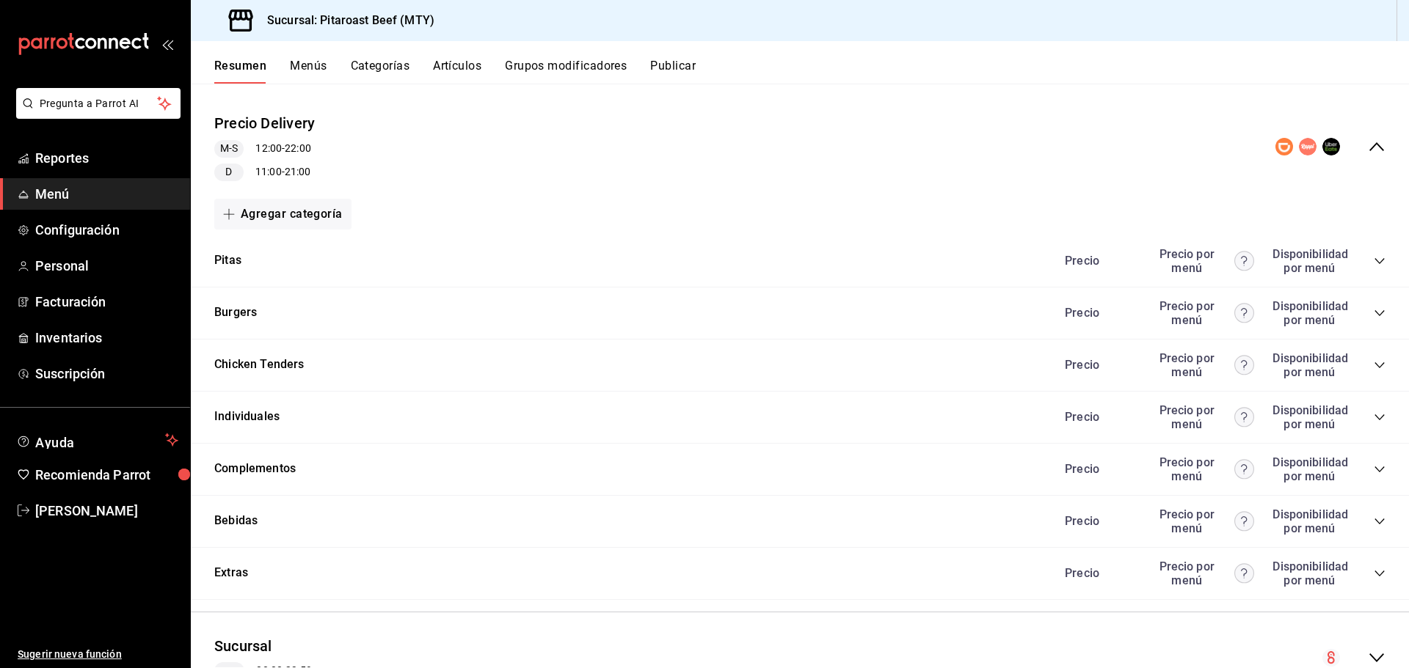
scroll to position [187, 0]
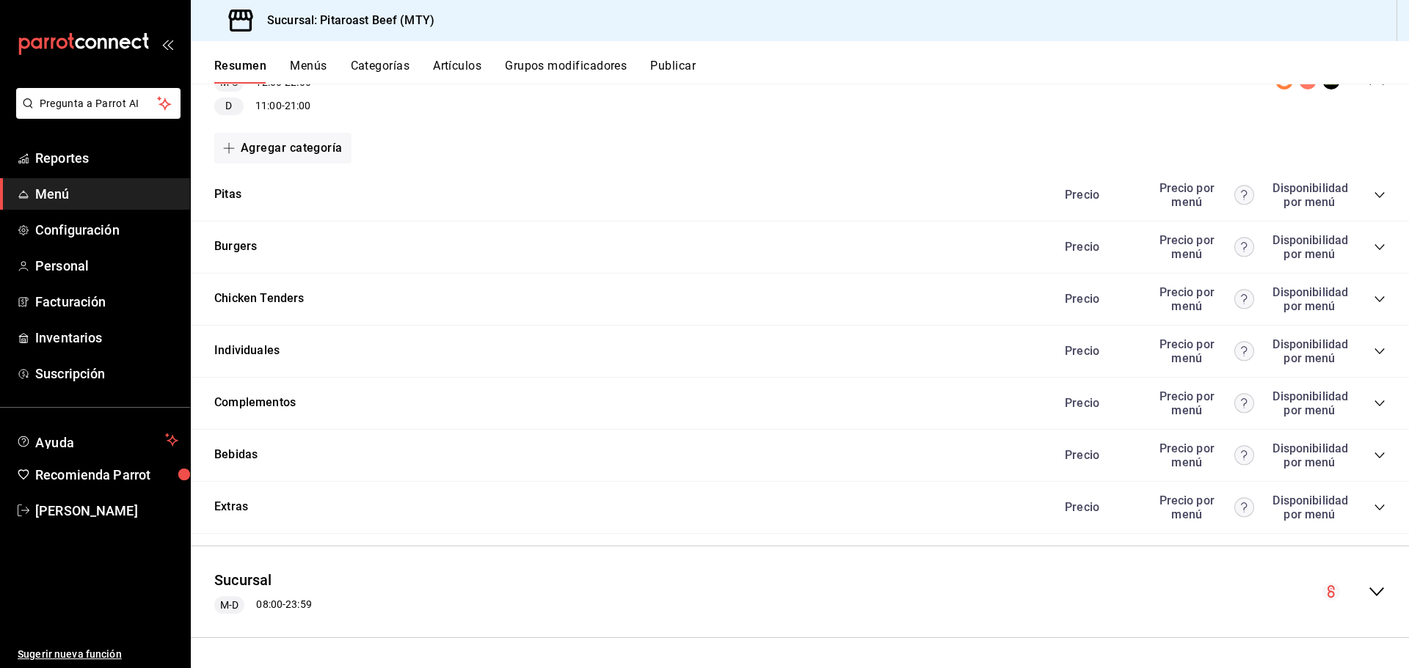
click at [1373, 511] on icon "collapse-category-row" at bounding box center [1379, 508] width 12 height 12
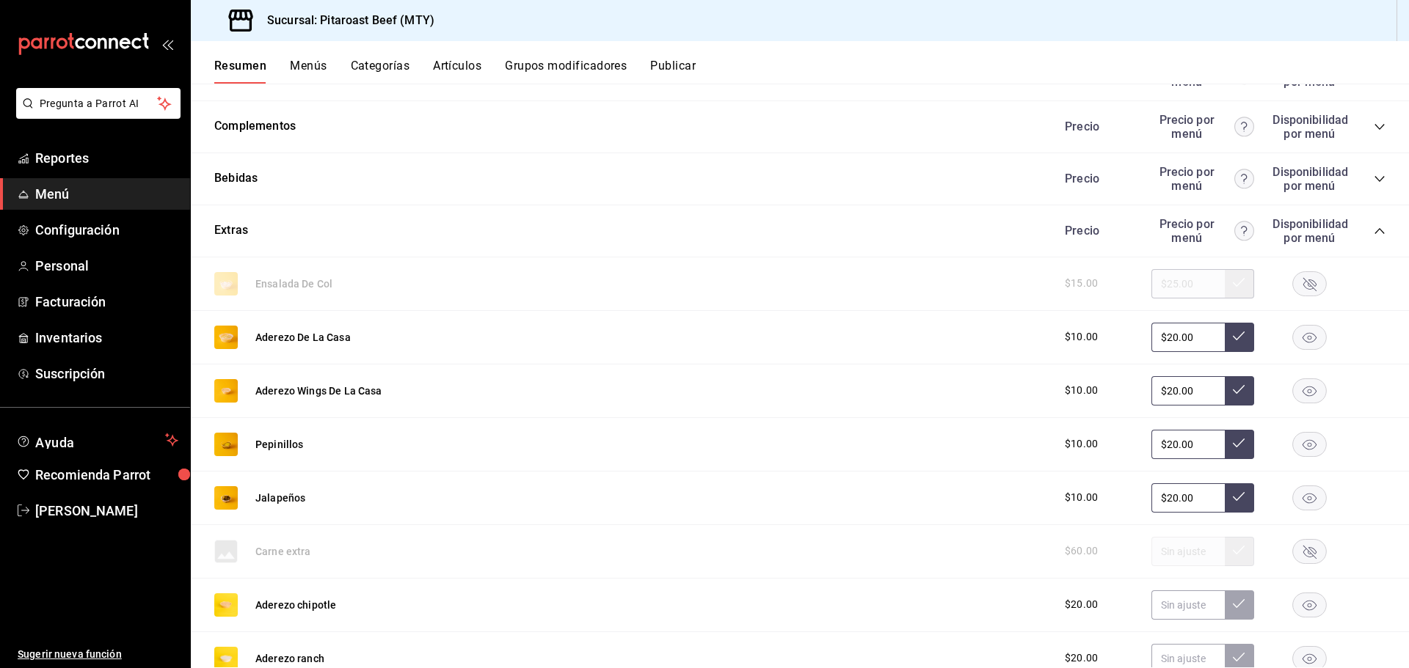
scroll to position [461, 0]
click at [1373, 235] on icon "collapse-category-row" at bounding box center [1379, 233] width 12 height 12
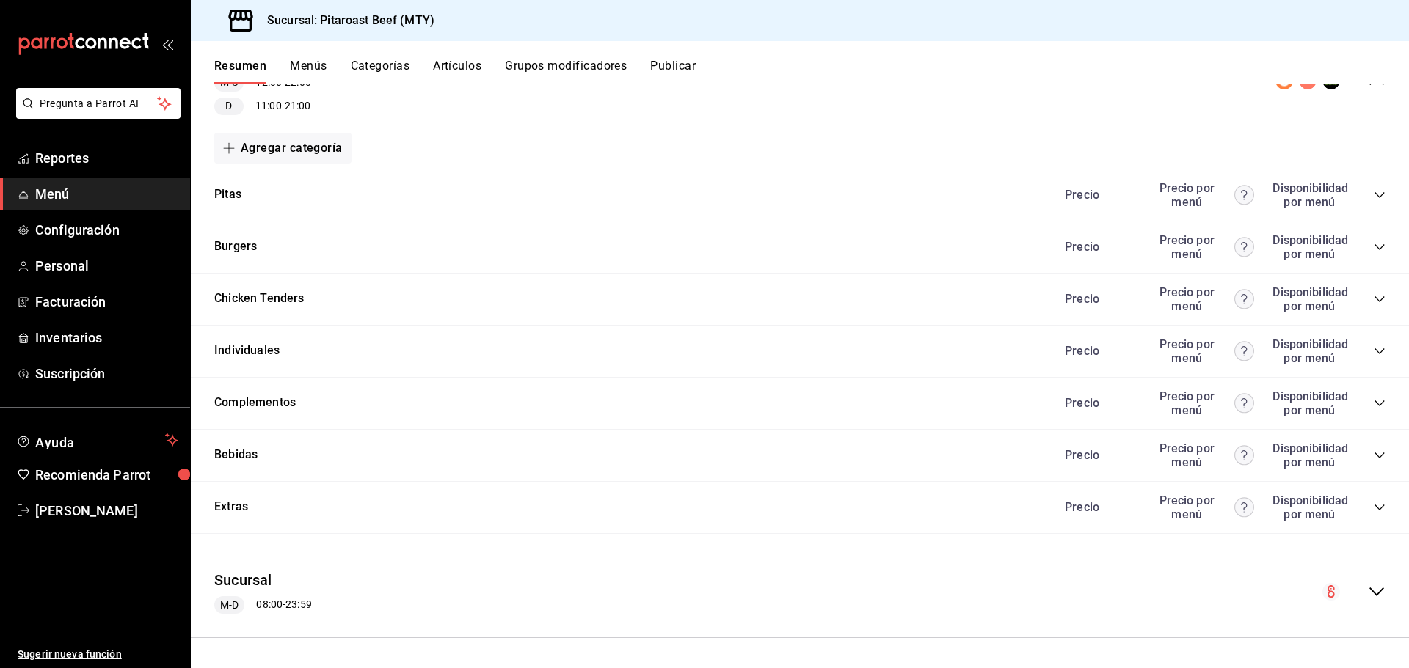
scroll to position [187, 0]
click at [1376, 587] on div "Sucursal M-D 08:00 - 23:59" at bounding box center [800, 592] width 1218 height 68
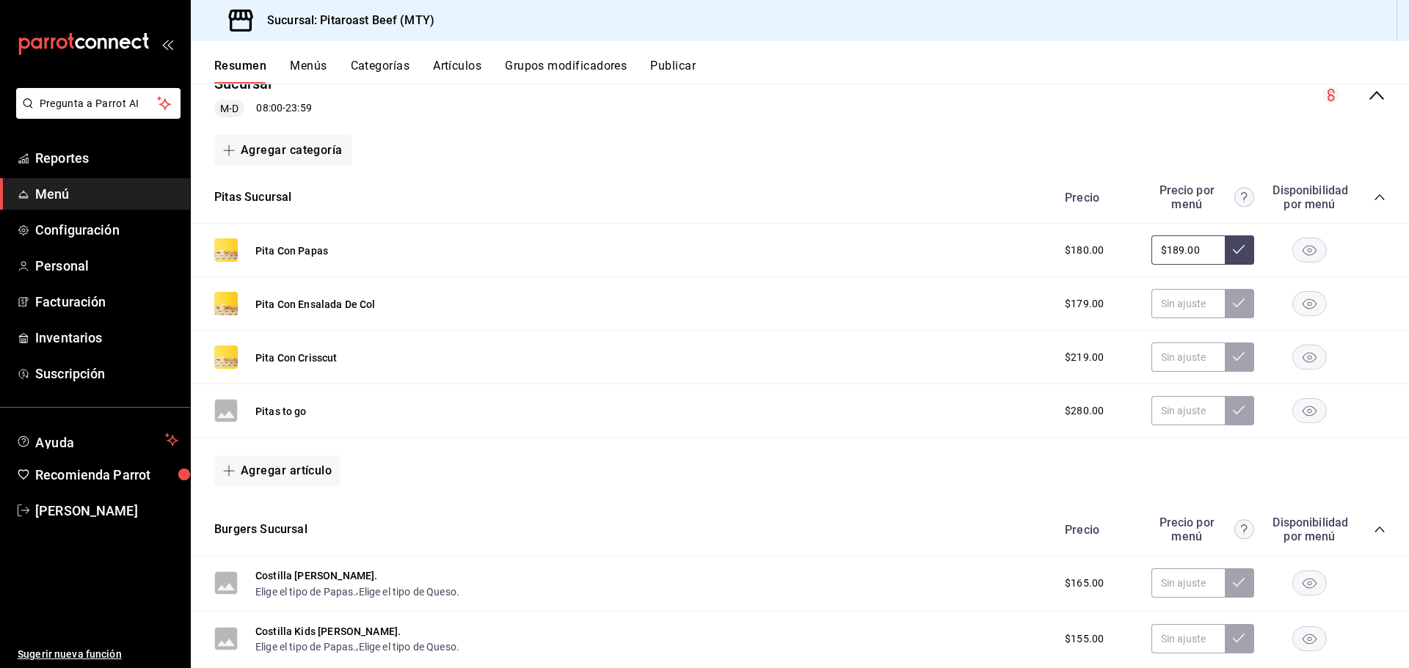
scroll to position [627, 0]
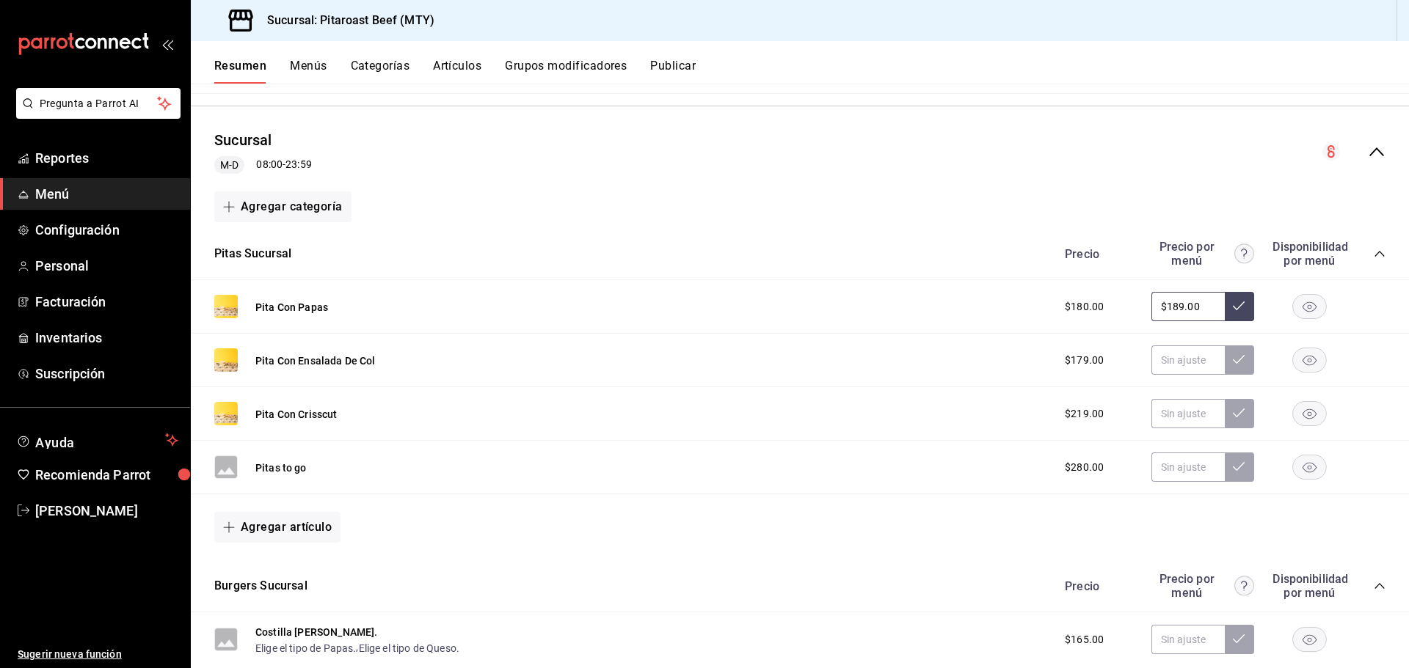
click at [1373, 251] on icon "collapse-category-row" at bounding box center [1379, 254] width 12 height 12
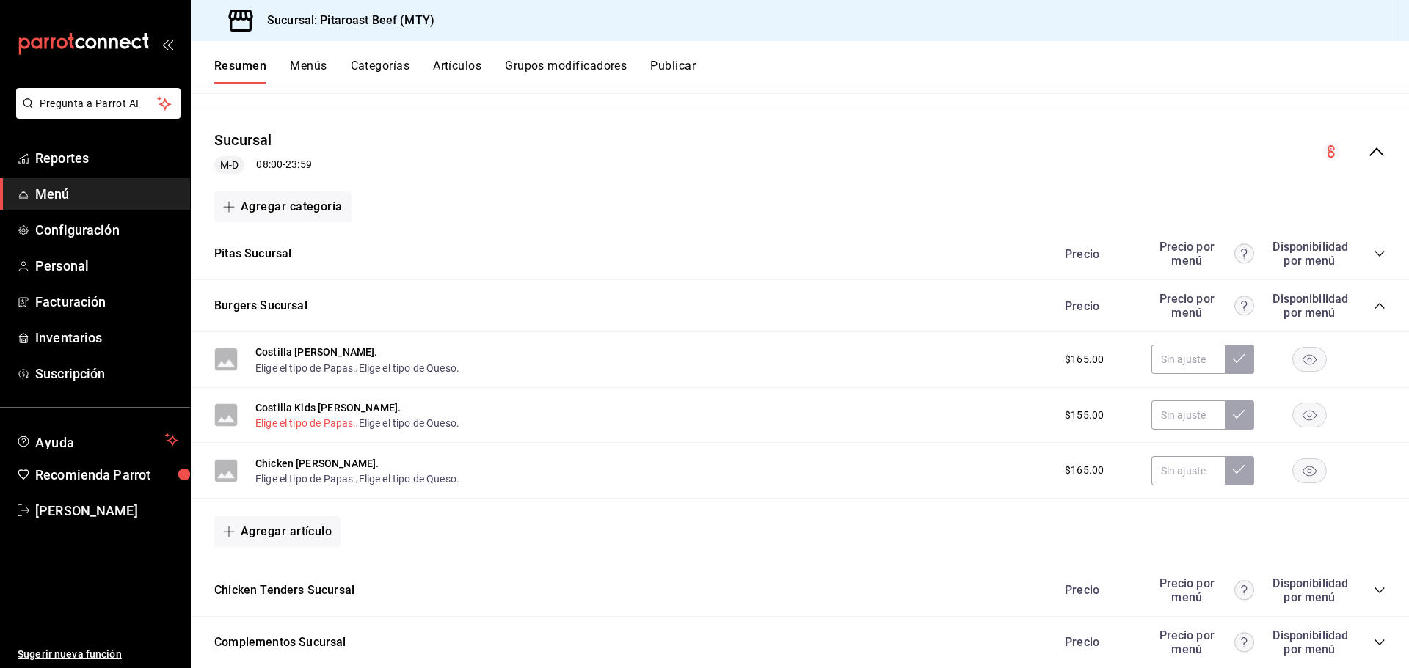
click at [304, 428] on button "Elige el tipo de Papas." at bounding box center [305, 423] width 101 height 15
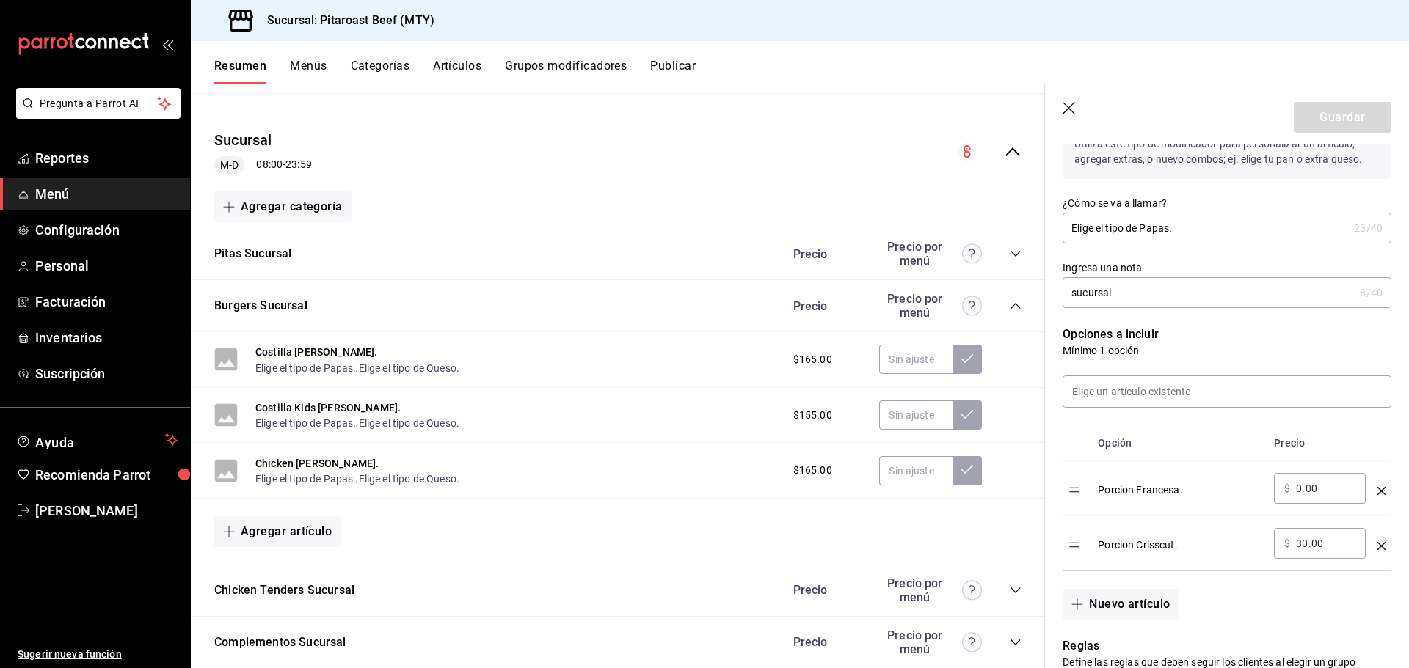
scroll to position [220, 0]
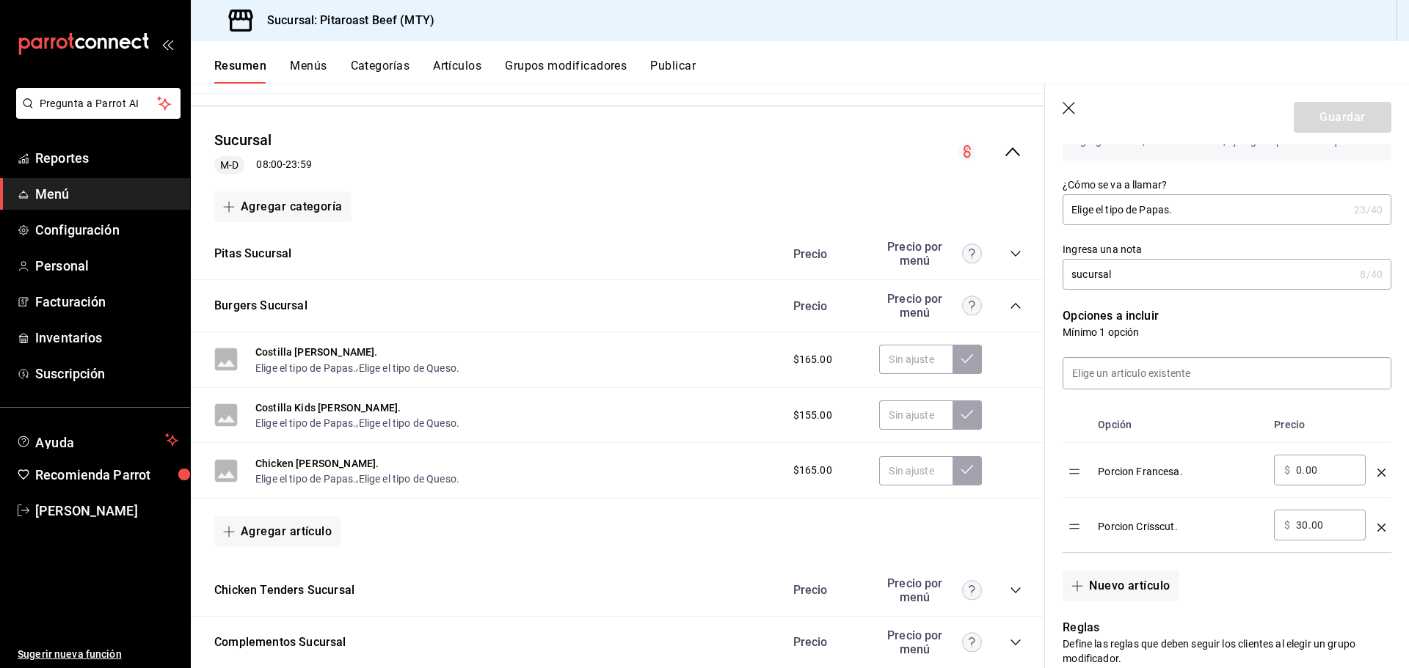
click at [891, 194] on div "Agregar categoría" at bounding box center [617, 206] width 807 height 31
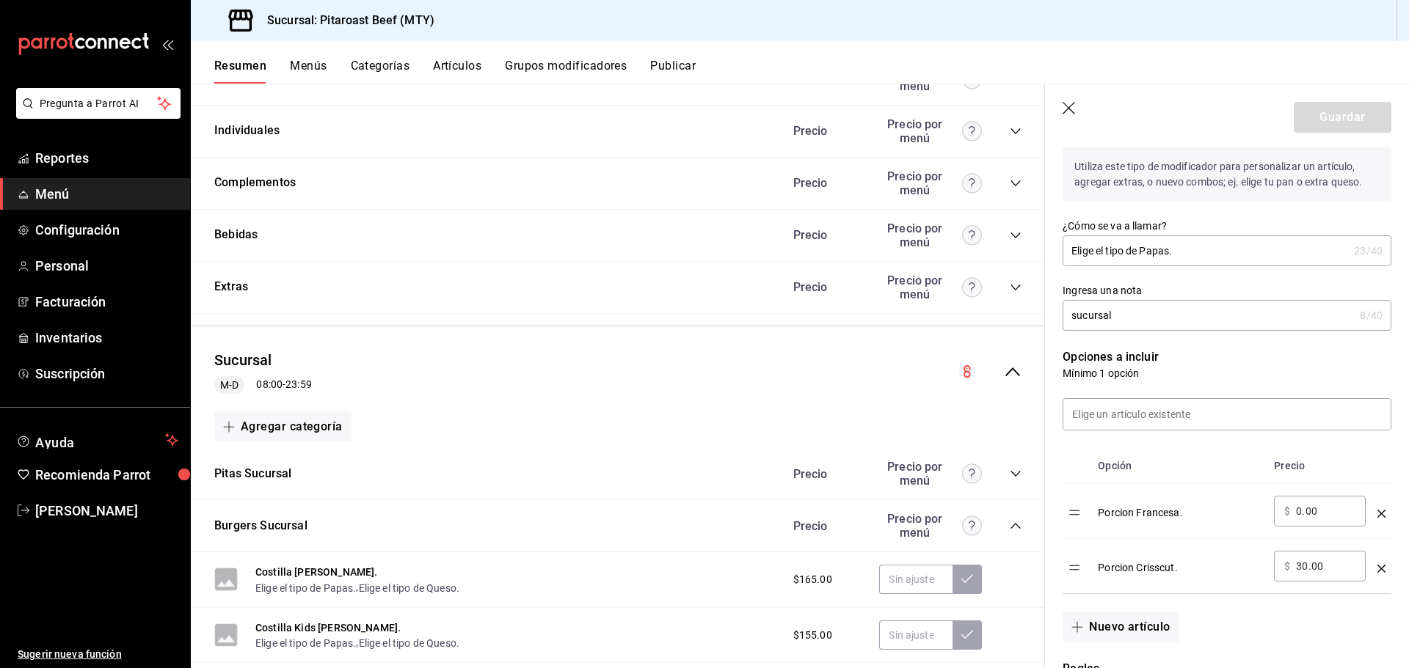
scroll to position [147, 0]
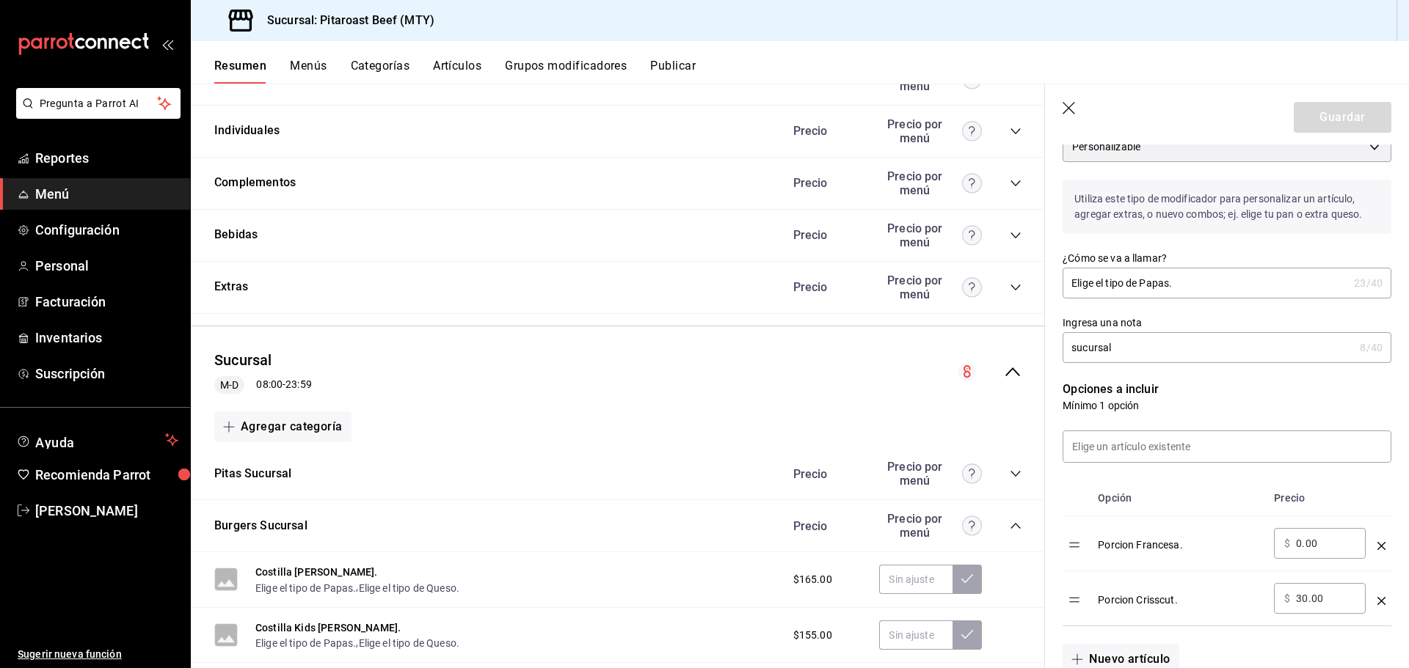
click at [1068, 109] on icon "button" at bounding box center [1069, 109] width 15 height 15
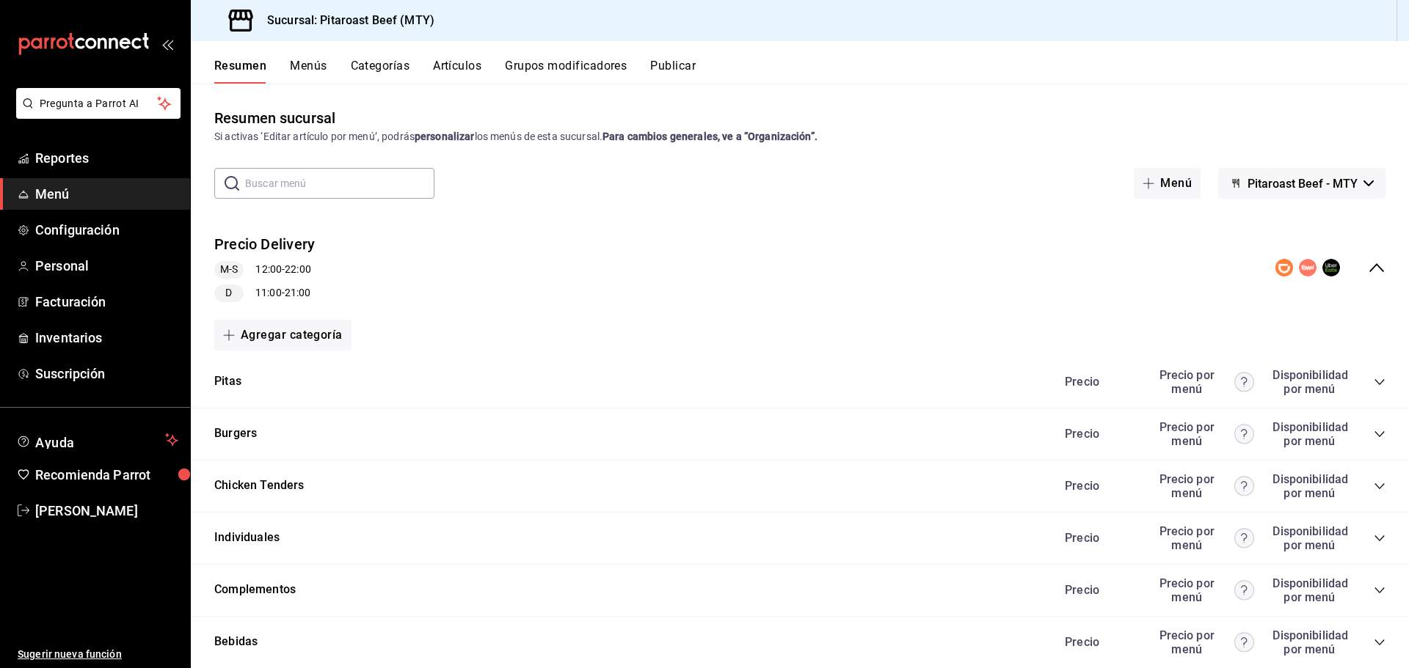
click at [693, 63] on button "Publicar" at bounding box center [672, 71] width 45 height 25
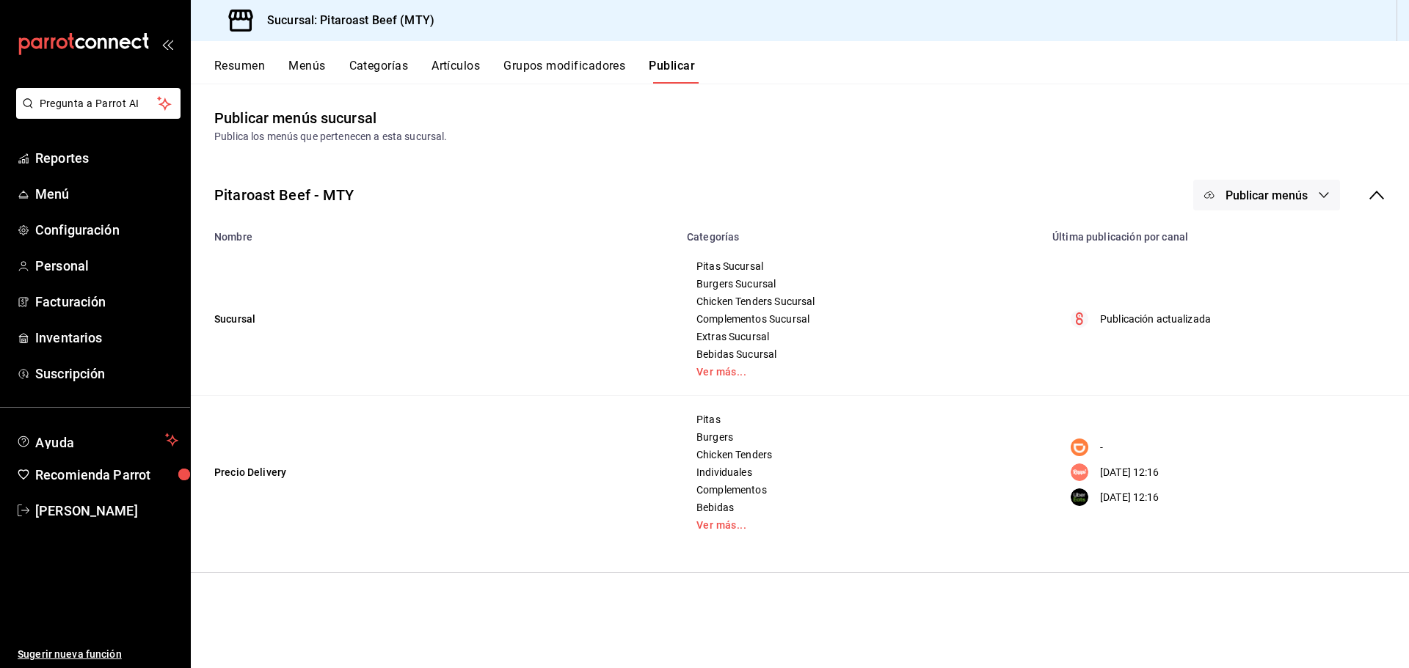
click at [248, 69] on button "Resumen" at bounding box center [239, 71] width 51 height 25
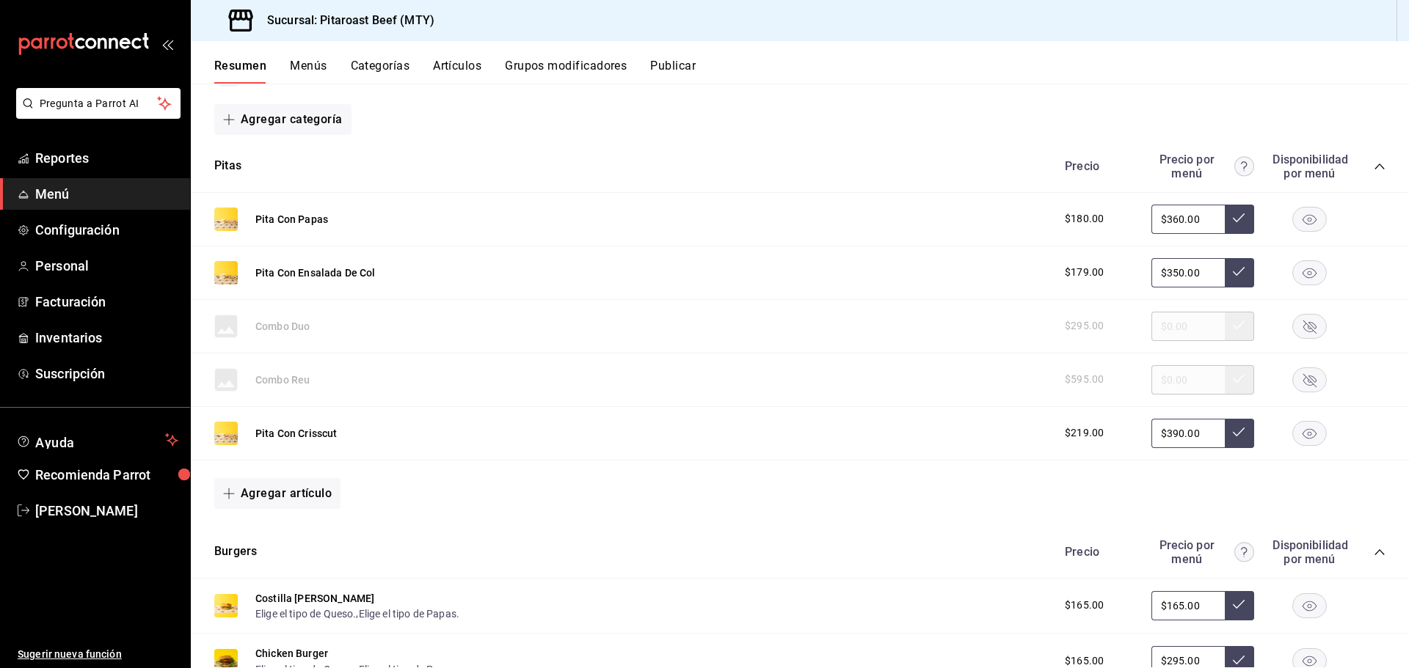
scroll to position [220, 0]
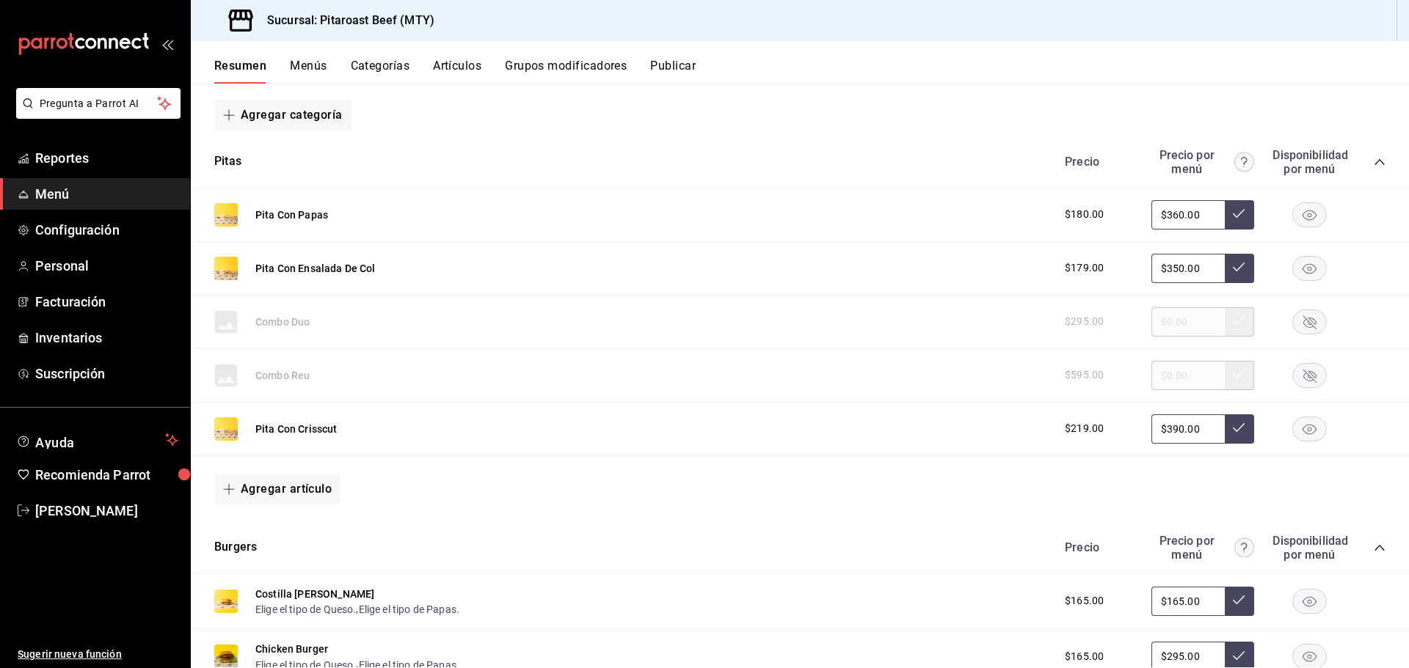
click at [1373, 163] on icon "collapse-category-row" at bounding box center [1379, 162] width 12 height 12
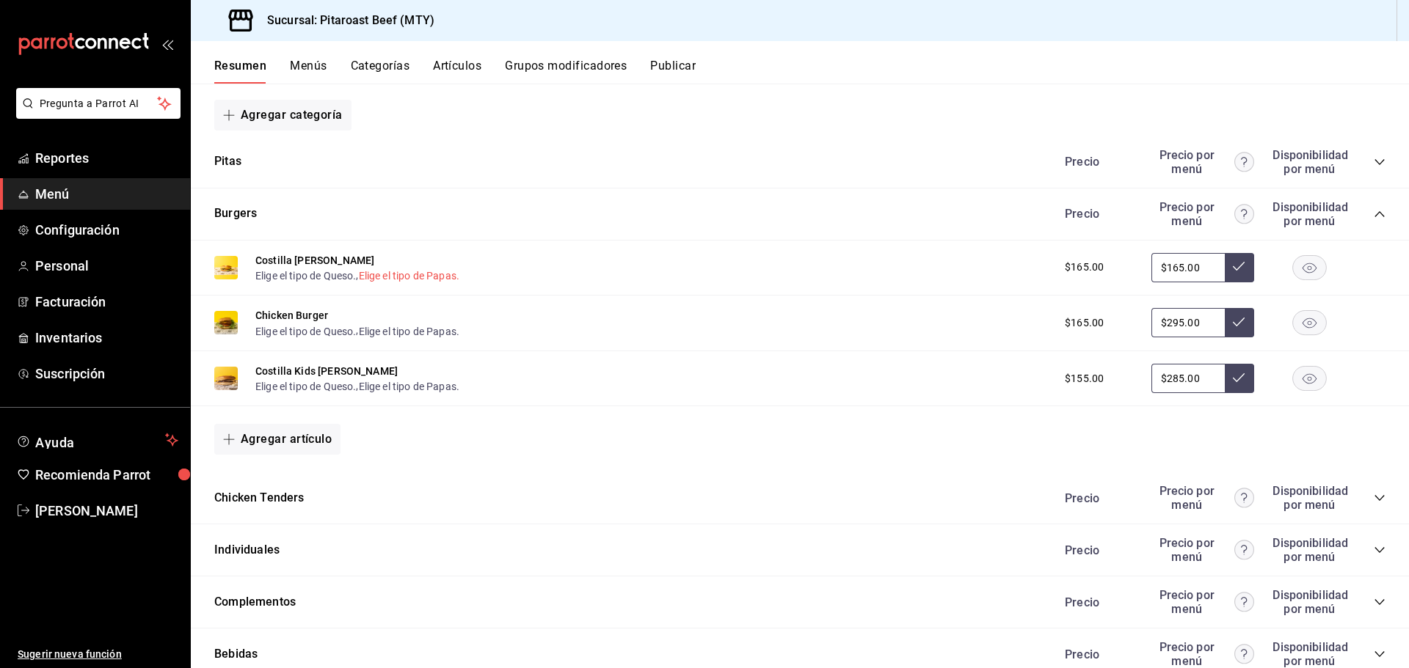
click at [384, 276] on button "Elige el tipo de Papas." at bounding box center [409, 276] width 101 height 15
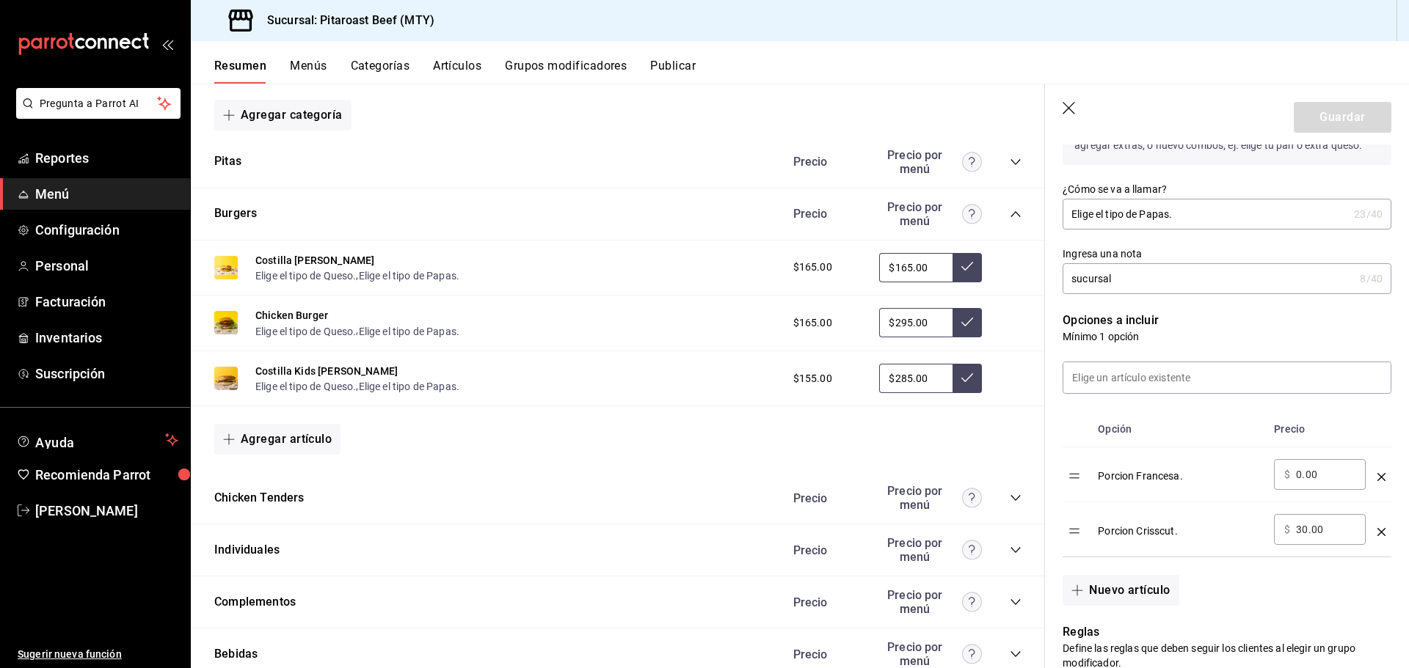
scroll to position [293, 0]
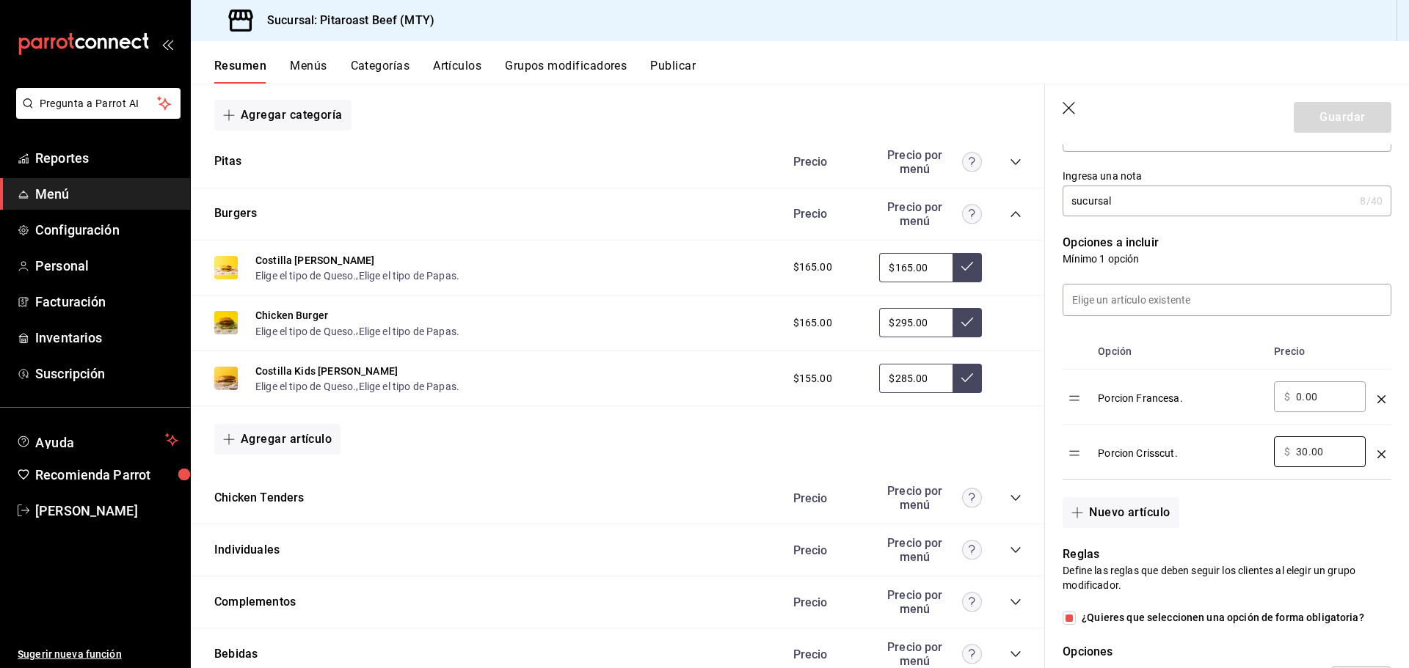
drag, startPoint x: 1324, startPoint y: 449, endPoint x: 1238, endPoint y: 455, distance: 85.3
click at [1238, 455] on tr "Porcion Crisscut. ​ $ 30.00 ​" at bounding box center [1226, 452] width 329 height 55
type input "60.00"
click at [1340, 115] on button "Guardar" at bounding box center [1343, 117] width 98 height 31
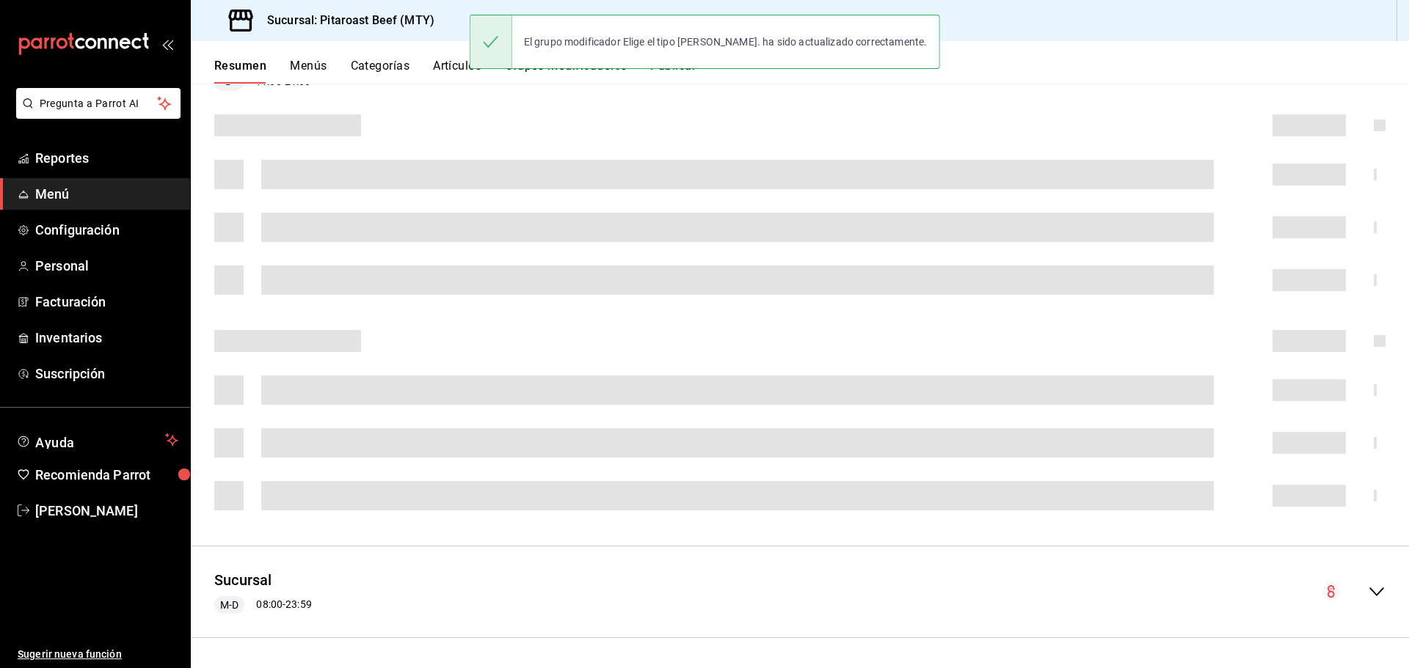
scroll to position [220, 0]
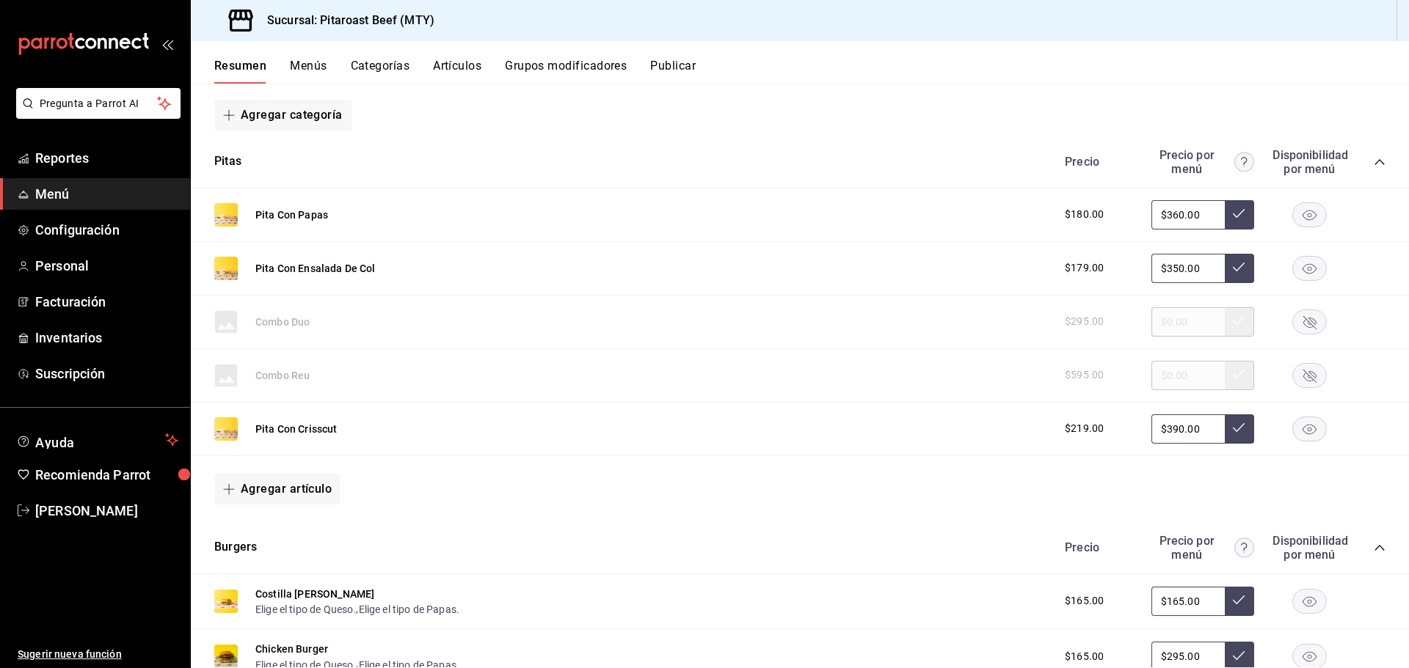
click at [684, 68] on button "Publicar" at bounding box center [672, 71] width 45 height 25
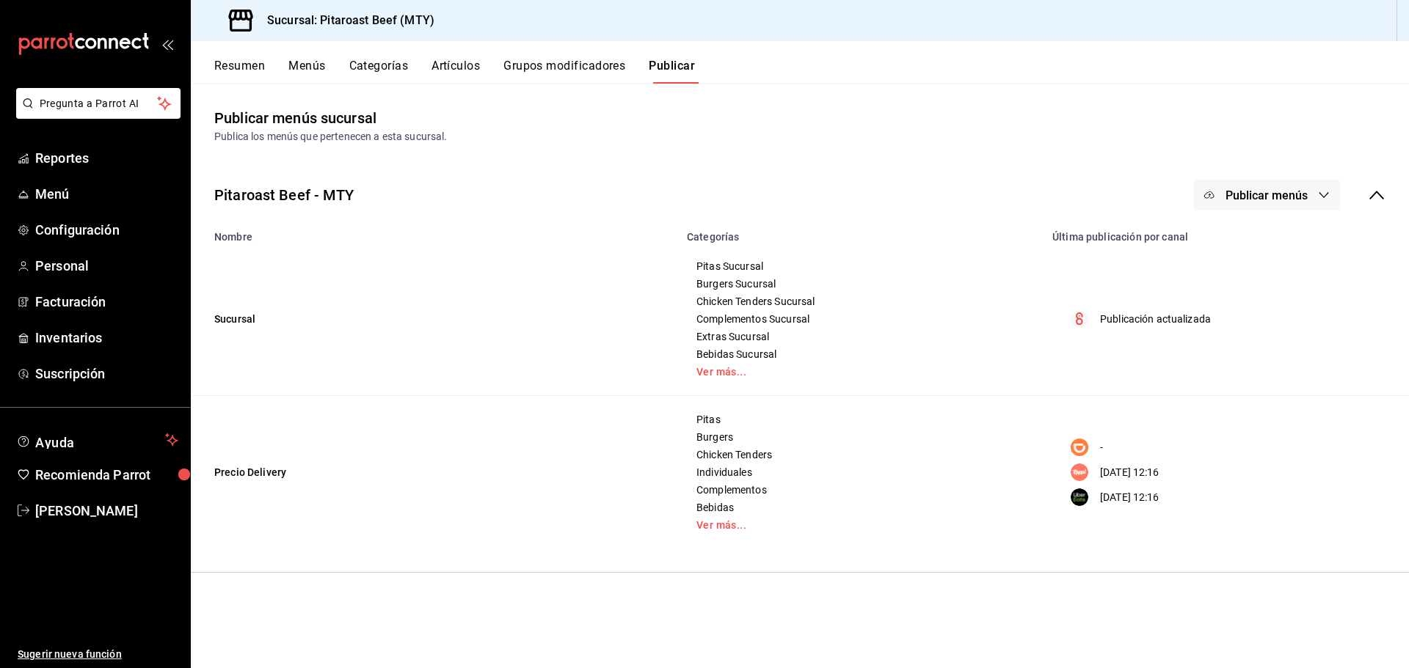
click at [1276, 199] on span "Publicar menús" at bounding box center [1266, 196] width 82 height 14
click at [1266, 331] on span "Rappi" at bounding box center [1287, 325] width 70 height 15
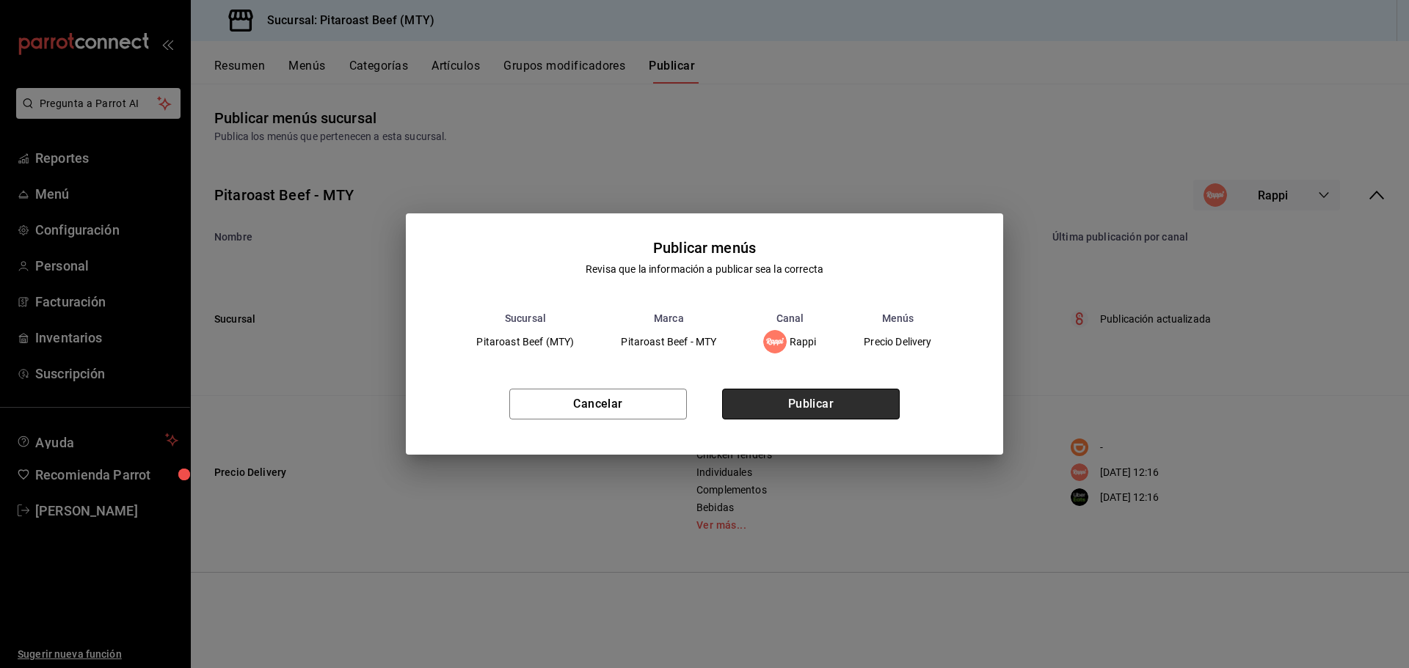
click at [827, 390] on button "Publicar" at bounding box center [811, 404] width 178 height 31
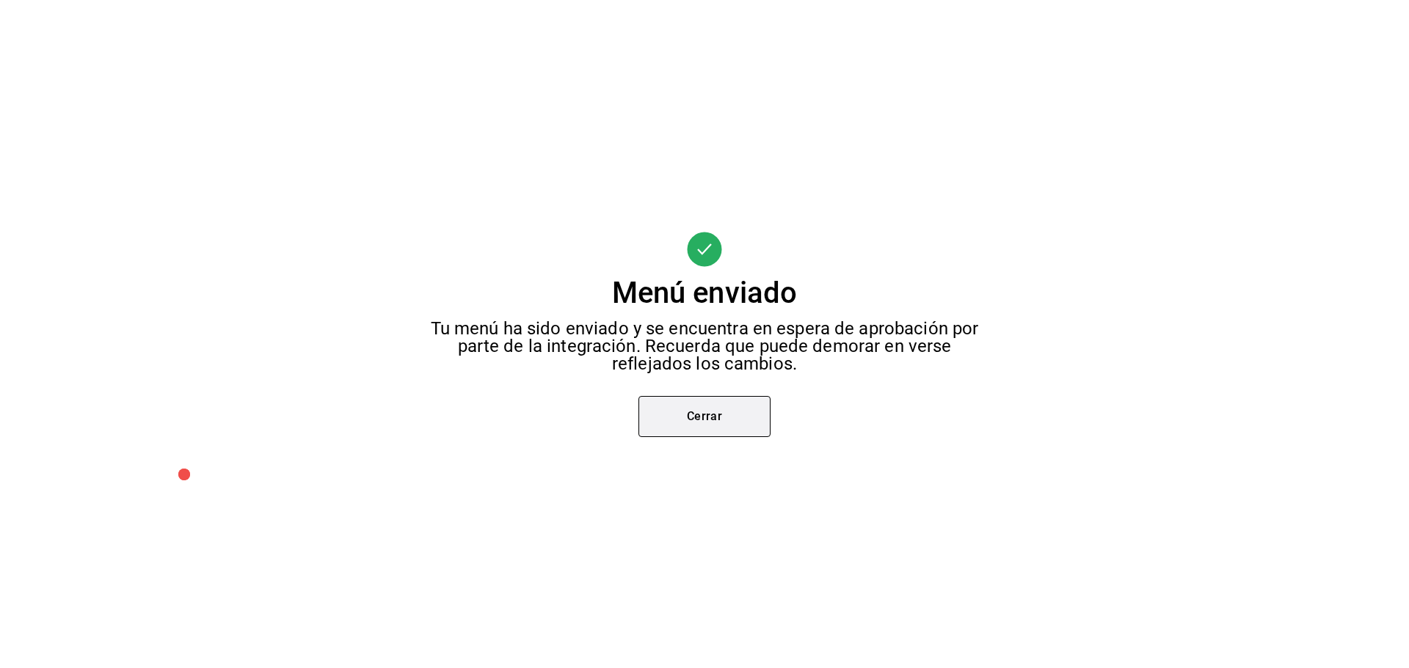
click at [718, 424] on button "Cerrar" at bounding box center [704, 416] width 132 height 41
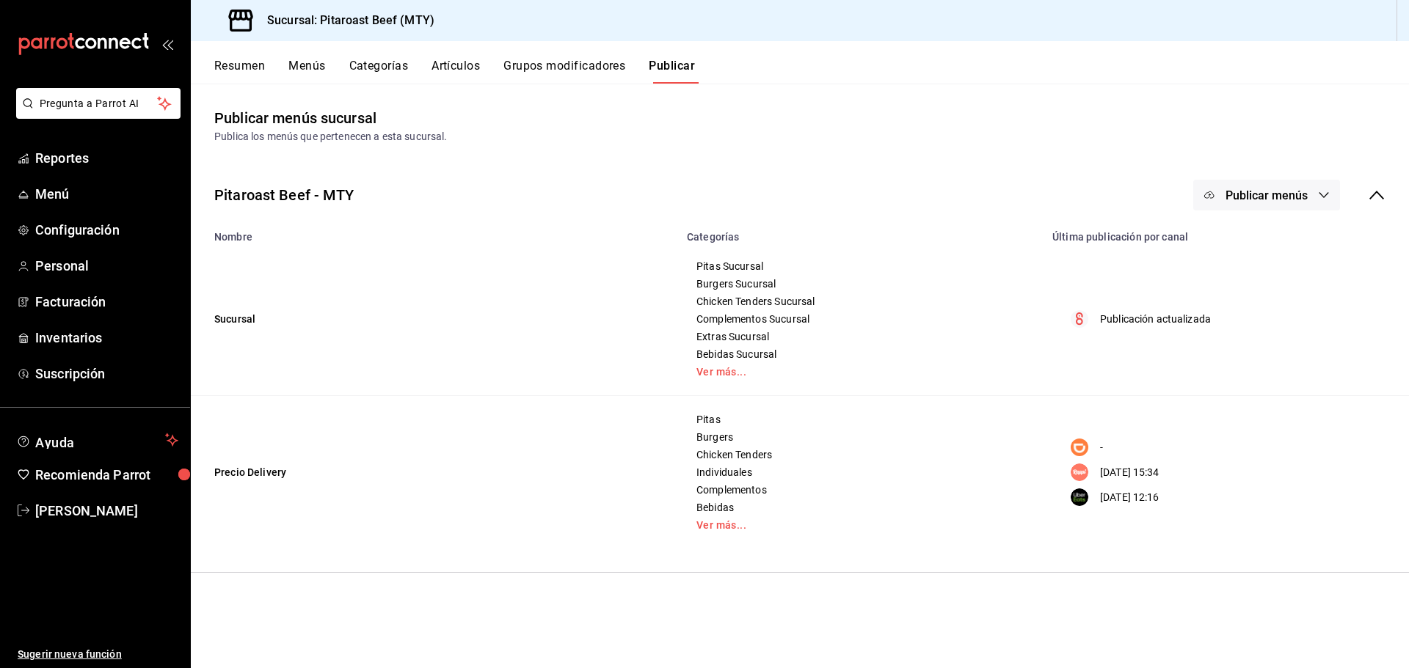
click at [1293, 199] on span "Publicar menús" at bounding box center [1266, 196] width 82 height 14
click at [1288, 376] on li "Uber Eats" at bounding box center [1267, 366] width 135 height 41
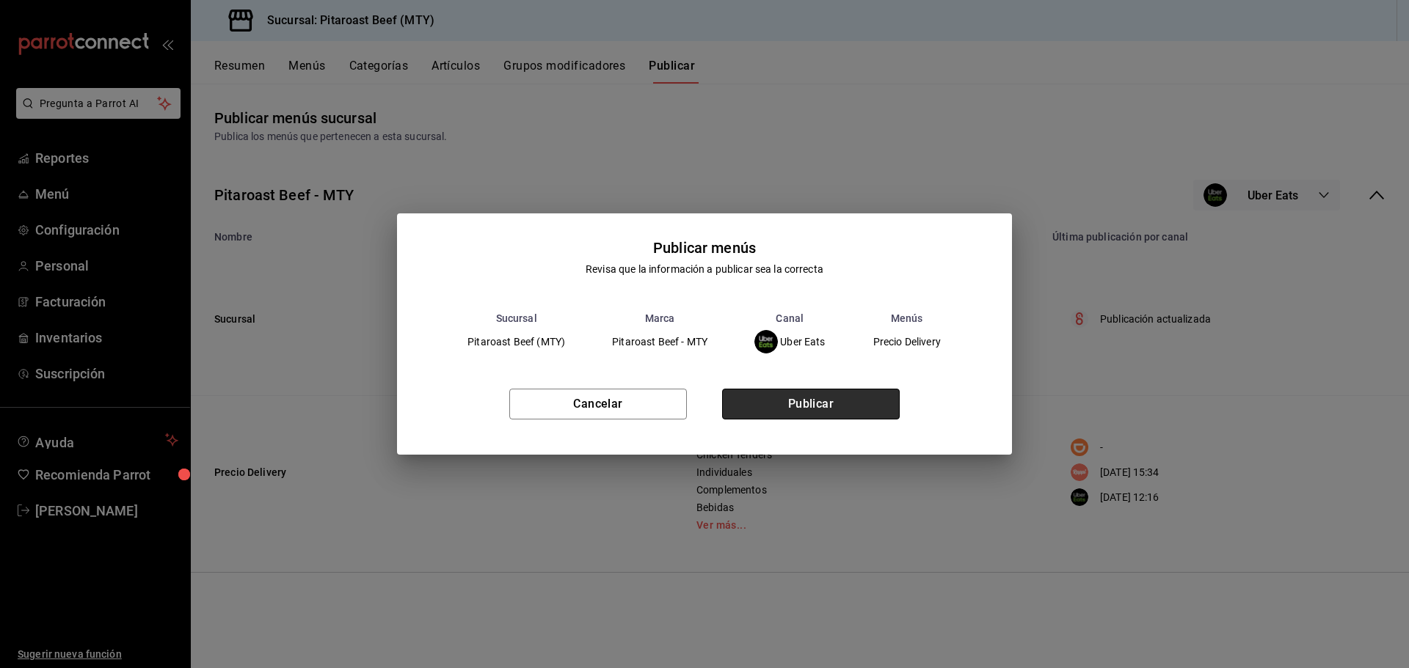
click at [744, 404] on button "Publicar" at bounding box center [811, 404] width 178 height 31
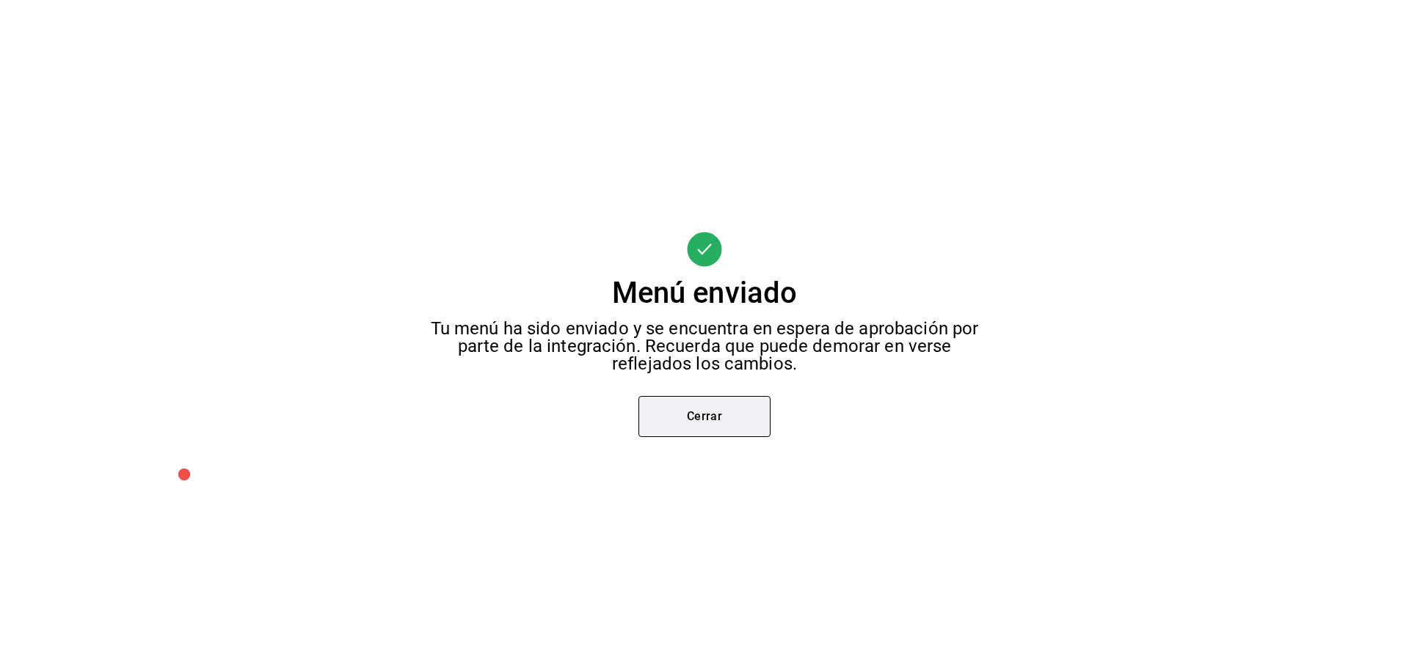
click at [722, 417] on button "Cerrar" at bounding box center [704, 416] width 132 height 41
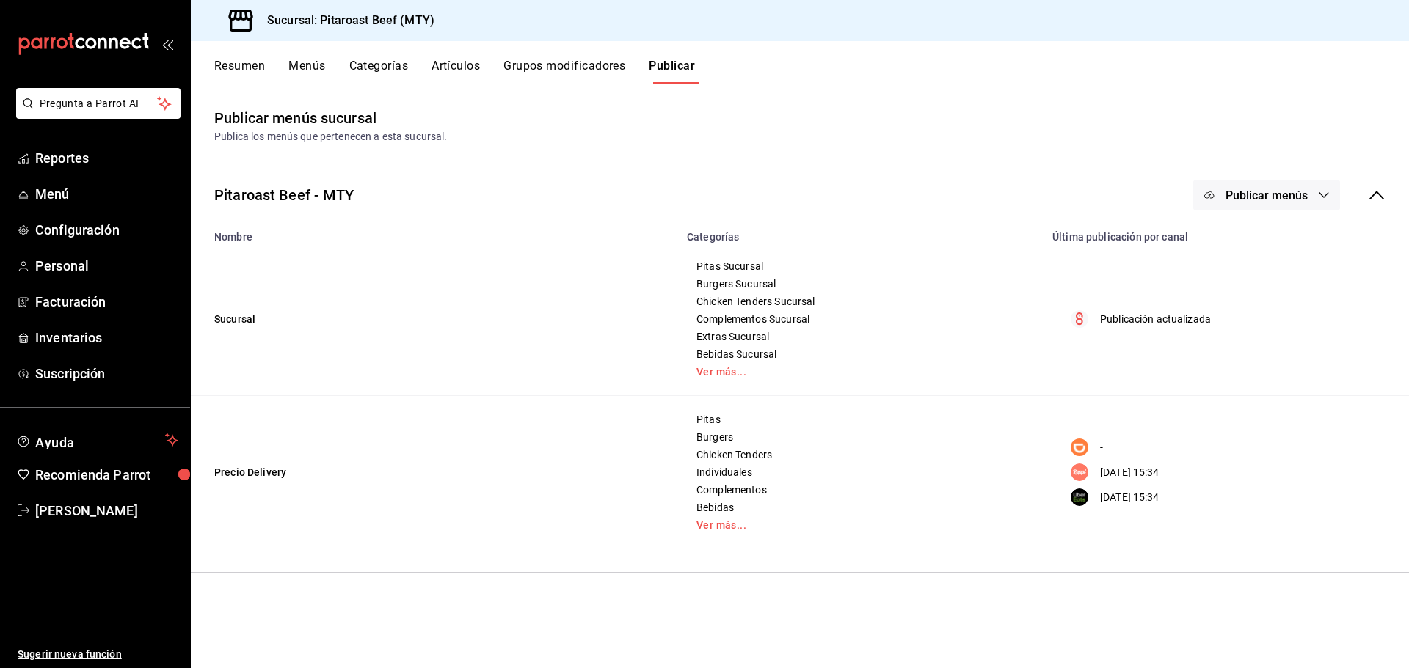
click at [239, 64] on button "Resumen" at bounding box center [239, 71] width 51 height 25
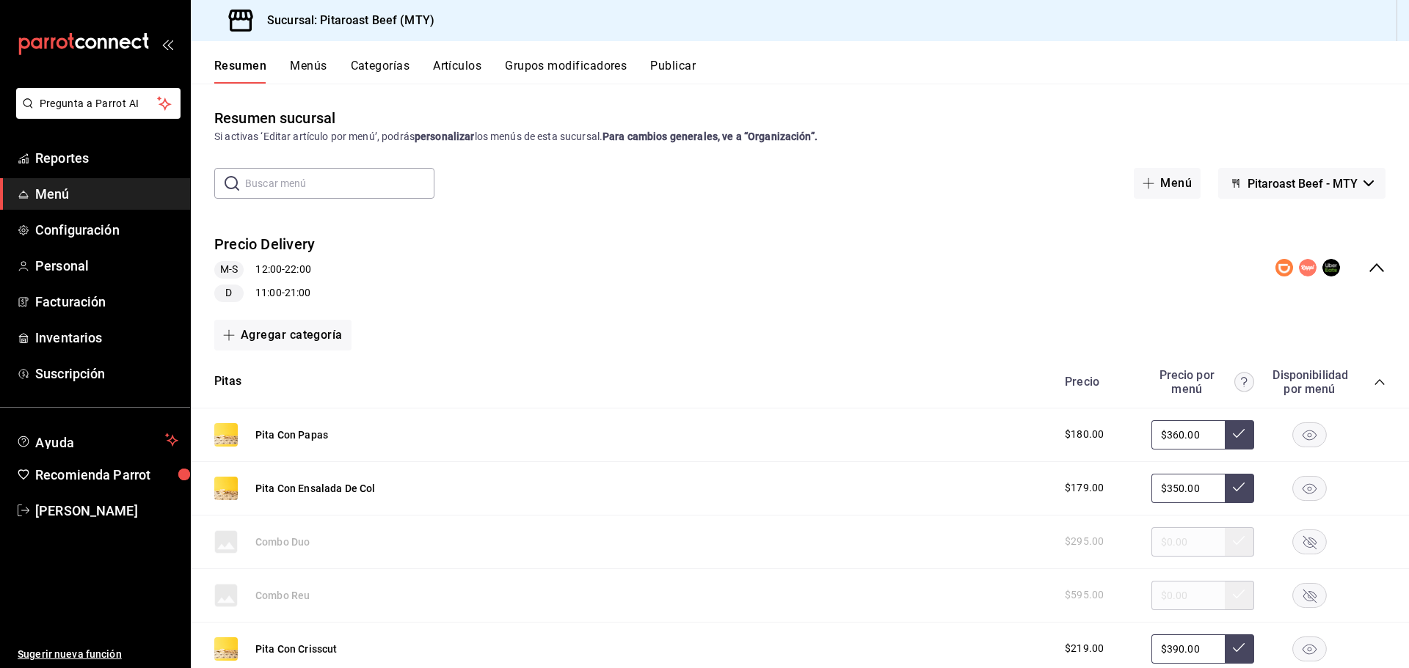
click at [1375, 270] on div "Precio Delivery M-S 12:00 - 22:00 D 11:00 - 21:00" at bounding box center [800, 268] width 1218 height 92
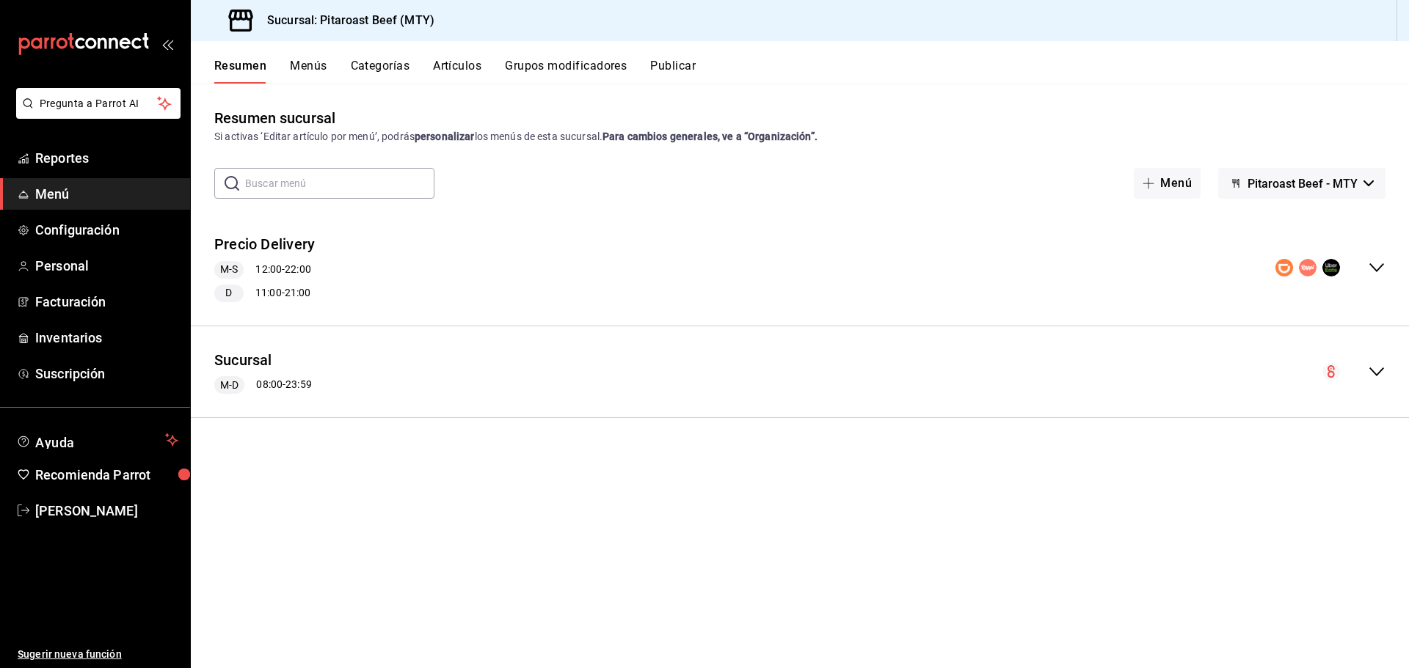
click at [1382, 378] on icon "collapse-menu-row" at bounding box center [1377, 372] width 18 height 18
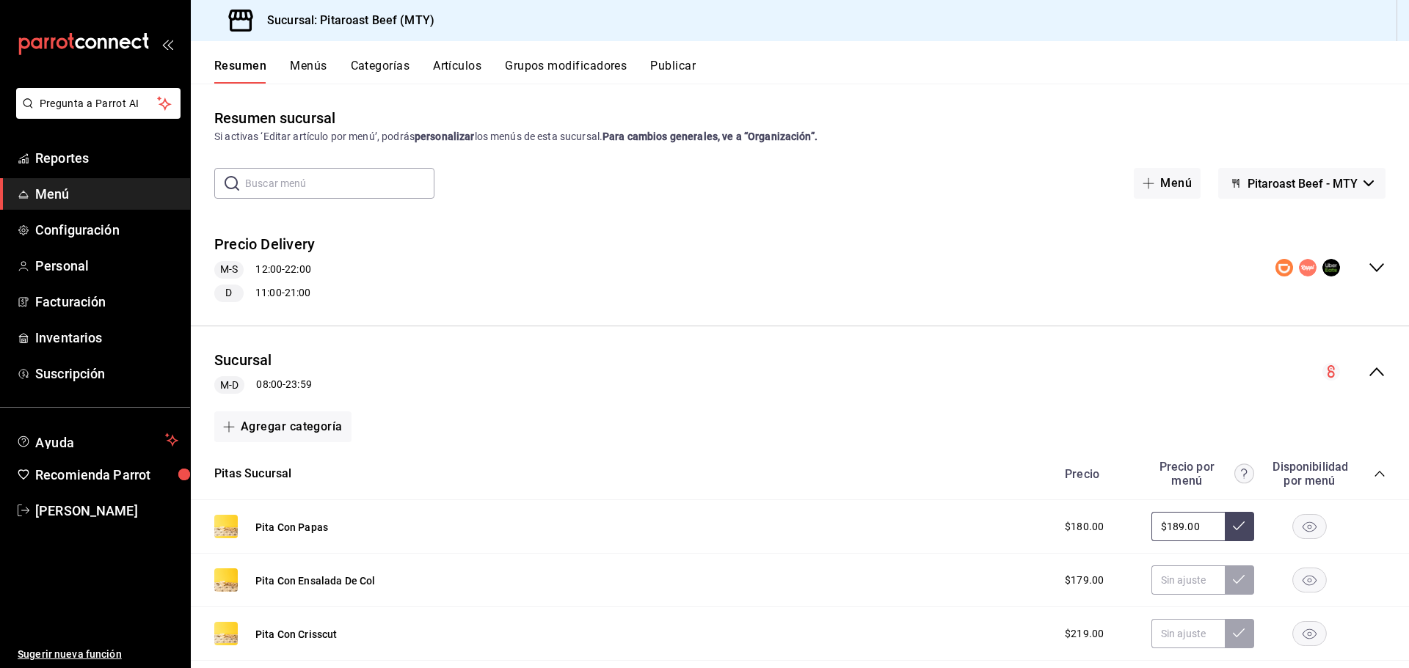
click at [1365, 466] on div "Precio Precio por menú Disponibilidad por menú" at bounding box center [1217, 474] width 335 height 28
click at [1373, 470] on icon "collapse-category-row" at bounding box center [1379, 474] width 12 height 12
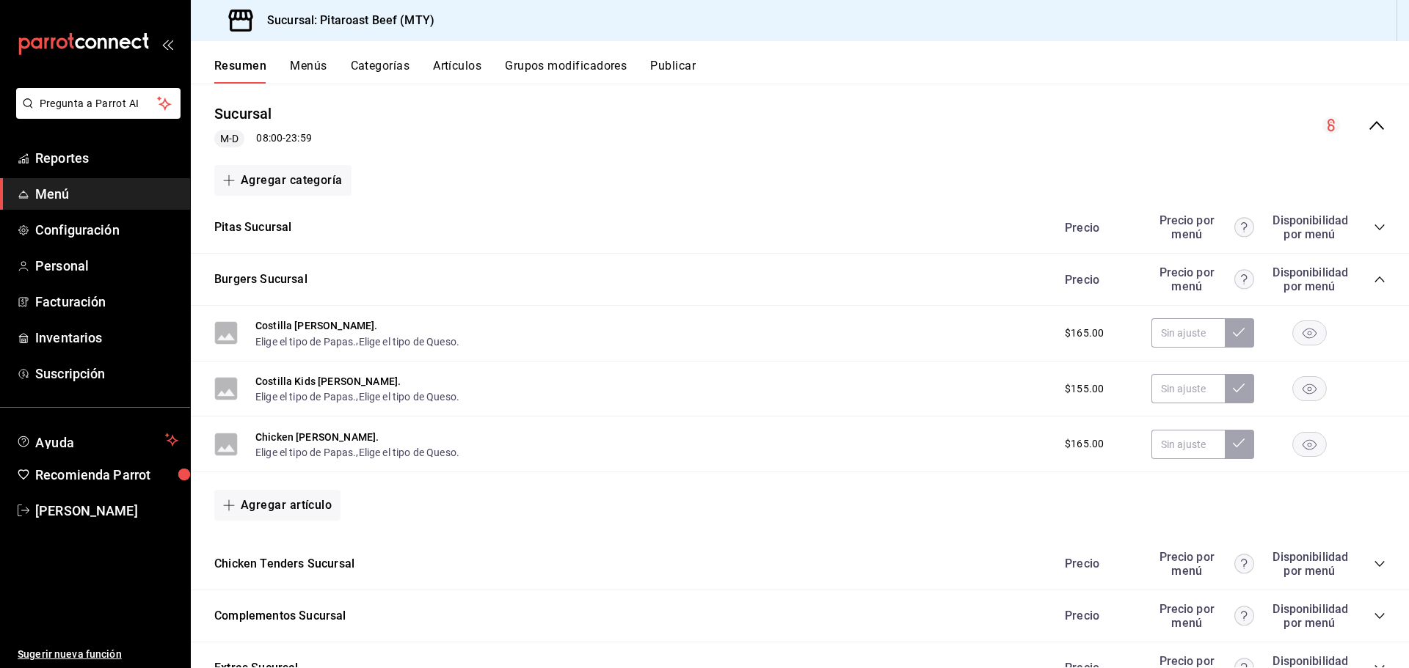
scroll to position [293, 0]
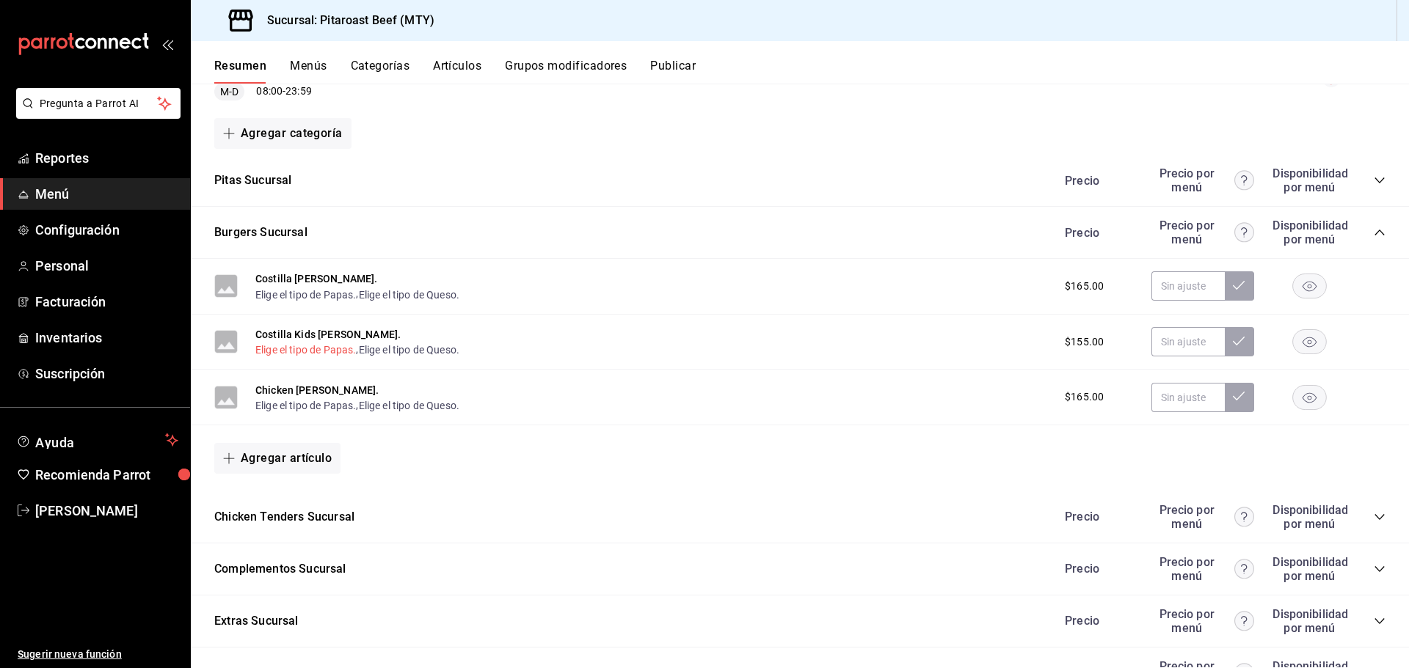
click at [338, 352] on button "Elige el tipo de Papas." at bounding box center [305, 350] width 101 height 15
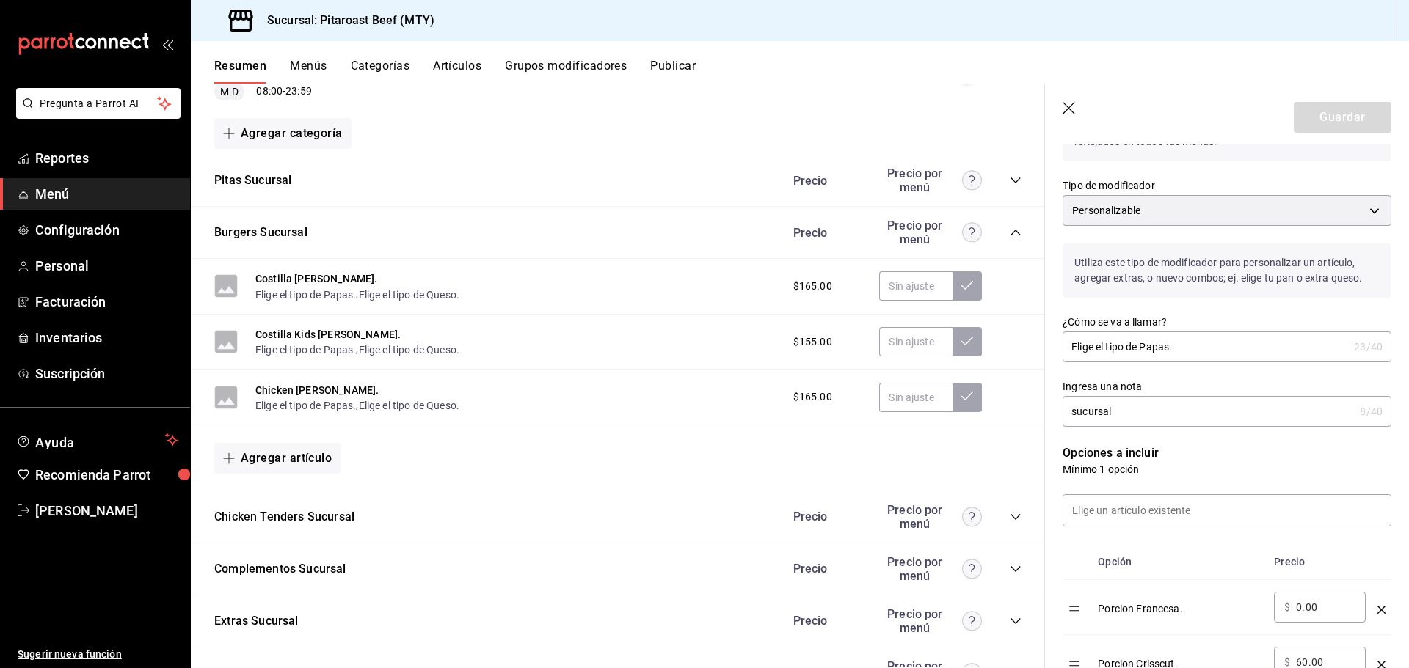
scroll to position [293, 0]
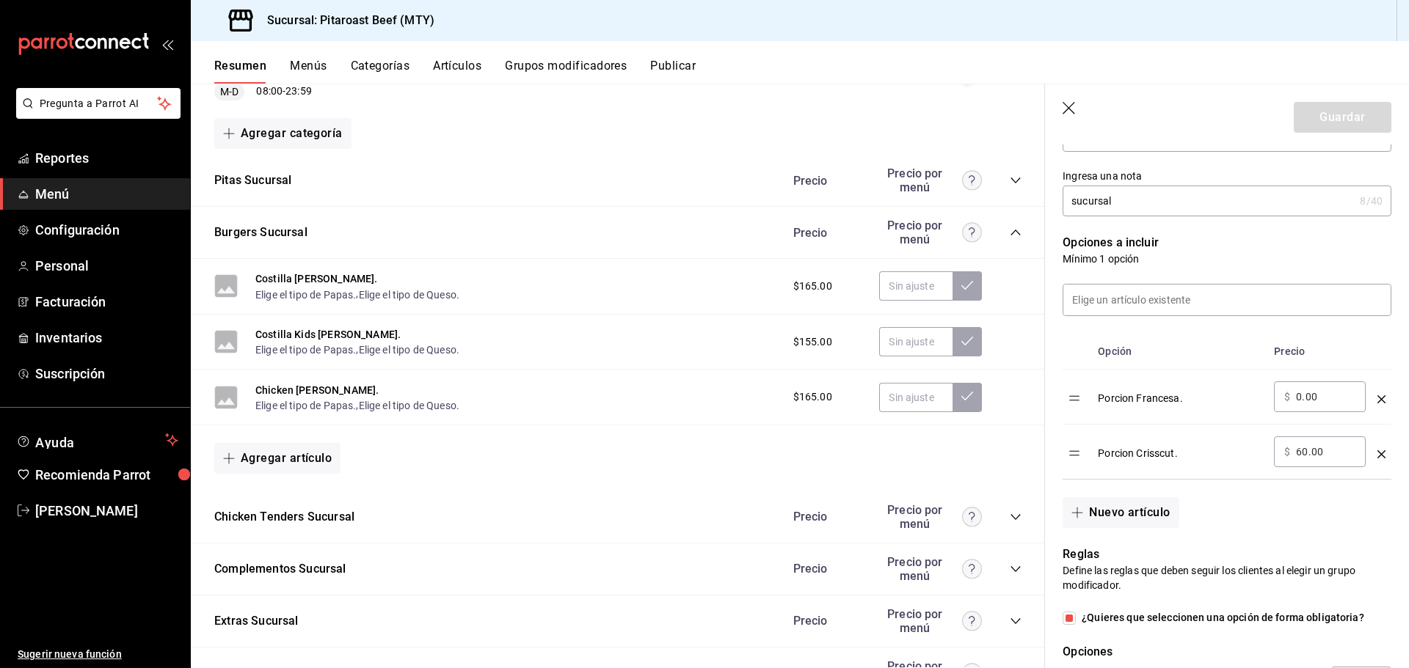
click at [1307, 448] on input "60.00" at bounding box center [1325, 452] width 59 height 15
type input "6.00"
type input "30.00"
click at [1324, 122] on button "Guardar" at bounding box center [1343, 117] width 98 height 31
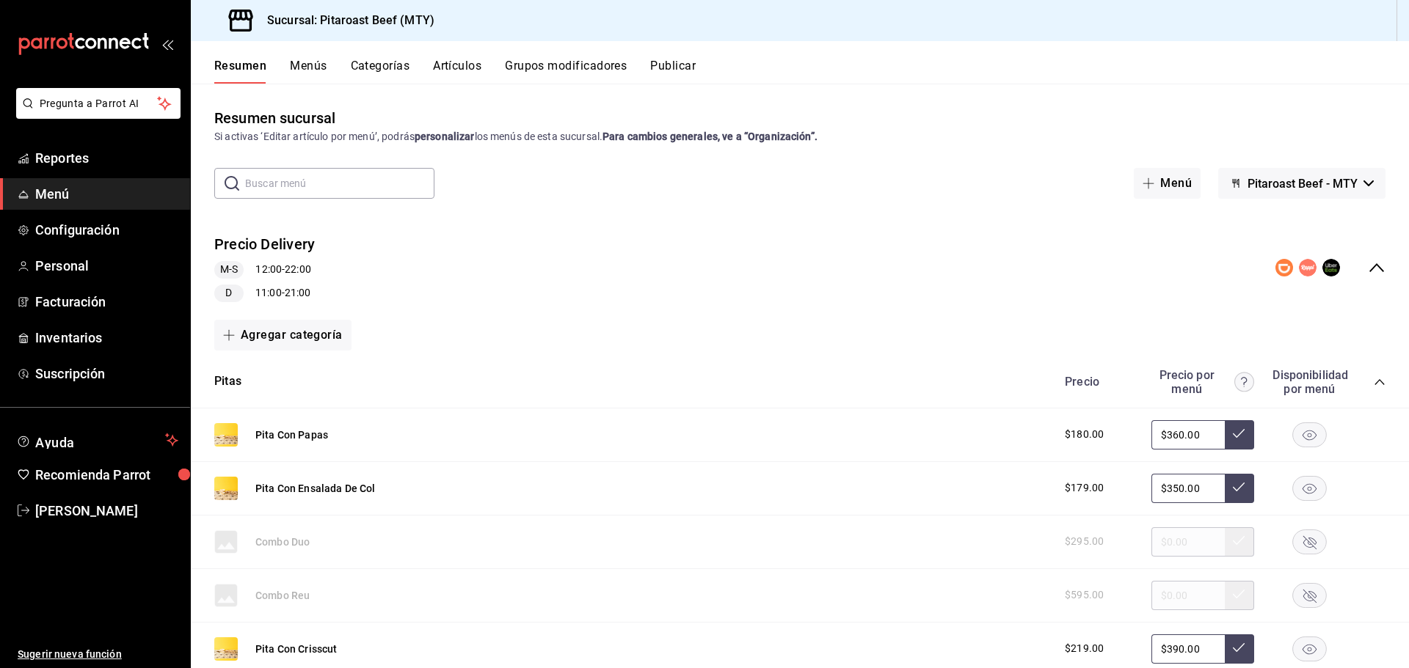
click at [687, 70] on div "Pregunta a Parrot AI Reportes Menú Configuración Personal Facturación Inventari…" at bounding box center [704, 334] width 1409 height 668
click at [685, 72] on button "Publicar" at bounding box center [672, 71] width 45 height 25
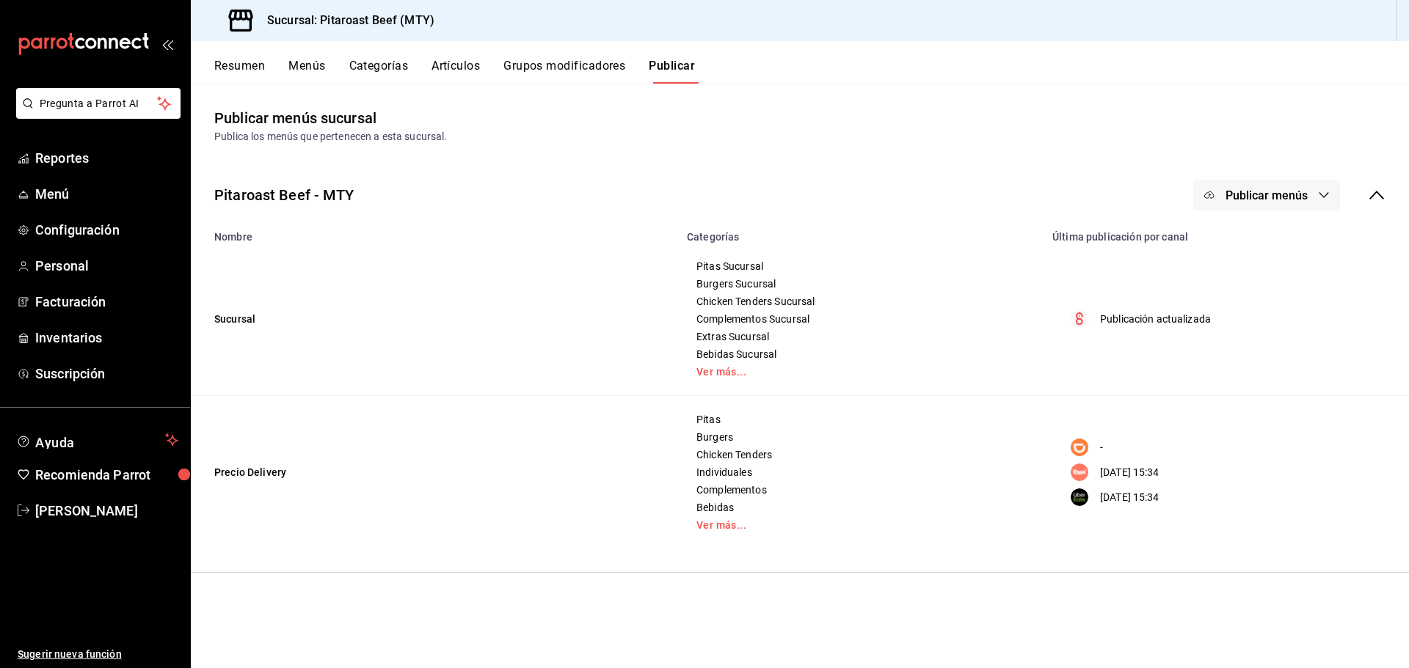
click at [1285, 189] on span "Publicar menús" at bounding box center [1266, 196] width 82 height 14
click at [1271, 242] on span "Punto de venta" at bounding box center [1287, 243] width 70 height 15
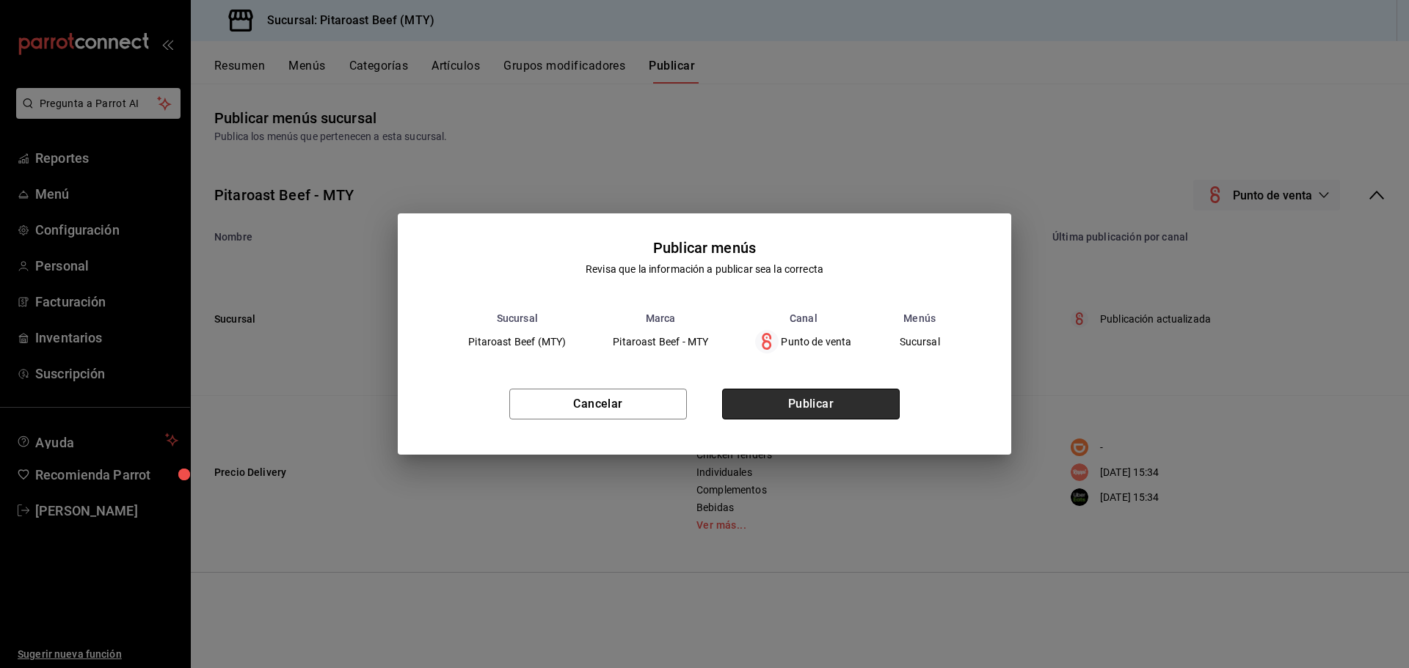
click at [820, 398] on button "Publicar" at bounding box center [811, 404] width 178 height 31
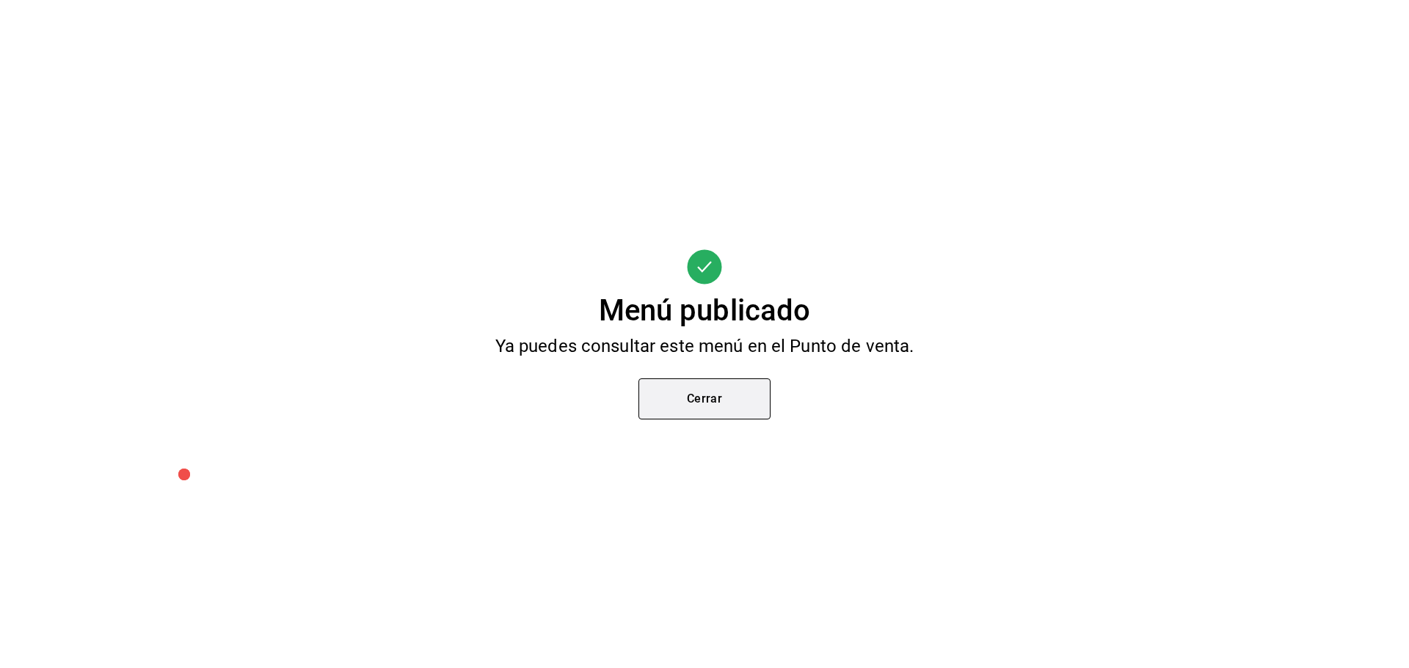
click at [716, 406] on button "Cerrar" at bounding box center [704, 399] width 132 height 41
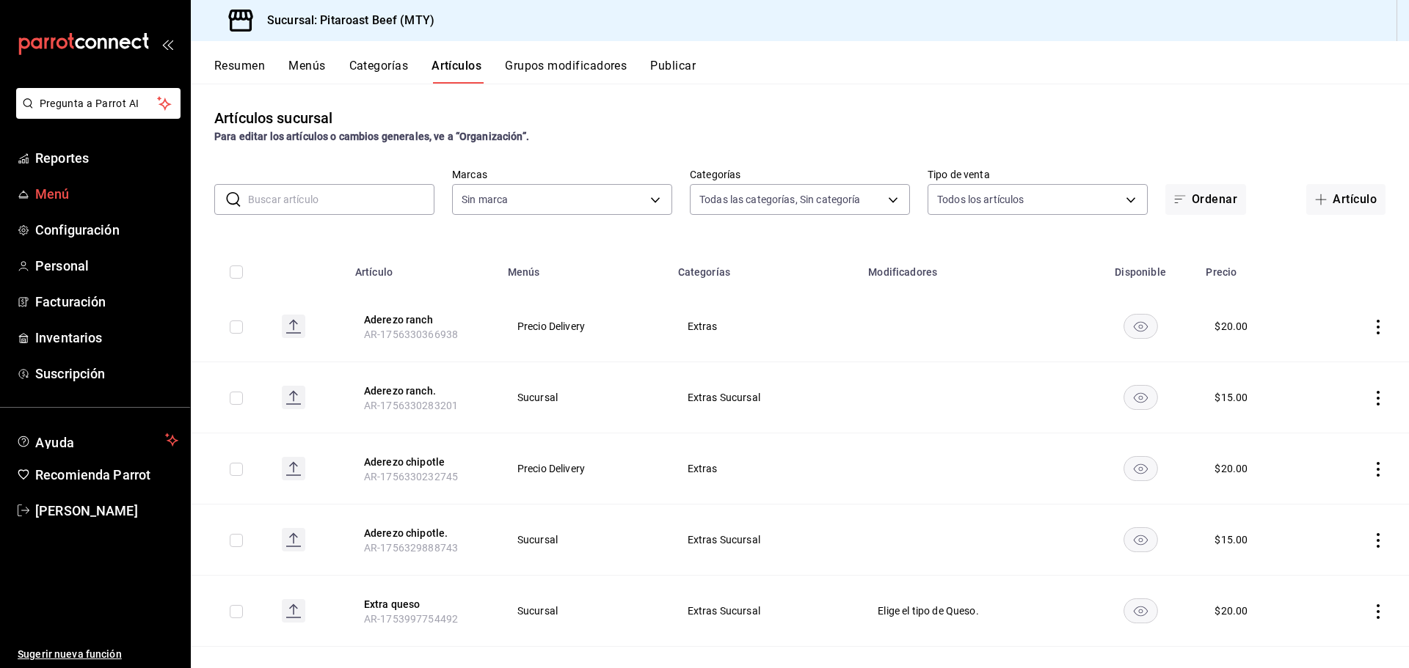
type input "0338d41a-4543-4bb2-9206-c211b4cf6810,6a0f9780-da2a-4533-8761-cb623bae18d7,f8826…"
type input "693ee645-ca34-4c91-9a4c-a17a471d6623"
click at [57, 192] on span "Menú" at bounding box center [106, 194] width 143 height 20
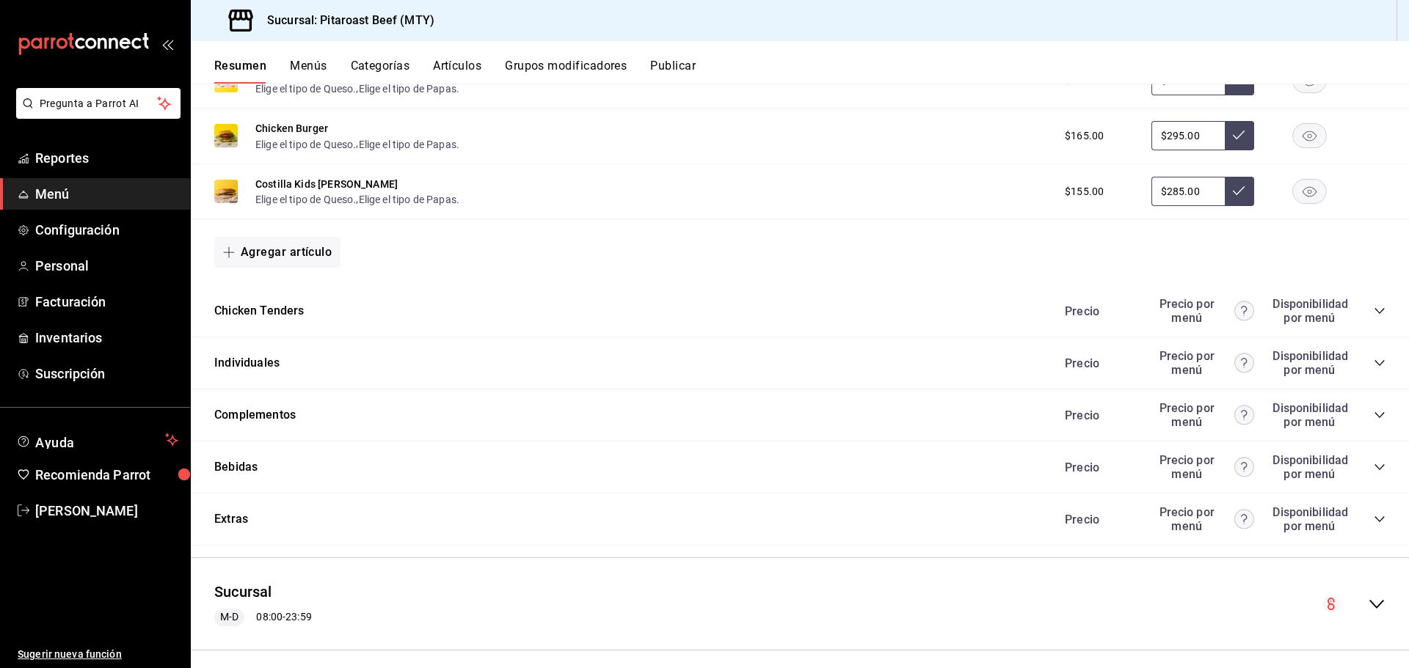
scroll to position [754, 0]
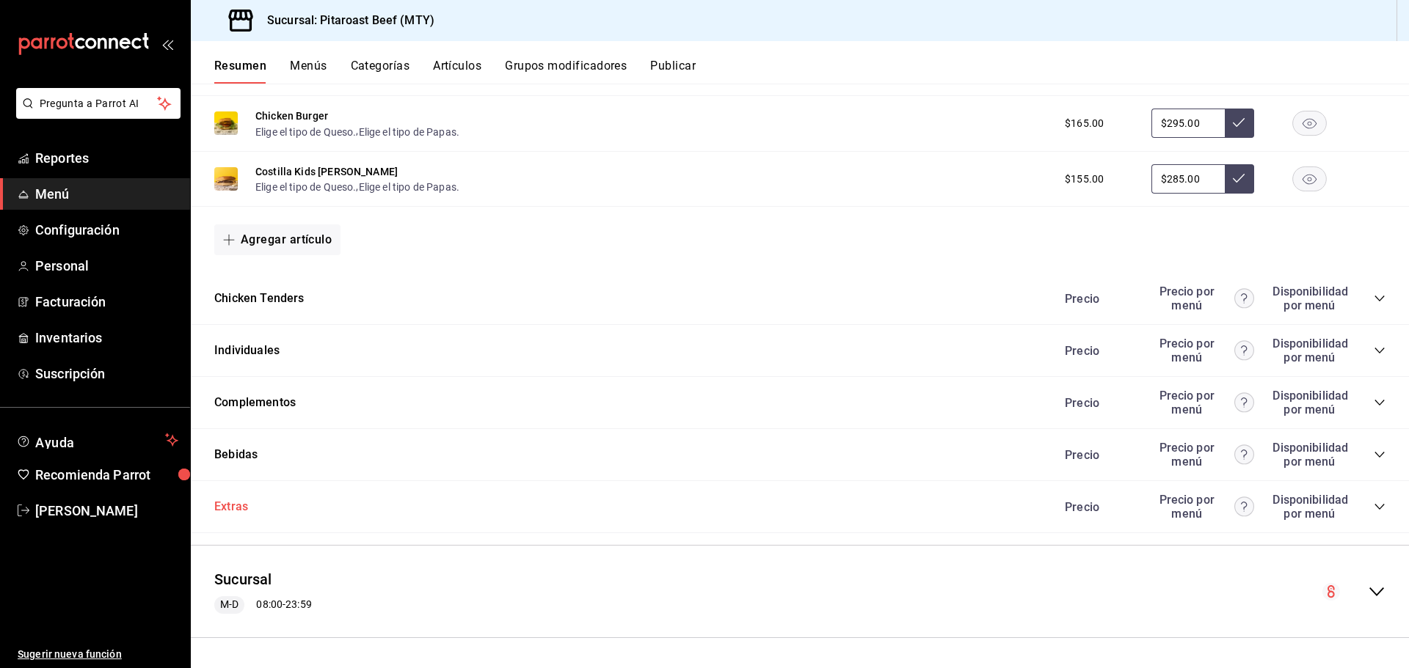
click at [236, 500] on button "Extras" at bounding box center [231, 507] width 34 height 17
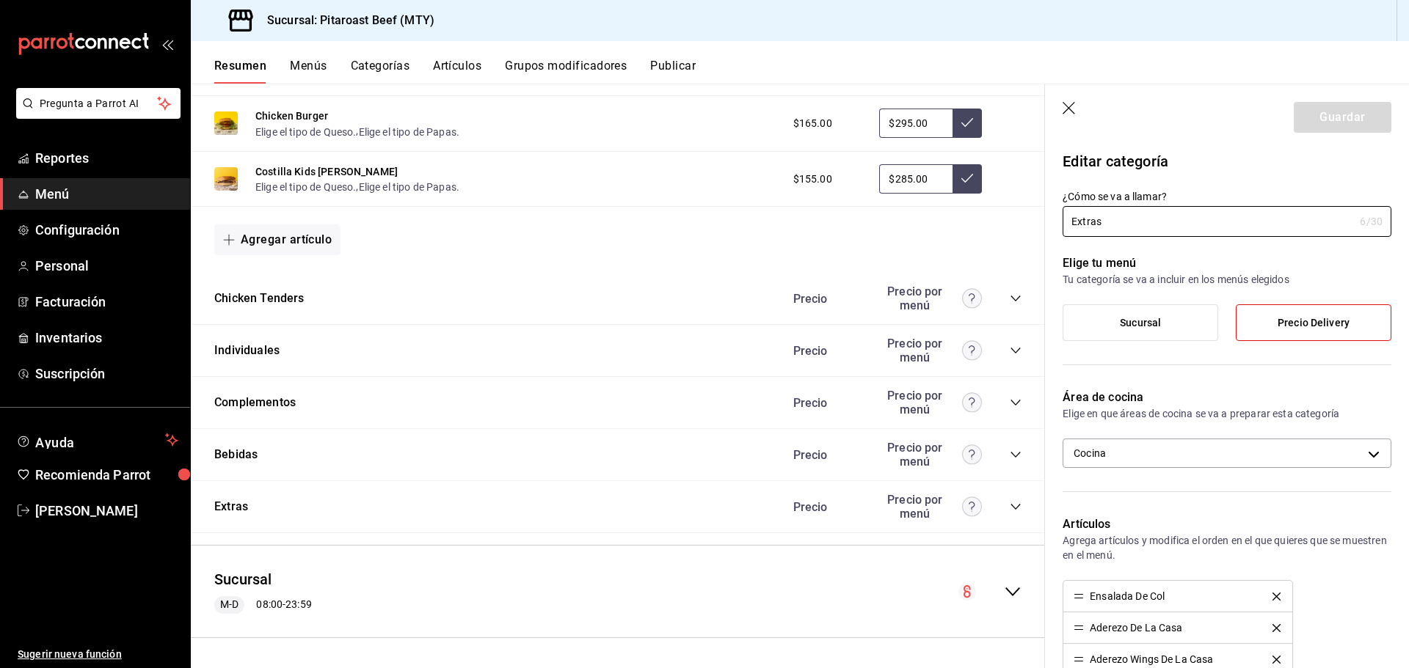
click at [1077, 106] on icon "button" at bounding box center [1069, 109] width 15 height 15
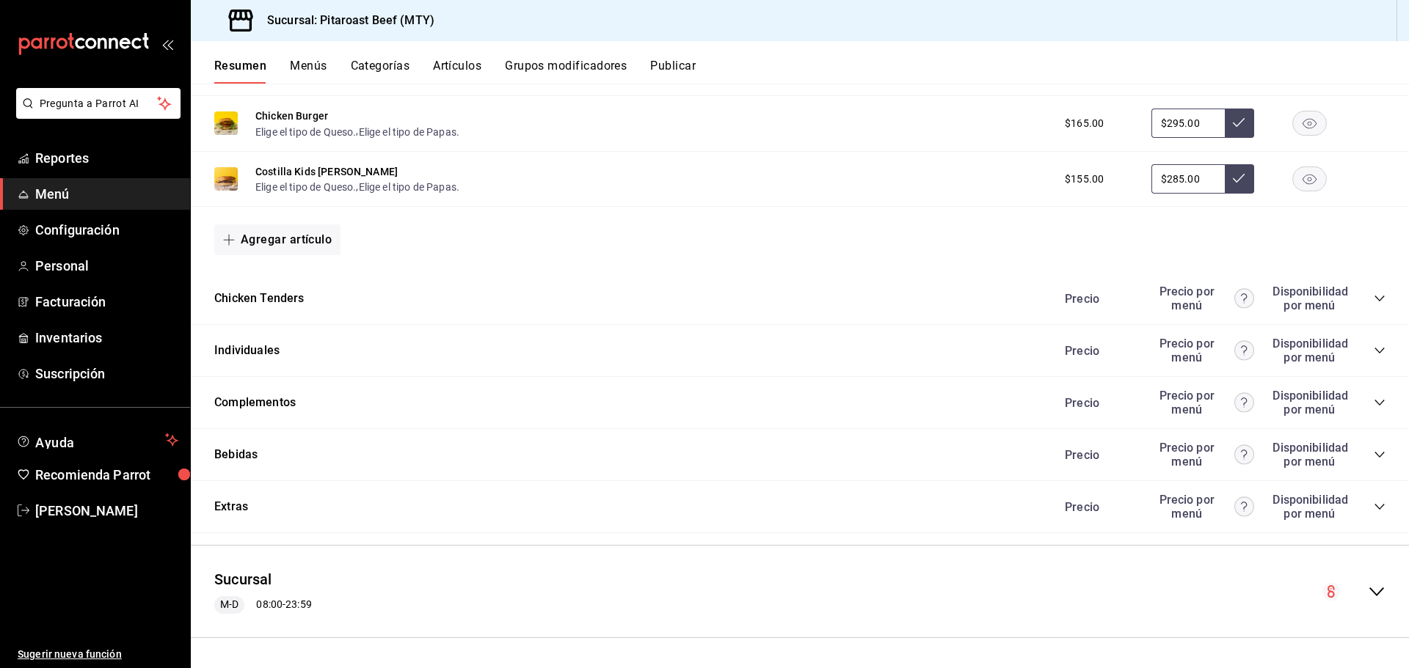
click at [1373, 503] on icon "collapse-category-row" at bounding box center [1379, 507] width 12 height 12
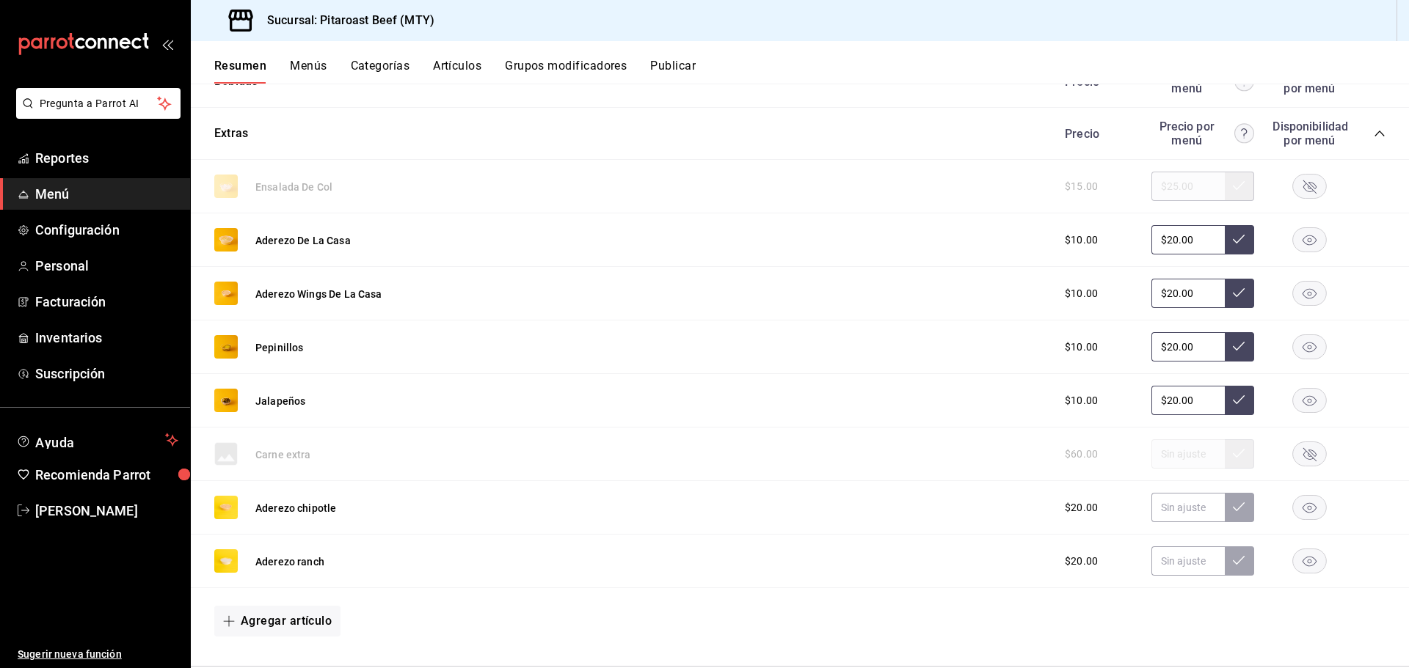
scroll to position [1248, 0]
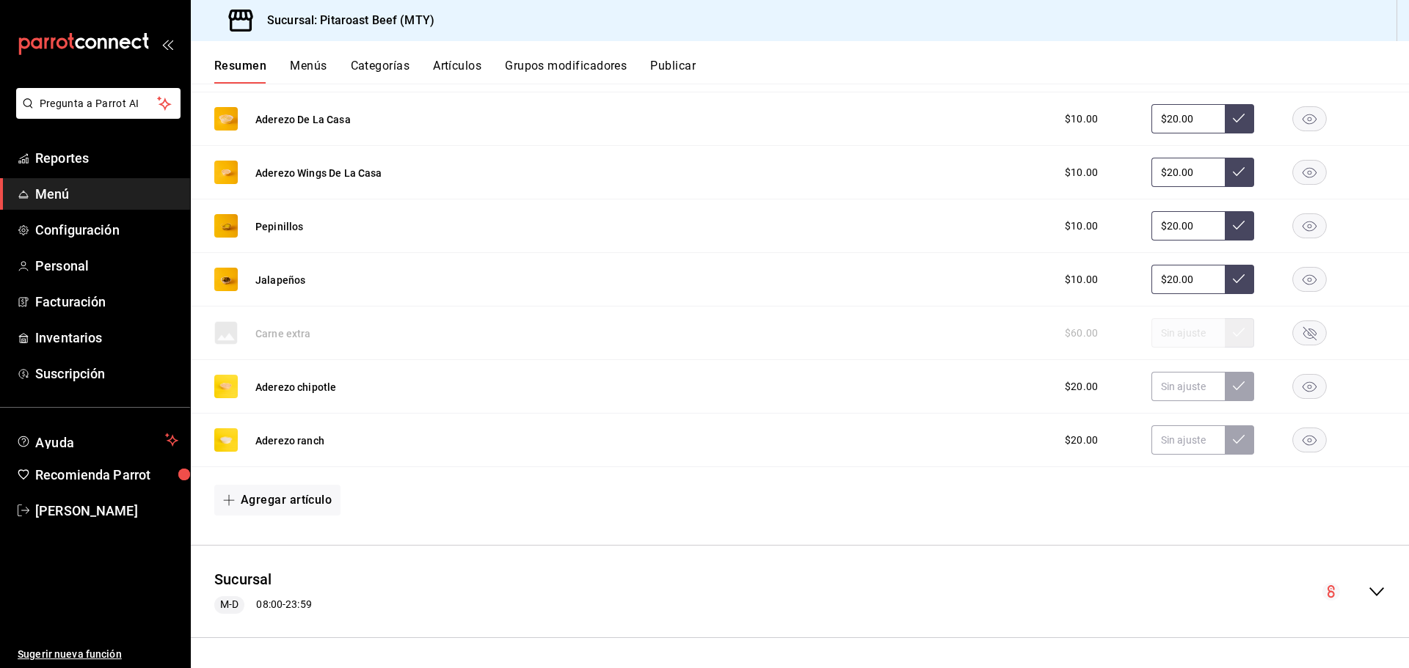
click at [1369, 593] on icon "collapse-menu-row" at bounding box center [1376, 592] width 15 height 9
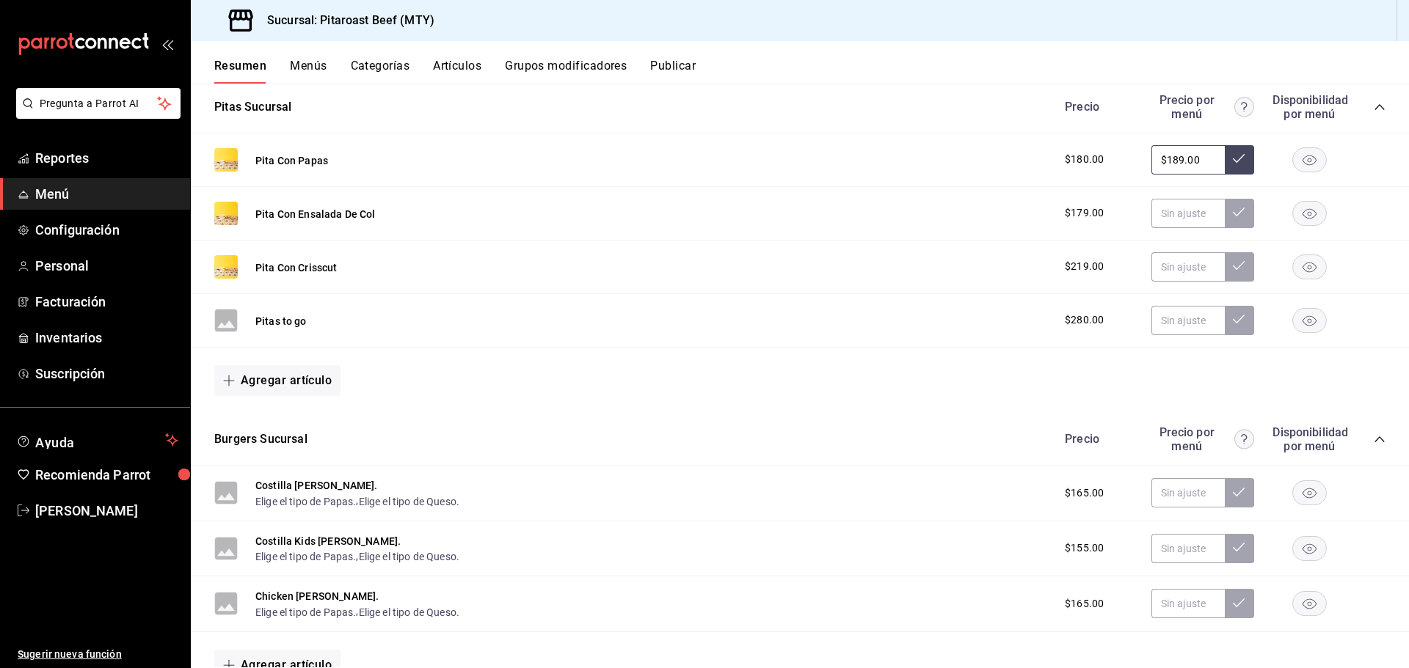
scroll to position [2128, 0]
